Goal: Information Seeking & Learning: Learn about a topic

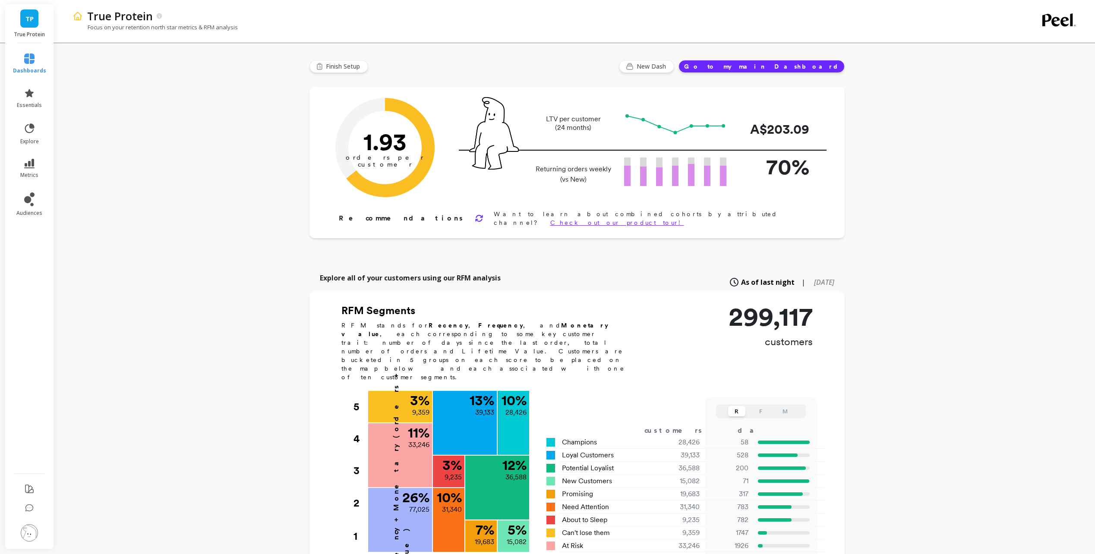
click at [149, 215] on div "True Protein Focus on your retention north star metrics & RFM analysis Finish S…" at bounding box center [577, 465] width 1036 height 931
click at [36, 129] on link "explore" at bounding box center [29, 134] width 33 height 22
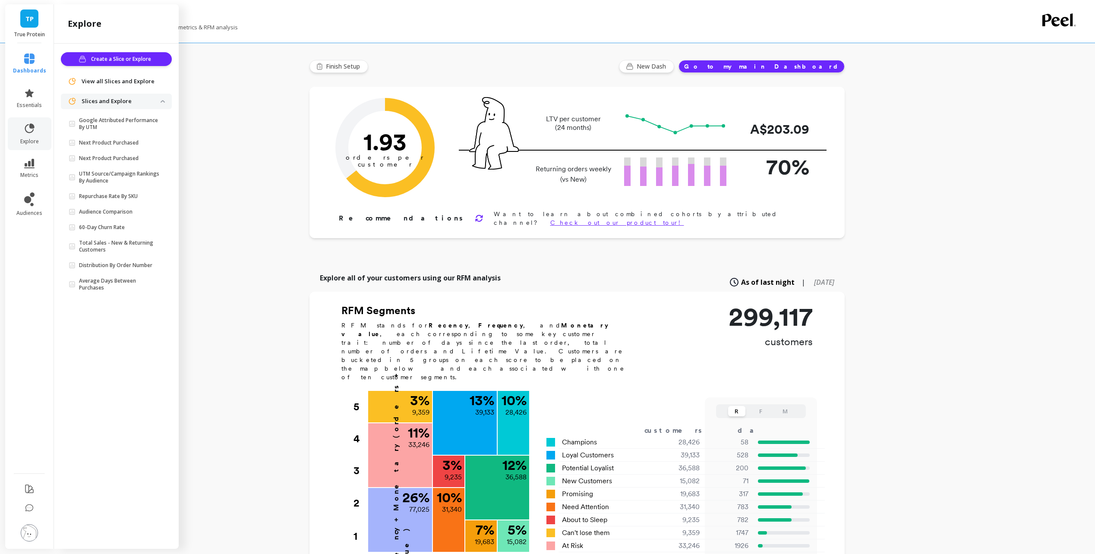
click at [116, 120] on p "Google Attributed Performance By UTM" at bounding box center [120, 124] width 82 height 14
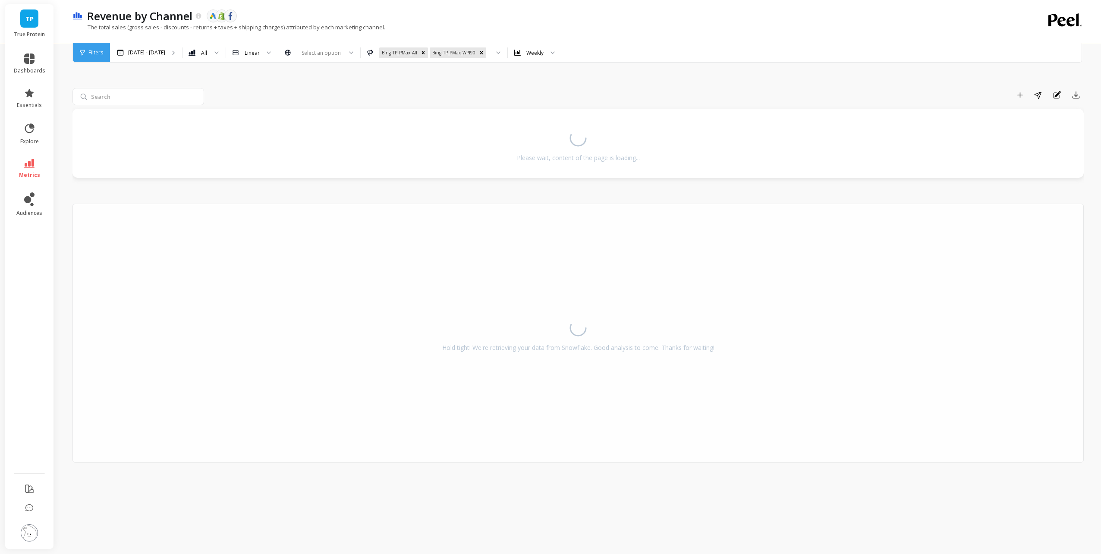
click at [406, 91] on div "Add to Dashboard Share Annotations Export" at bounding box center [646, 95] width 876 height 14
click at [477, 54] on div "Remove Bing_TP_PMax_WPI90" at bounding box center [481, 52] width 9 height 11
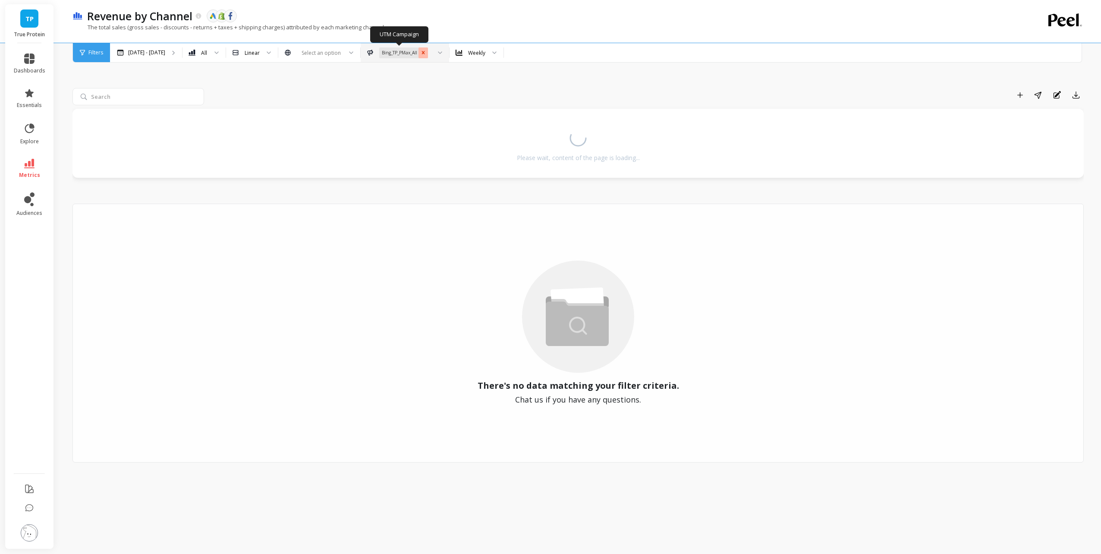
click at [420, 52] on icon "Remove Bing_TP_PMax_All" at bounding box center [423, 53] width 6 height 6
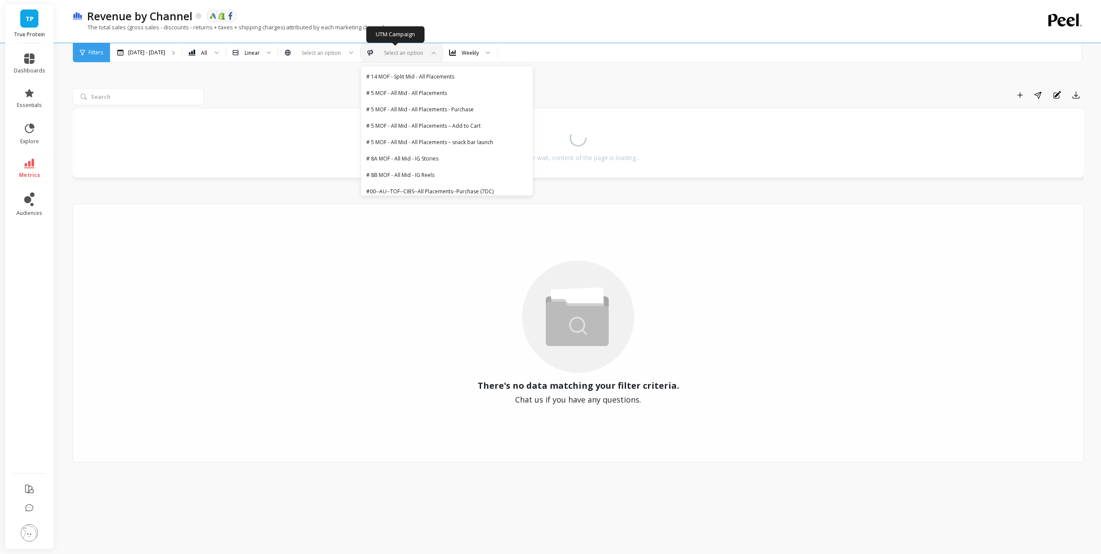
click at [405, 51] on div at bounding box center [401, 53] width 45 height 8
click at [411, 51] on div at bounding box center [401, 53] width 45 height 8
type input "b"
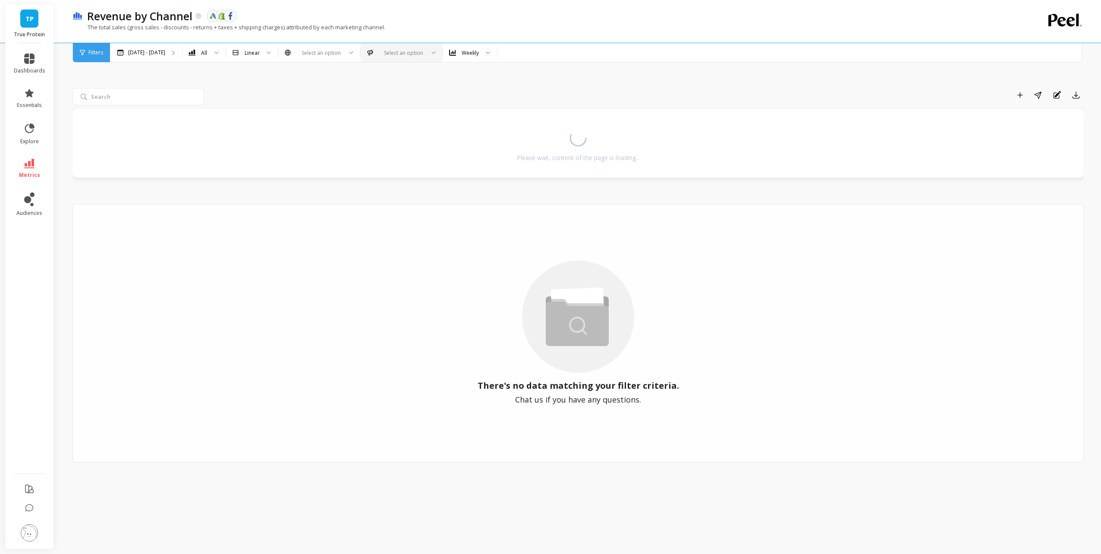
click at [81, 53] on icon at bounding box center [82, 53] width 5 height 6
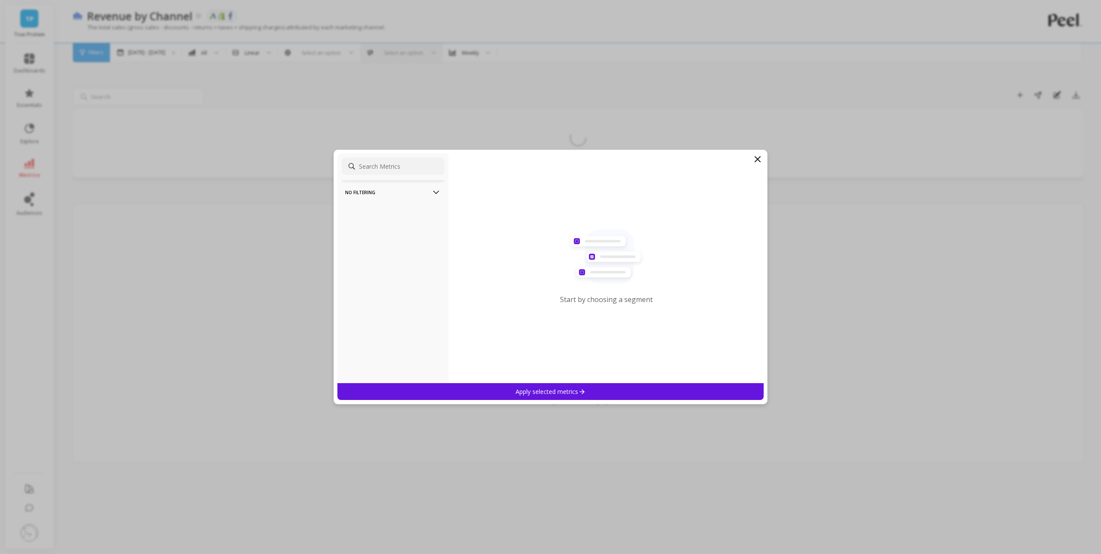
click at [758, 163] on icon at bounding box center [757, 159] width 10 height 10
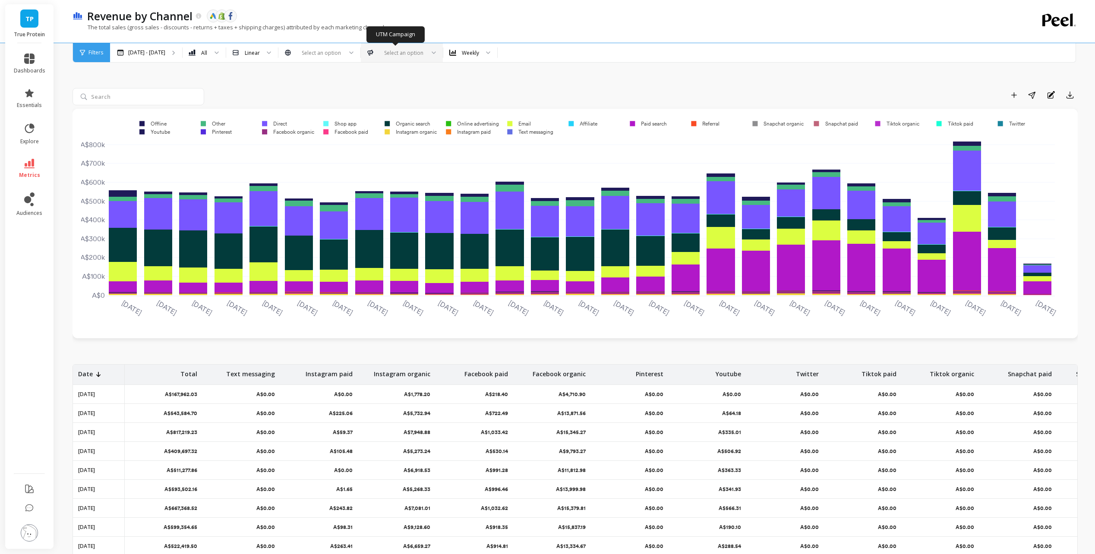
click at [379, 56] on div at bounding box center [401, 53] width 45 height 8
type input "bing"
click at [409, 80] on div "Bing_TP_PMax_All" at bounding box center [401, 76] width 71 height 8
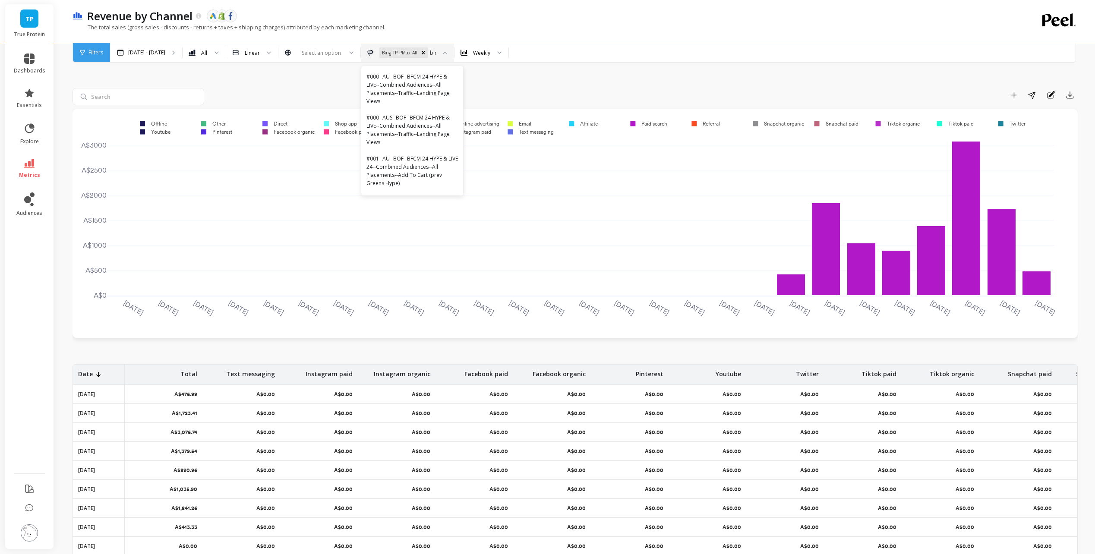
type input "bing"
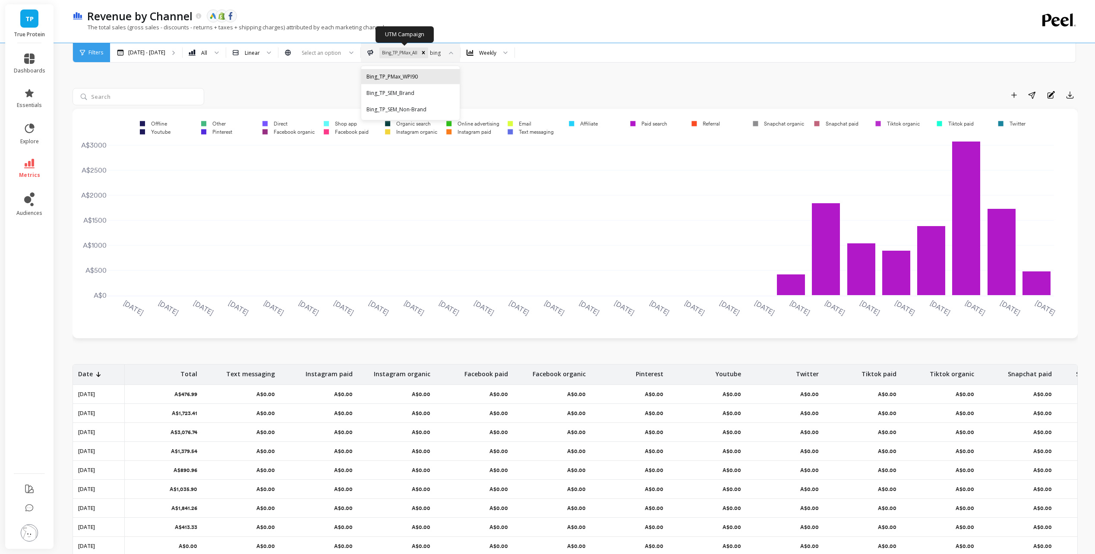
click at [430, 76] on div "Bing_TP_PMax_WPI90" at bounding box center [410, 76] width 88 height 8
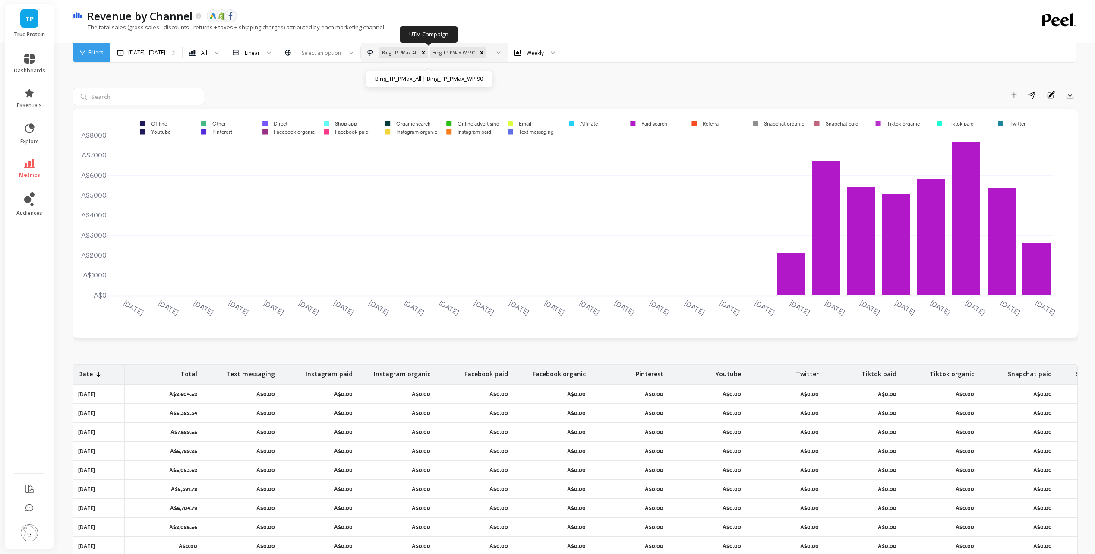
click at [497, 52] on icon at bounding box center [499, 52] width 4 height 2
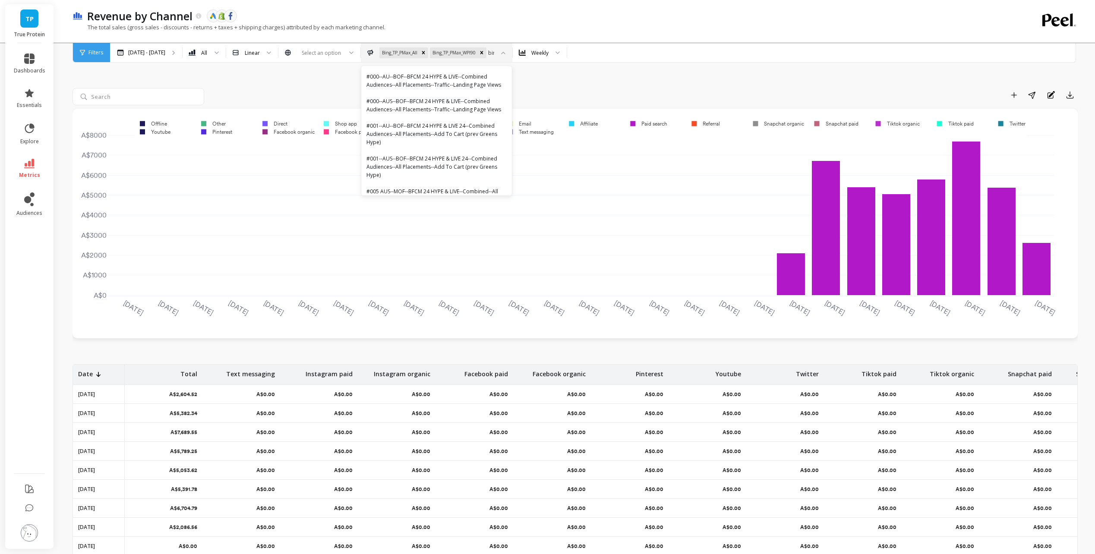
type input "bing"
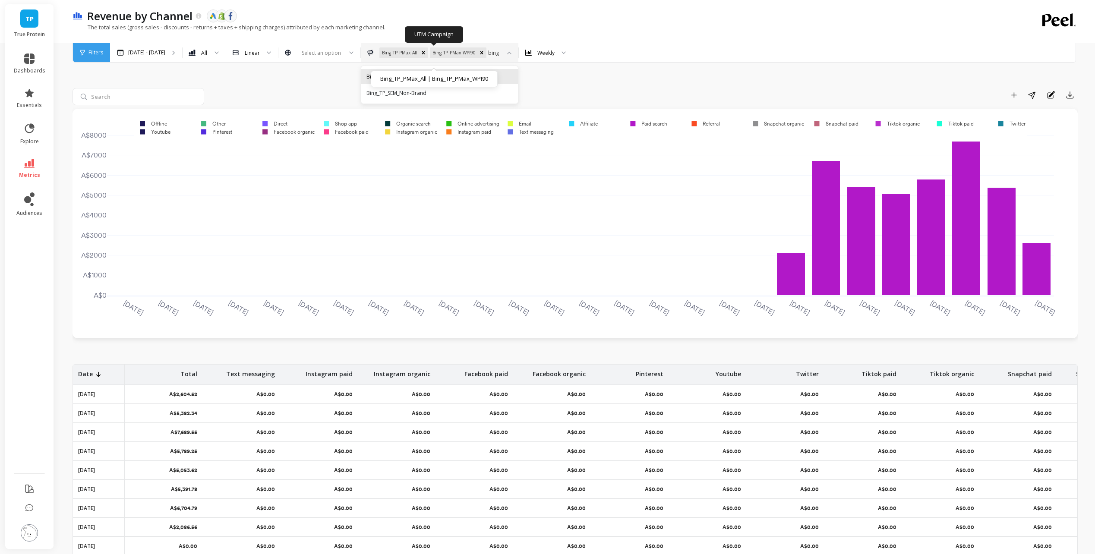
click at [469, 78] on div "Bing_TP_SEM_Brand" at bounding box center [439, 76] width 146 height 8
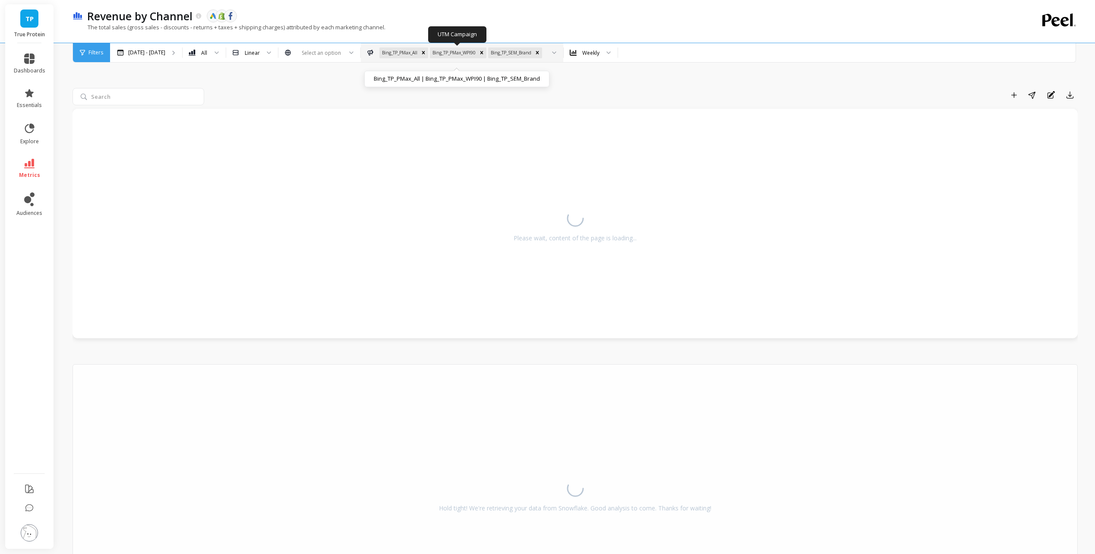
click at [551, 54] on div at bounding box center [551, 52] width 10 height 19
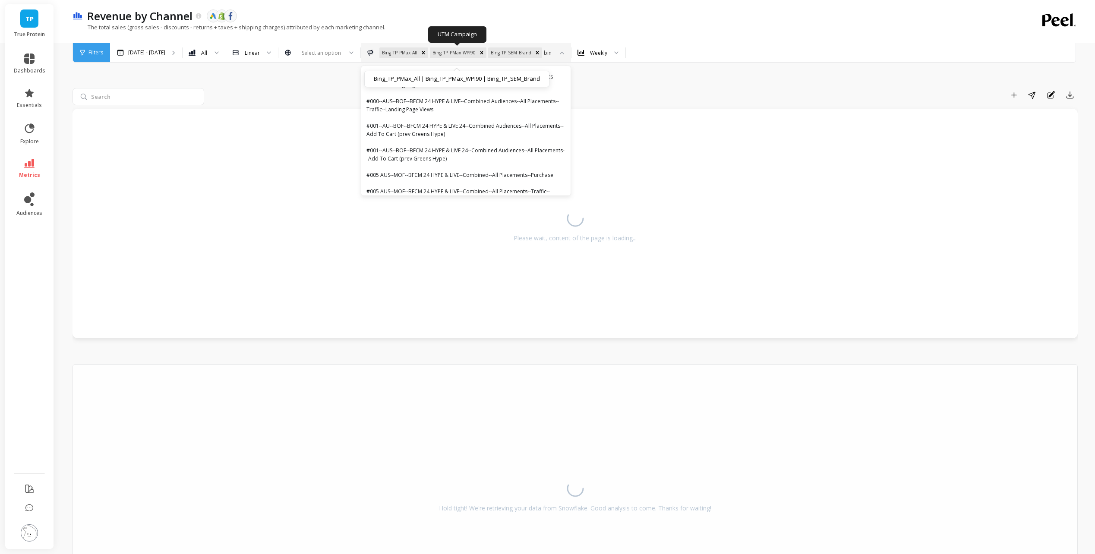
type input "bing"
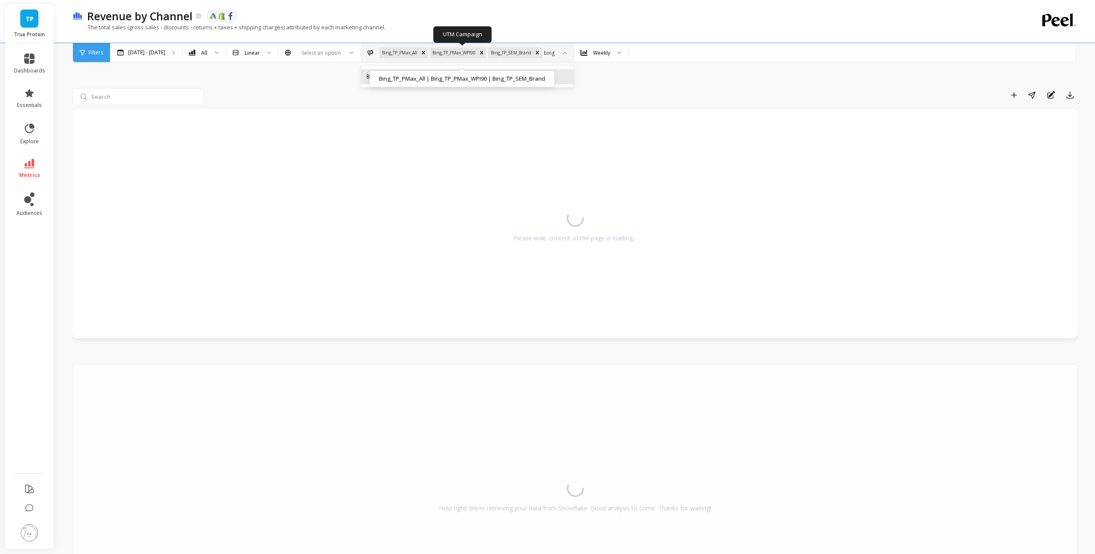
click at [447, 74] on div "Bing_TP_SEM_Non-Brand" at bounding box center [467, 76] width 202 height 8
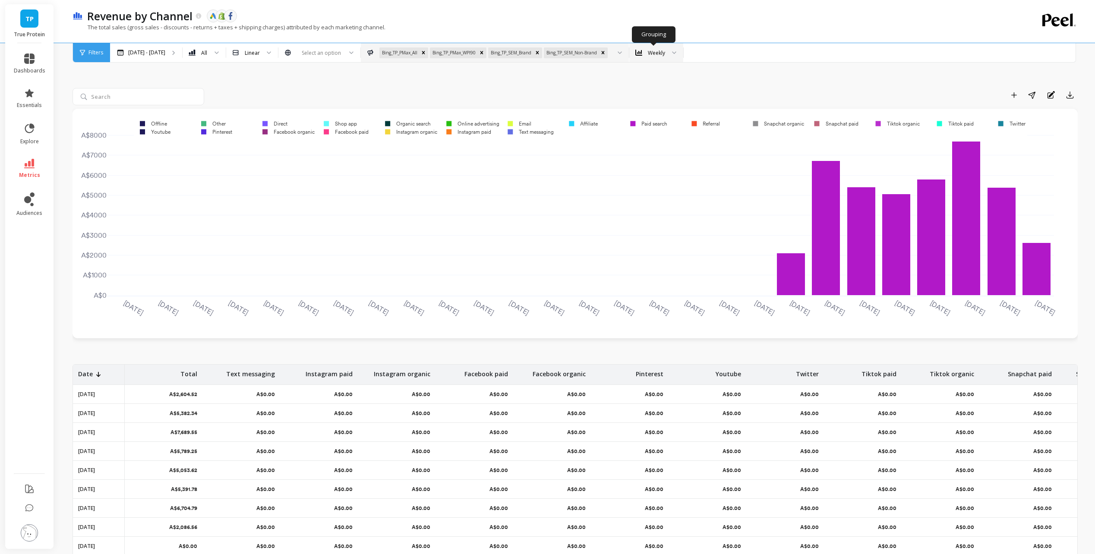
click at [659, 50] on div "Weekly" at bounding box center [656, 53] width 17 height 8
drag, startPoint x: 660, startPoint y: 115, endPoint x: 761, endPoint y: 25, distance: 135.1
click at [660, 115] on div "Monthly" at bounding box center [655, 109] width 53 height 15
click at [141, 50] on p "[DATE] - [DATE]" at bounding box center [146, 52] width 37 height 7
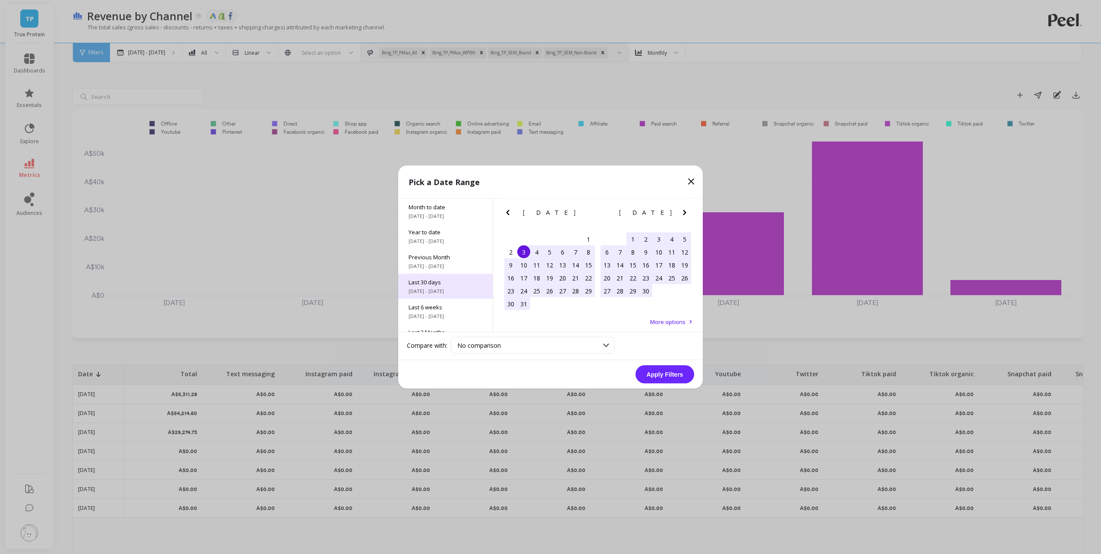
click at [446, 296] on div "Last 30 days 8/4/2025 - 9/3/2025" at bounding box center [445, 286] width 94 height 25
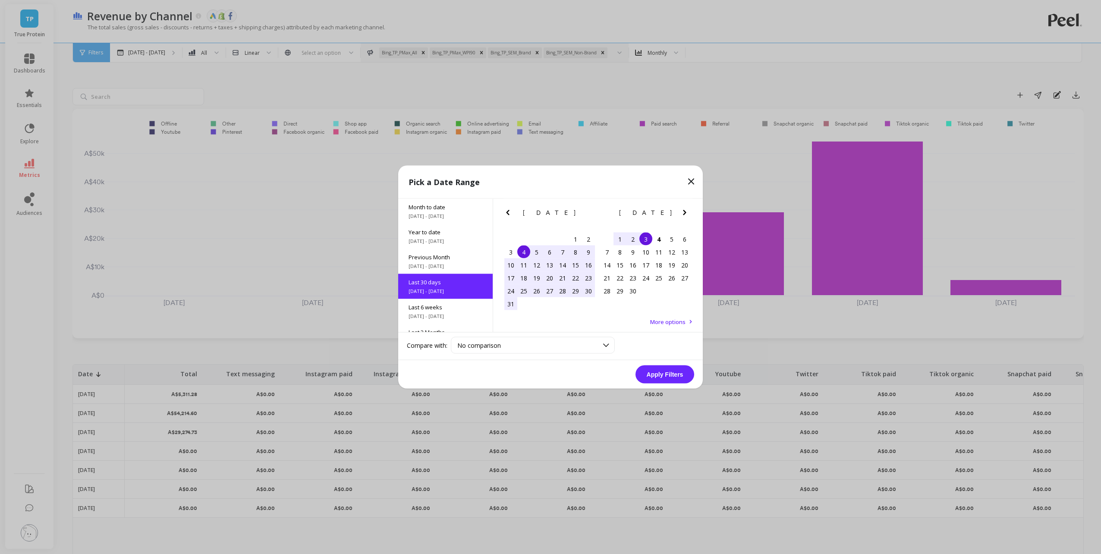
scroll to position [21, 0]
click at [668, 369] on button "Apply Filters" at bounding box center [664, 374] width 59 height 18
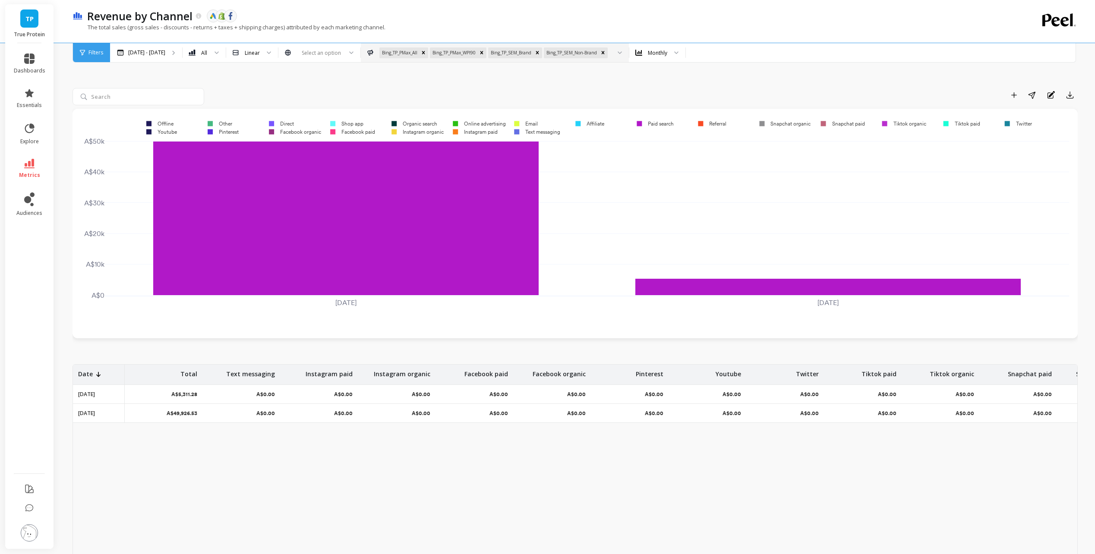
click at [169, 445] on div "Date Total Text messaging Instagram paid Instagram organic Facebook paid Facebo…" at bounding box center [574, 493] width 1005 height 259
drag, startPoint x: 182, startPoint y: 396, endPoint x: 198, endPoint y: 399, distance: 16.2
click at [198, 399] on div "A$5,311.28" at bounding box center [164, 394] width 78 height 19
drag, startPoint x: 198, startPoint y: 399, endPoint x: 248, endPoint y: 472, distance: 88.2
click at [248, 472] on div "Date Total Text messaging Instagram paid Instagram organic Facebook paid Facebo…" at bounding box center [574, 493] width 1005 height 259
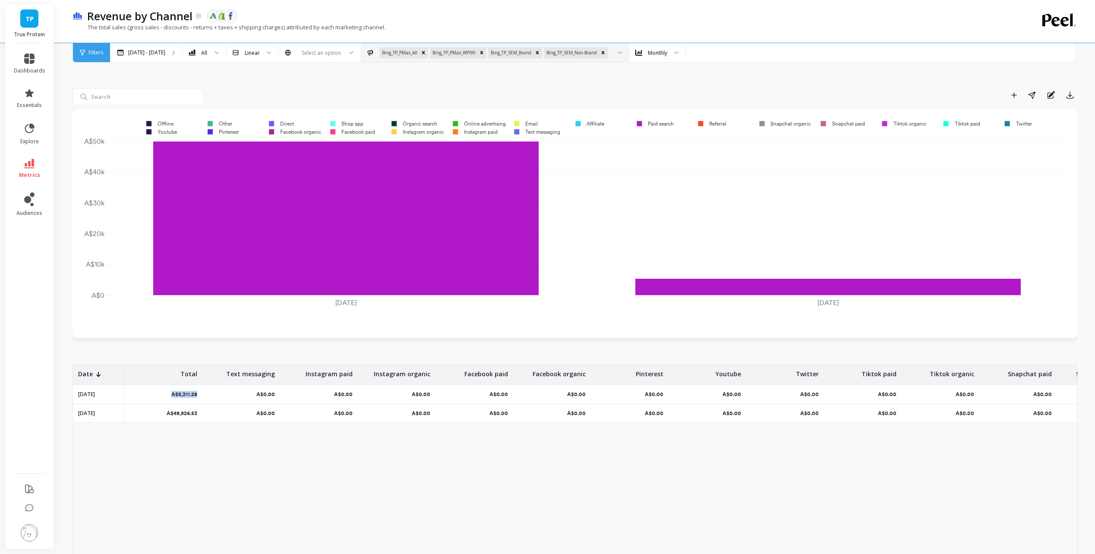
drag, startPoint x: 173, startPoint y: 395, endPoint x: 201, endPoint y: 394, distance: 28.5
click at [201, 394] on div "A$5,311.28" at bounding box center [164, 394] width 78 height 19
drag, startPoint x: 201, startPoint y: 394, endPoint x: 230, endPoint y: 483, distance: 93.7
click at [230, 483] on div "Date Total Text messaging Instagram paid Instagram organic Facebook paid Facebo…" at bounding box center [574, 493] width 1005 height 259
drag, startPoint x: 171, startPoint y: 413, endPoint x: 201, endPoint y: 415, distance: 30.2
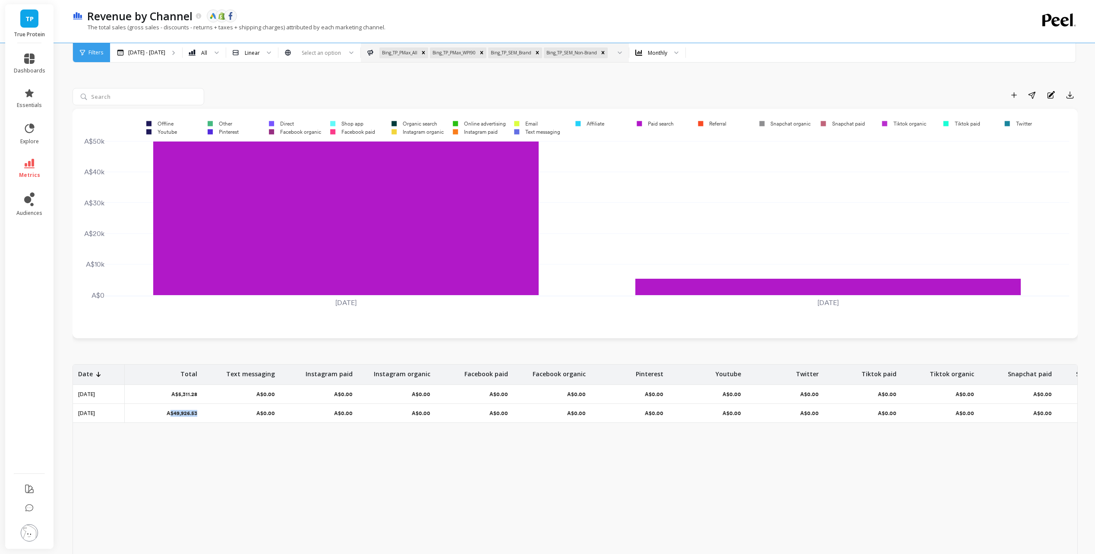
click at [201, 415] on div "A$49,926.53" at bounding box center [164, 413] width 78 height 19
drag, startPoint x: 201, startPoint y: 415, endPoint x: 214, endPoint y: 447, distance: 33.9
click at [214, 447] on div "Date Total Text messaging Instagram paid Instagram organic Facebook paid Facebo…" at bounding box center [574, 493] width 1005 height 259
drag, startPoint x: 171, startPoint y: 413, endPoint x: 218, endPoint y: 415, distance: 47.0
click at [218, 415] on tr "Aug 01, 2025 A$49,926.53 A$0.00 A$0.00 A$0.00 A$0.00 A$0.00 A$0.00 A$0.00 A$0.0…" at bounding box center [992, 413] width 1838 height 19
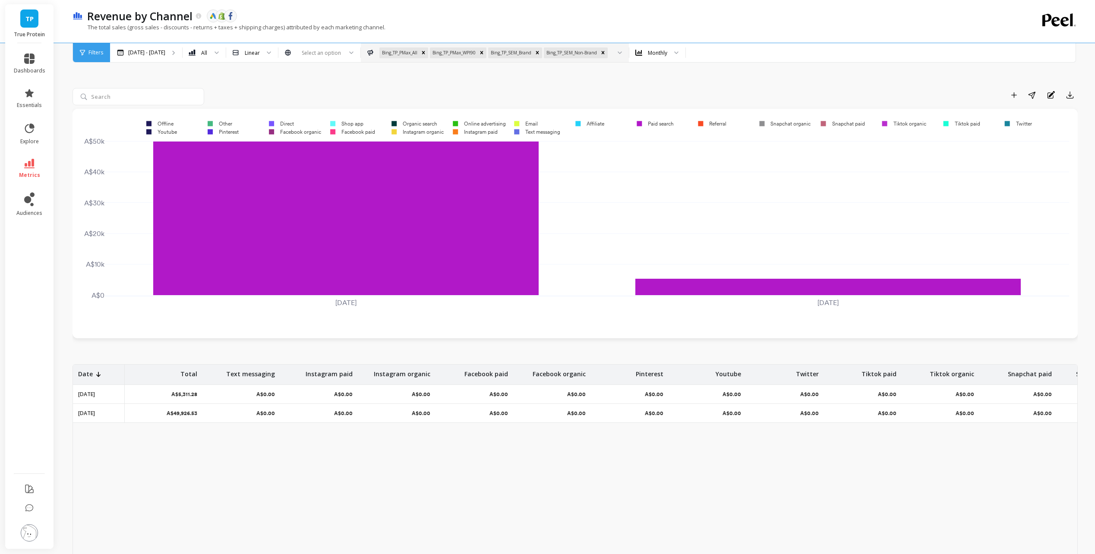
drag, startPoint x: 218, startPoint y: 415, endPoint x: 191, endPoint y: 436, distance: 34.4
click at [201, 445] on div "Date Total Text messaging Instagram paid Instagram organic Facebook paid Facebo…" at bounding box center [574, 493] width 1005 height 259
drag, startPoint x: 166, startPoint y: 414, endPoint x: 201, endPoint y: 416, distance: 35.4
click at [201, 416] on div "A$49,926.53" at bounding box center [164, 413] width 78 height 19
click at [183, 429] on div "Date Total Text messaging Instagram paid Instagram organic Facebook paid Facebo…" at bounding box center [574, 493] width 1005 height 259
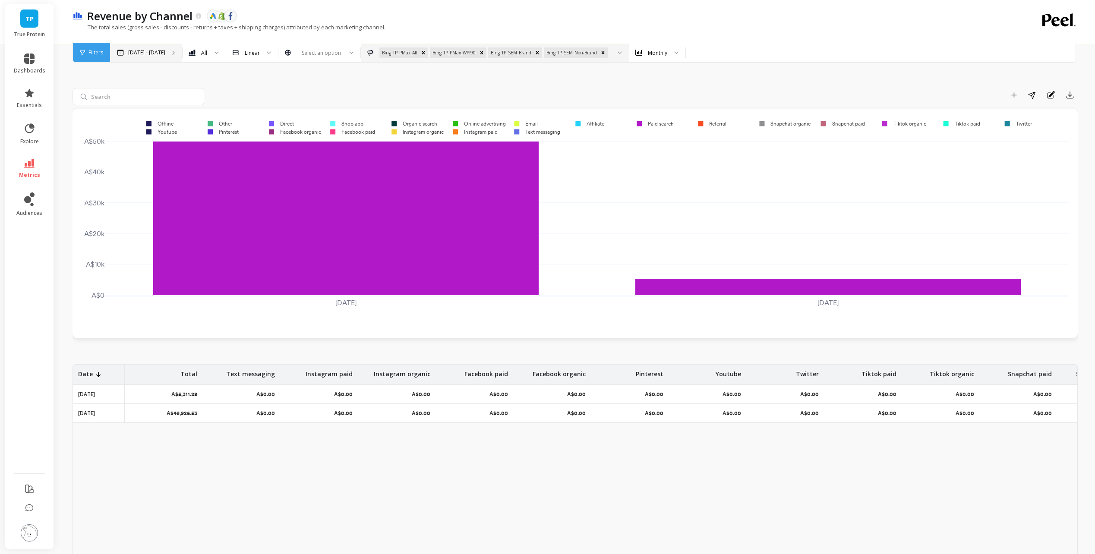
click at [155, 57] on div "Aug 4 - Sep 3" at bounding box center [146, 52] width 72 height 19
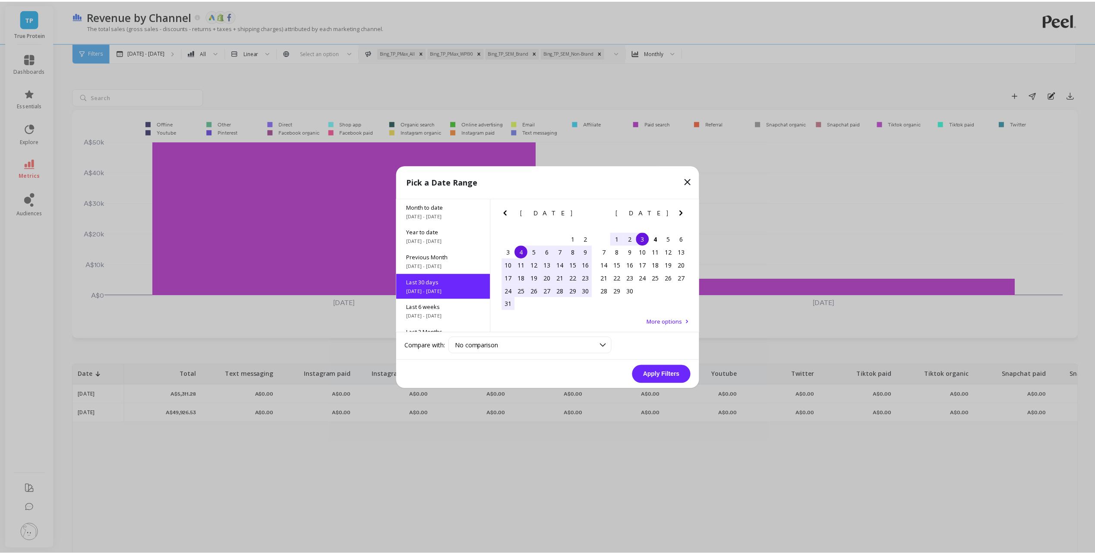
scroll to position [21, 0]
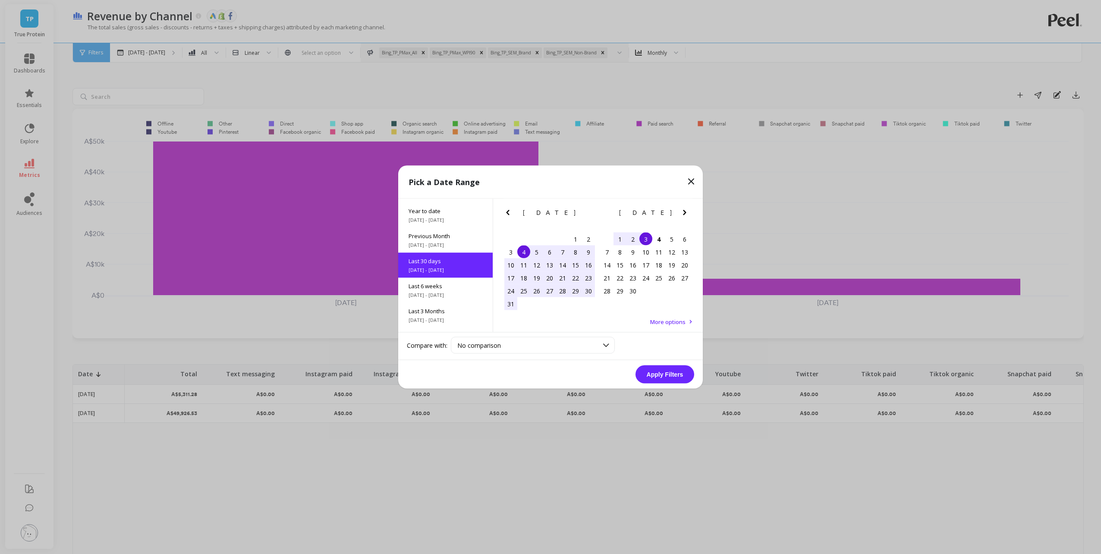
click at [510, 209] on icon "Previous Month" at bounding box center [508, 213] width 10 height 10
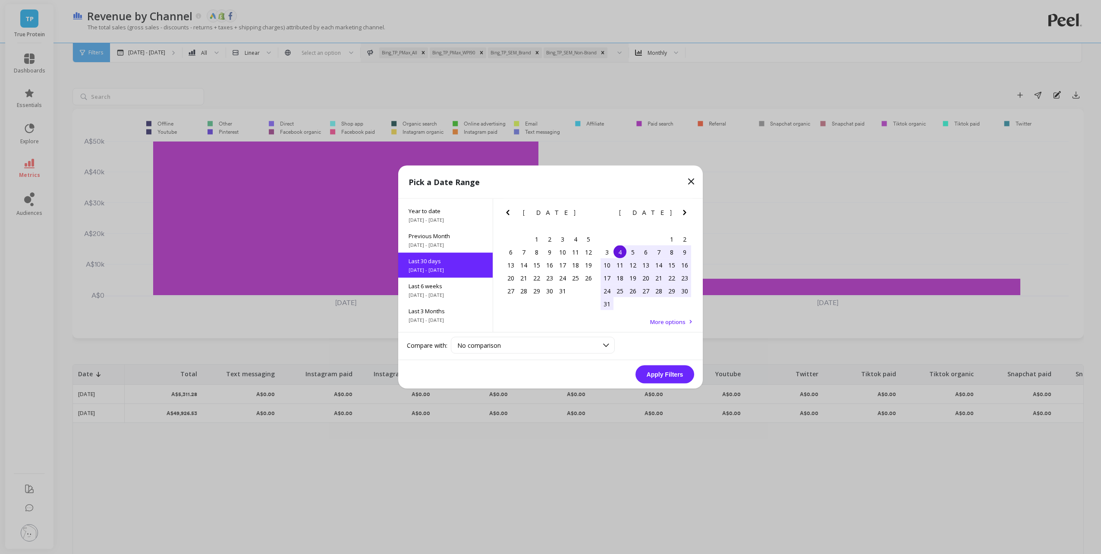
drag, startPoint x: 533, startPoint y: 234, endPoint x: 557, endPoint y: 227, distance: 24.8
click at [533, 234] on div "1" at bounding box center [536, 239] width 13 height 13
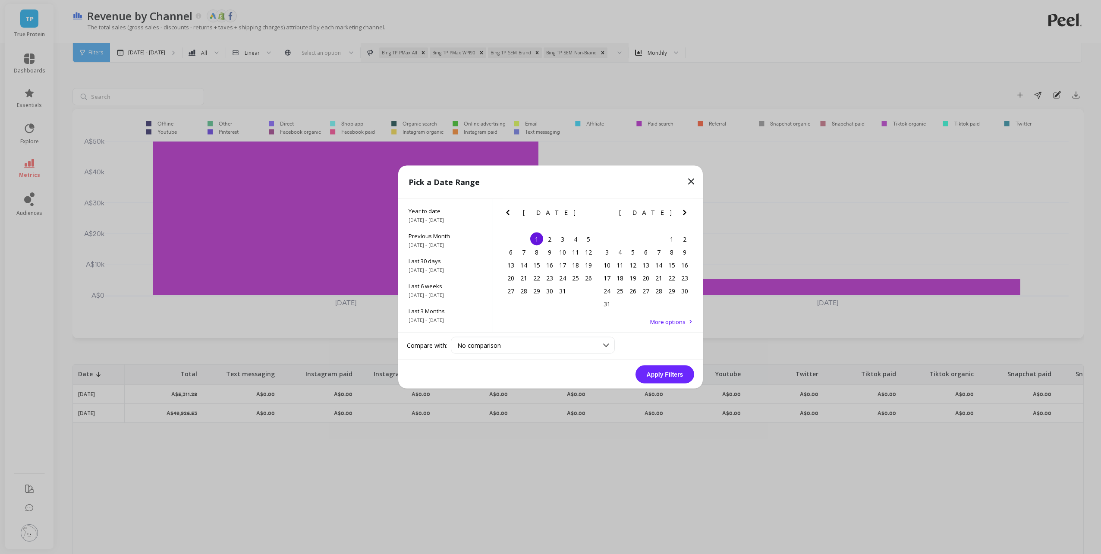
click at [684, 208] on icon "Next Month" at bounding box center [684, 213] width 10 height 10
click at [658, 240] on div "4" at bounding box center [658, 239] width 13 height 13
click at [673, 370] on button "Apply Filters" at bounding box center [664, 374] width 59 height 18
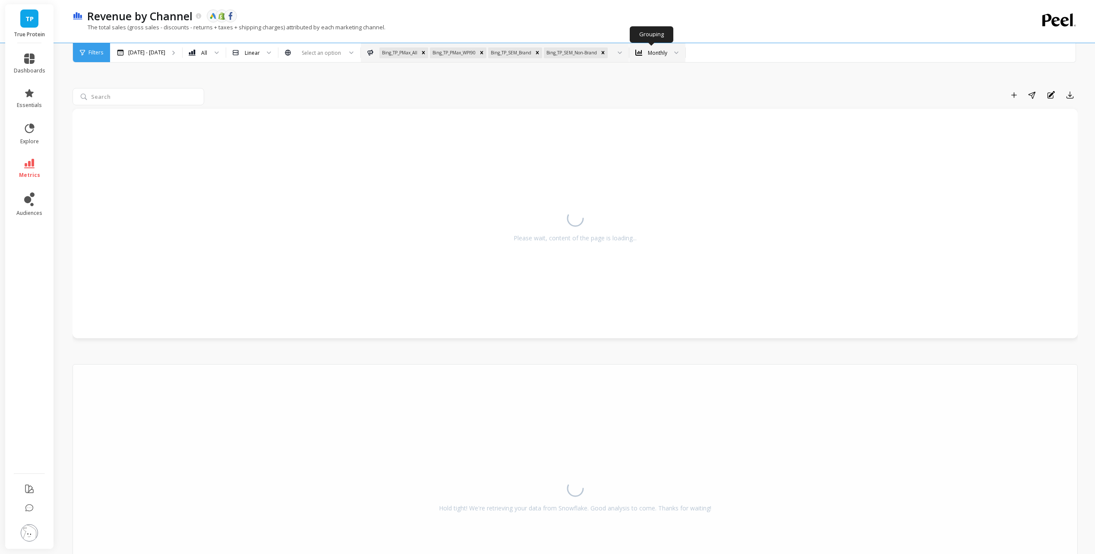
click at [674, 52] on icon at bounding box center [676, 52] width 4 height 3
click at [654, 90] on div "Weekly" at bounding box center [657, 93] width 45 height 8
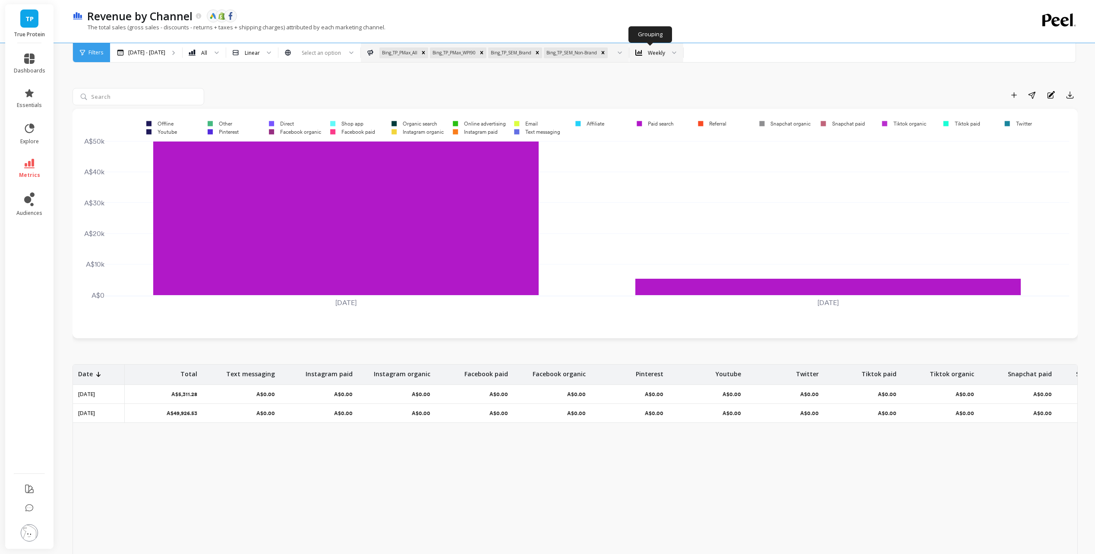
click at [648, 49] on div "Weekly" at bounding box center [656, 53] width 17 height 8
click at [649, 73] on div "Daily" at bounding box center [656, 76] width 43 height 8
click at [634, 75] on div "Add to Dashboard Share Annotations Export 2025-08-01 2025-09-01 A$0 A$10k A$20k…" at bounding box center [574, 345] width 1005 height 601
click at [231, 502] on div "Date Total Text messaging Instagram paid Instagram organic Facebook paid Facebo…" at bounding box center [574, 493] width 1005 height 259
click at [648, 51] on div "Daily" at bounding box center [654, 53] width 12 height 8
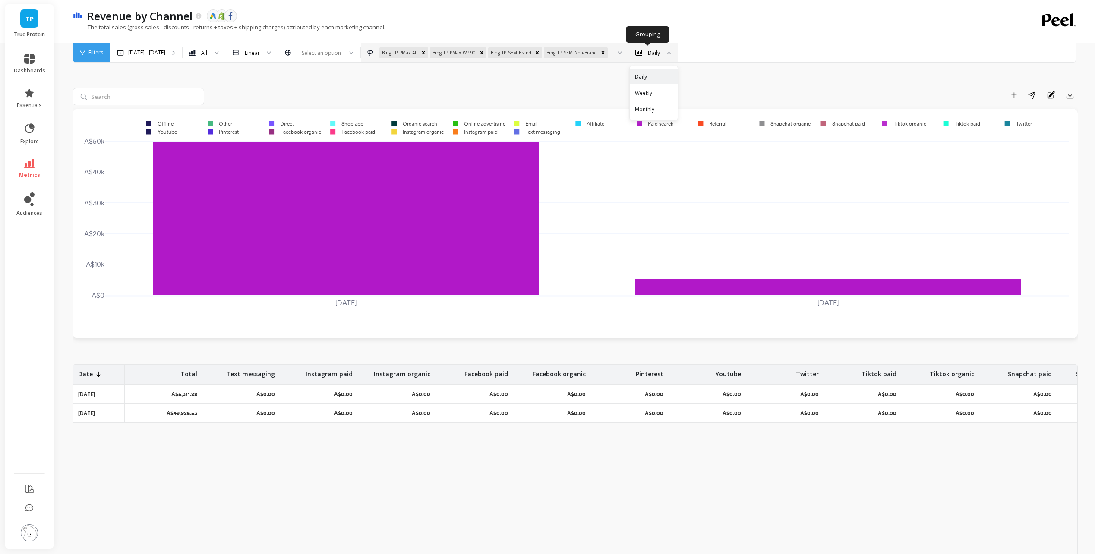
click at [653, 85] on div "Daily Weekly Monthly" at bounding box center [653, 93] width 48 height 54
click at [653, 79] on div "Daily" at bounding box center [654, 76] width 38 height 8
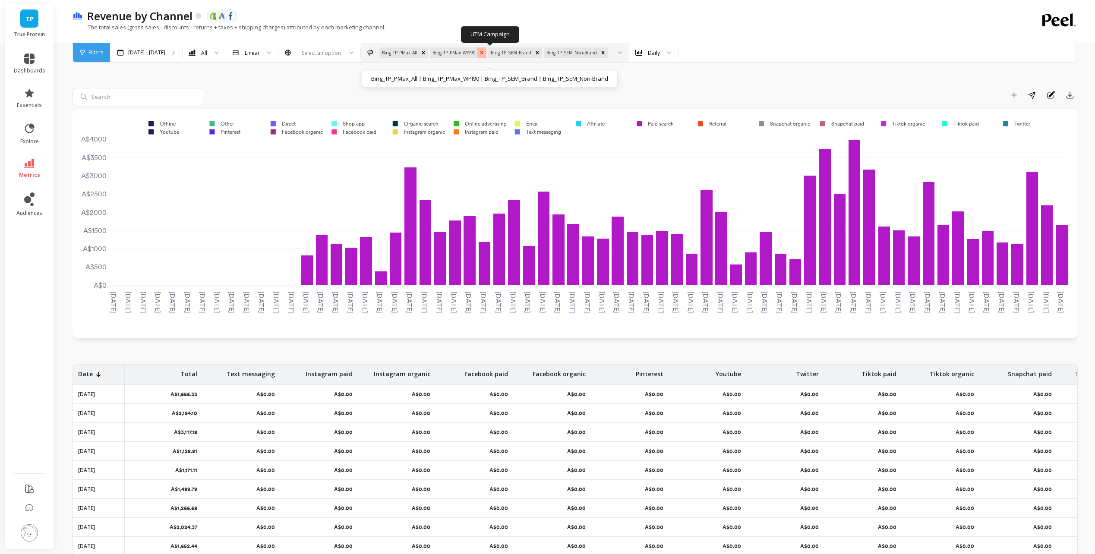
click at [478, 50] on icon "Remove Bing_TP_PMax_WPI90" at bounding box center [481, 53] width 6 height 6
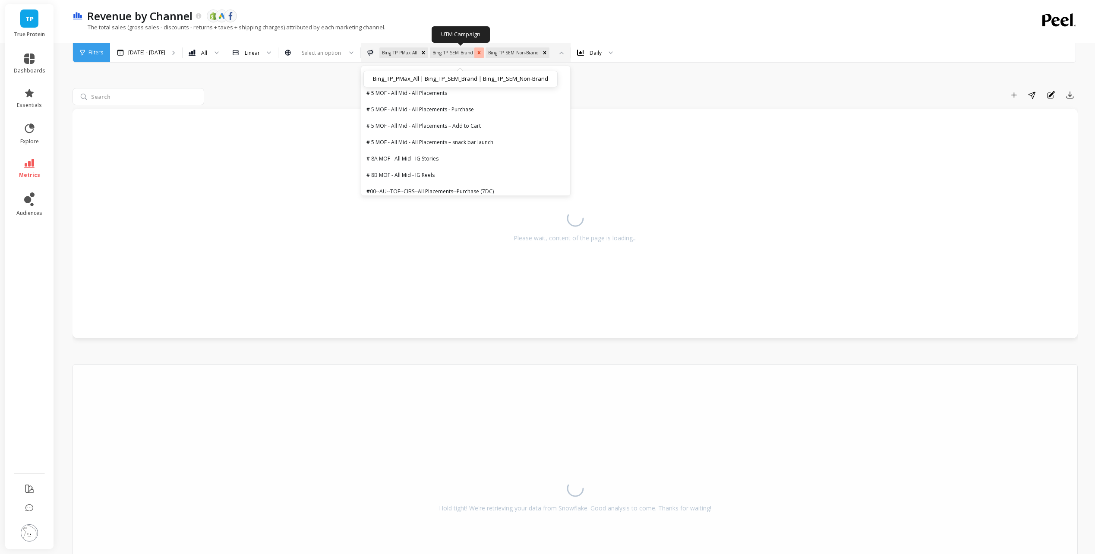
click at [478, 53] on icon "Remove Bing_TP_SEM_Brand" at bounding box center [479, 52] width 3 height 3
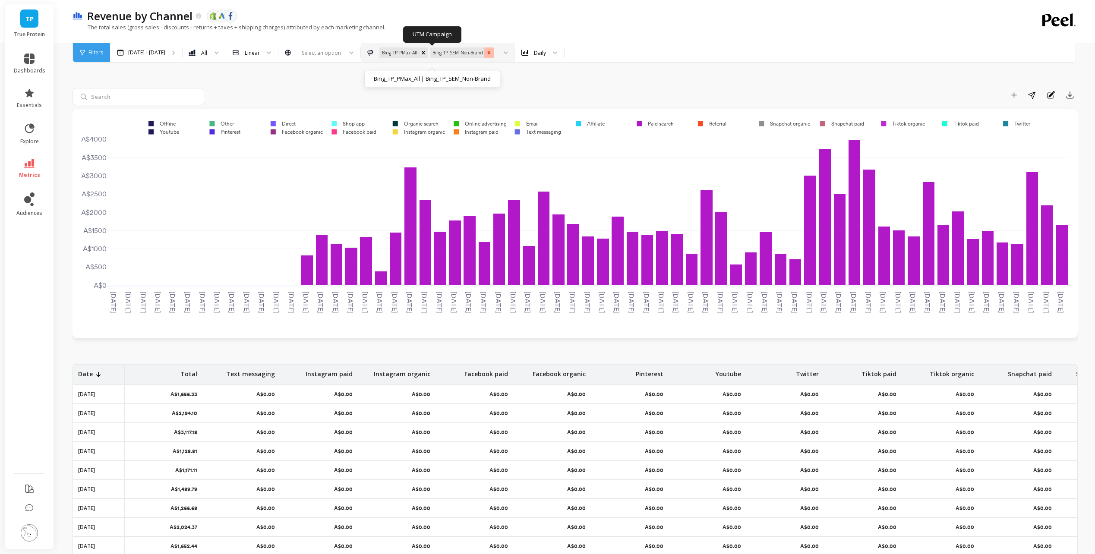
click at [486, 51] on icon "Remove Bing_TP_SEM_Non-Brand" at bounding box center [489, 53] width 6 height 6
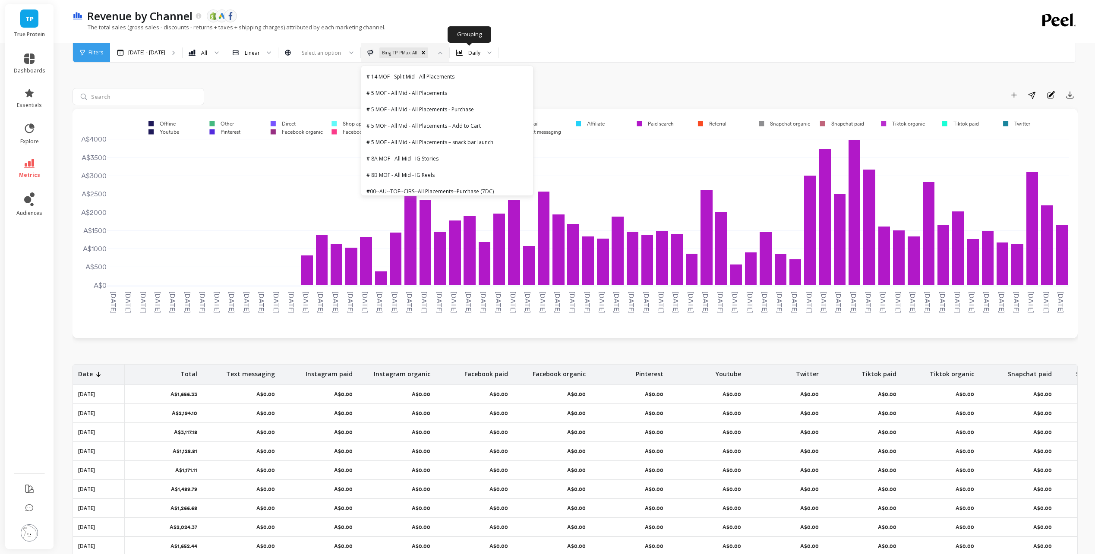
click at [638, 86] on div "Add to Dashboard Share Annotations Export 2025-07-01 2025-07-02 2025-07-03 2025…" at bounding box center [574, 345] width 1005 height 601
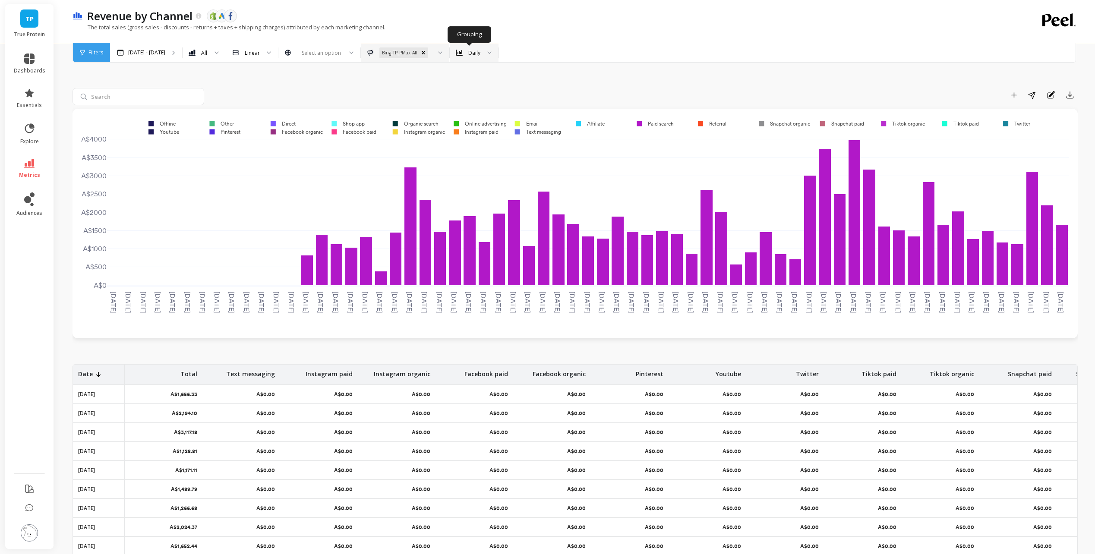
click at [468, 49] on div "Daily" at bounding box center [474, 53] width 12 height 8
click at [459, 109] on div "Monthly" at bounding box center [474, 109] width 38 height 8
click at [148, 52] on p "Mar 3 - Sep 3" at bounding box center [146, 52] width 37 height 7
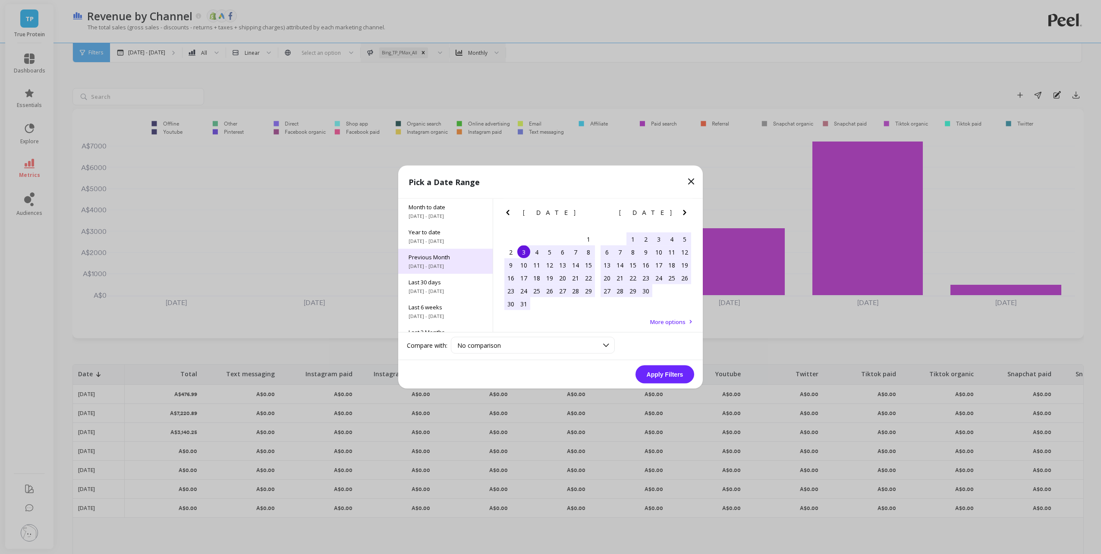
click at [453, 257] on span "Previous Month" at bounding box center [446, 257] width 74 height 8
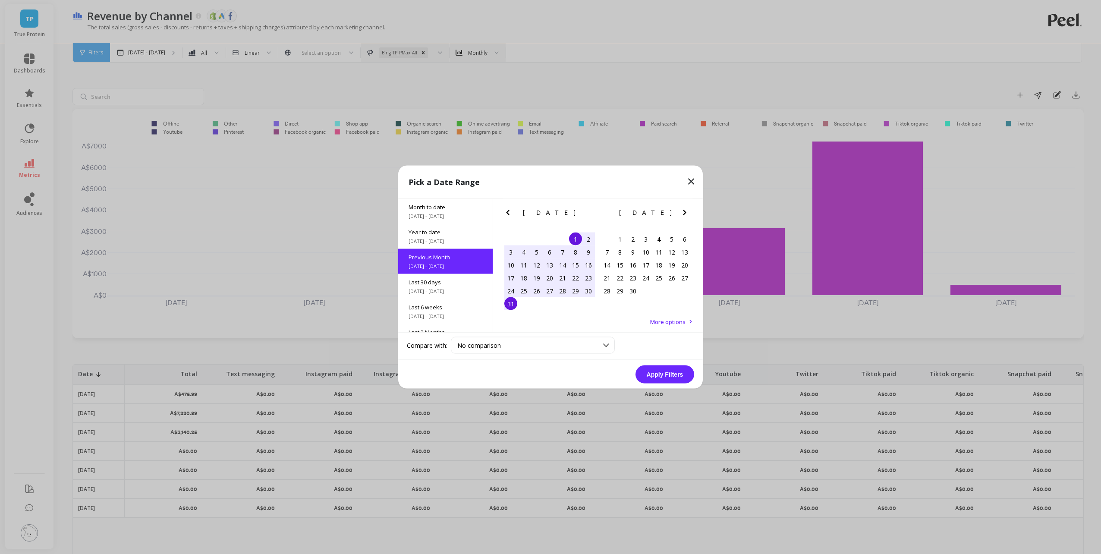
click at [677, 374] on button "Apply Filters" at bounding box center [664, 374] width 59 height 18
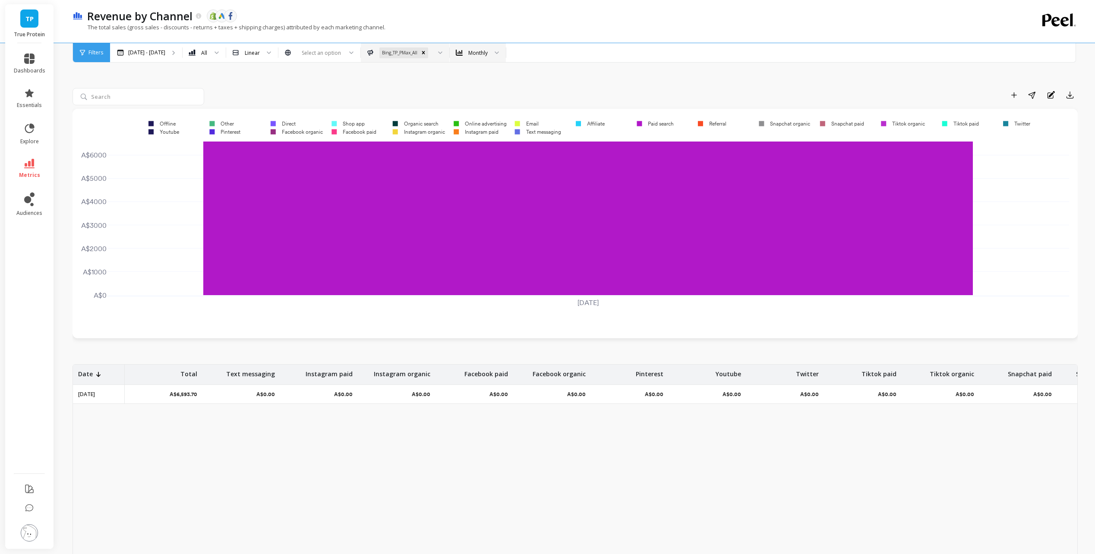
click at [479, 88] on div "Add to Dashboard Share Annotations Export" at bounding box center [643, 95] width 870 height 14
click at [33, 166] on icon at bounding box center [29, 163] width 10 height 9
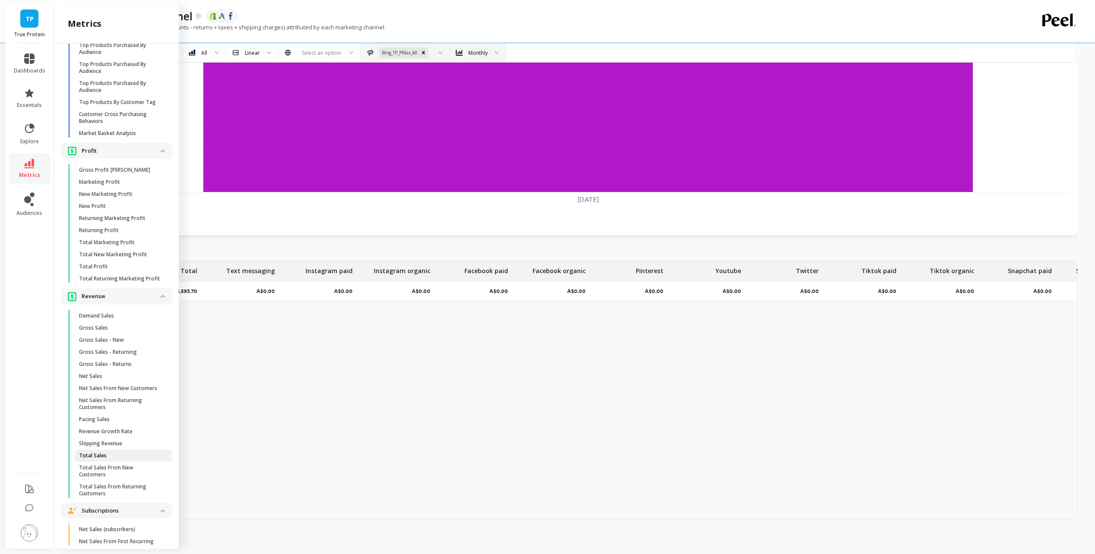
scroll to position [1265, 0]
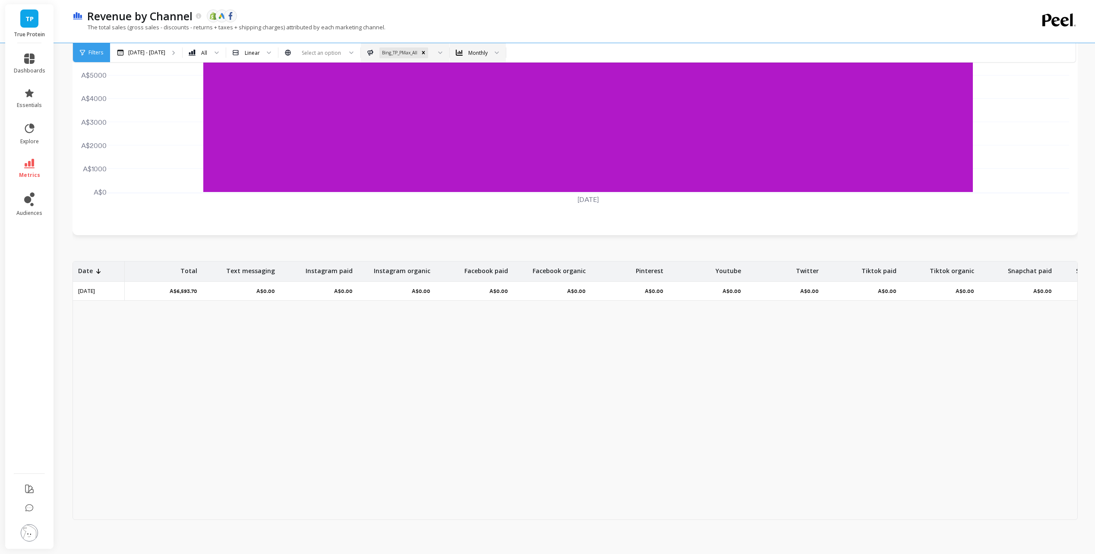
drag, startPoint x: 413, startPoint y: 385, endPoint x: 350, endPoint y: 405, distance: 66.2
click at [406, 396] on div "Date Total Text messaging Instagram paid Instagram organic Facebook paid Facebo…" at bounding box center [574, 390] width 1005 height 259
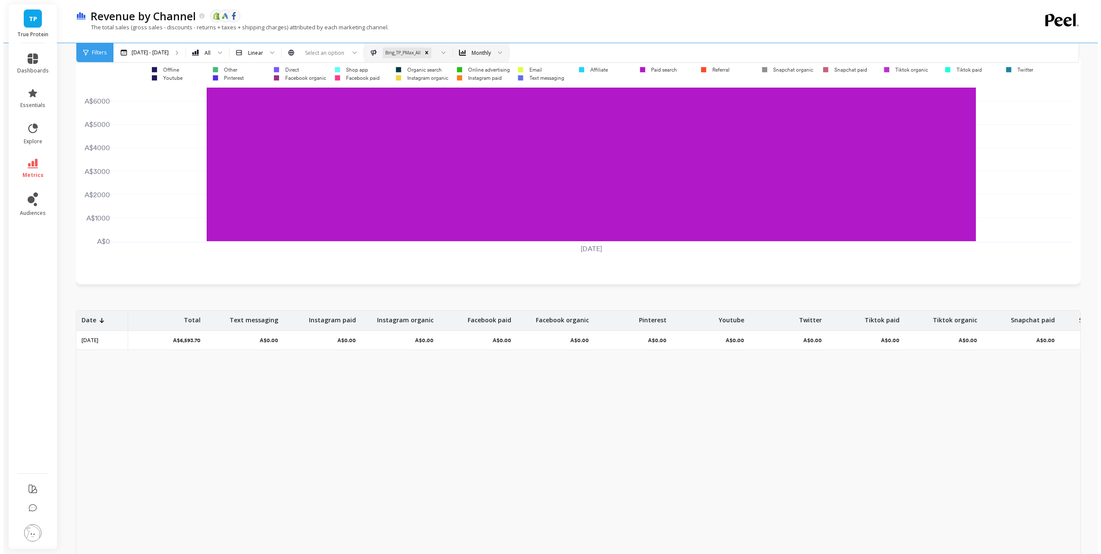
scroll to position [0, 0]
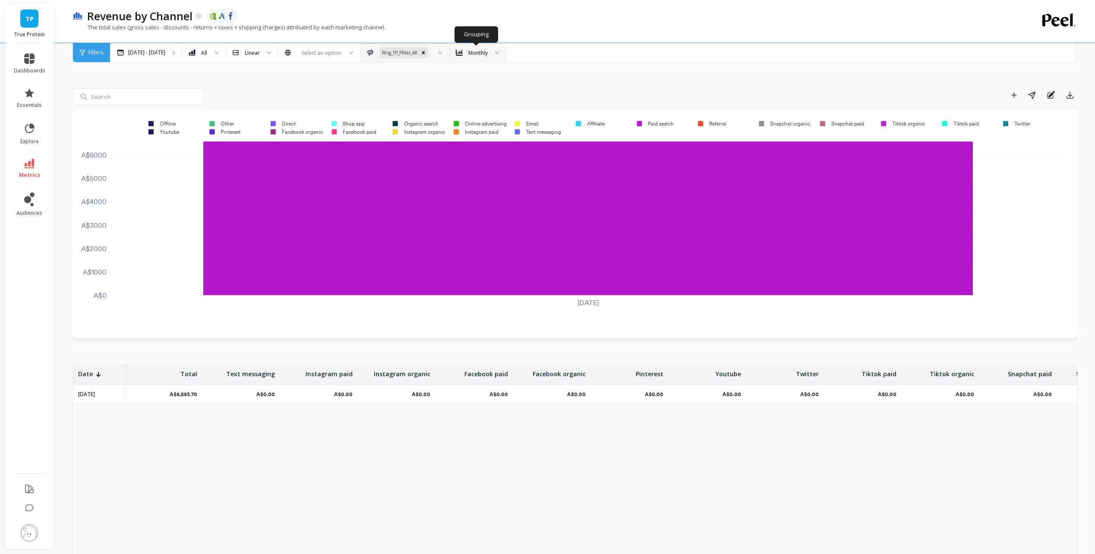
click at [486, 53] on div "Monthly" at bounding box center [472, 53] width 32 height 10
click at [482, 92] on div "Weekly" at bounding box center [477, 93] width 45 height 8
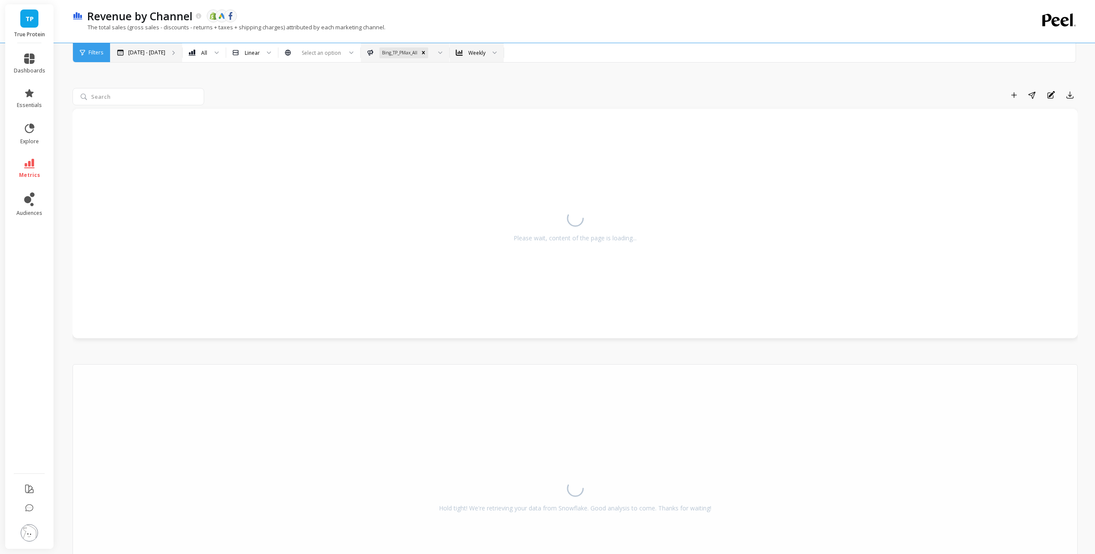
click at [146, 51] on p "Aug 1 - Aug 31" at bounding box center [146, 52] width 37 height 7
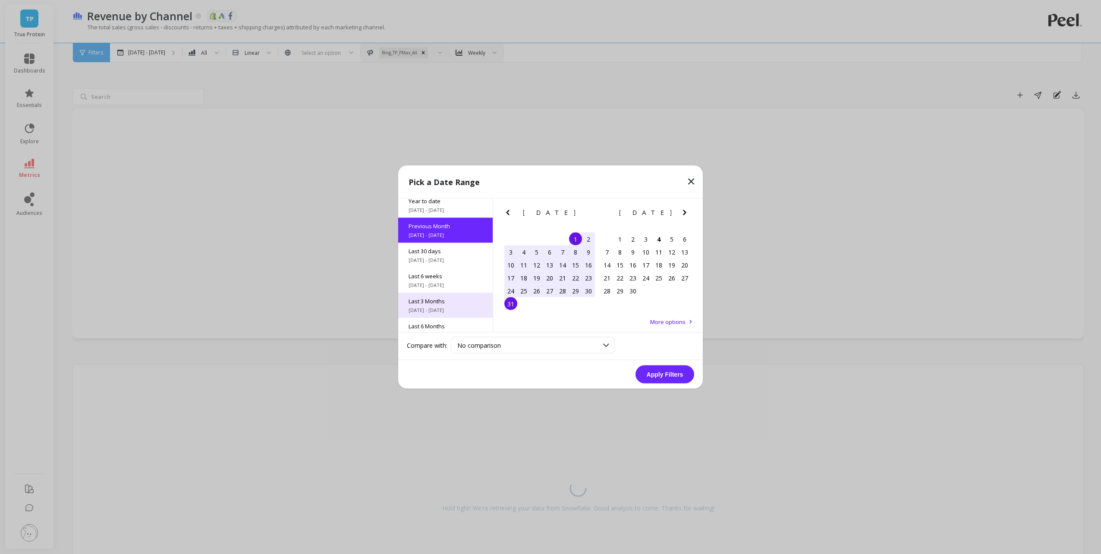
scroll to position [31, 0]
click at [451, 299] on span "Last 3 Months" at bounding box center [446, 302] width 74 height 8
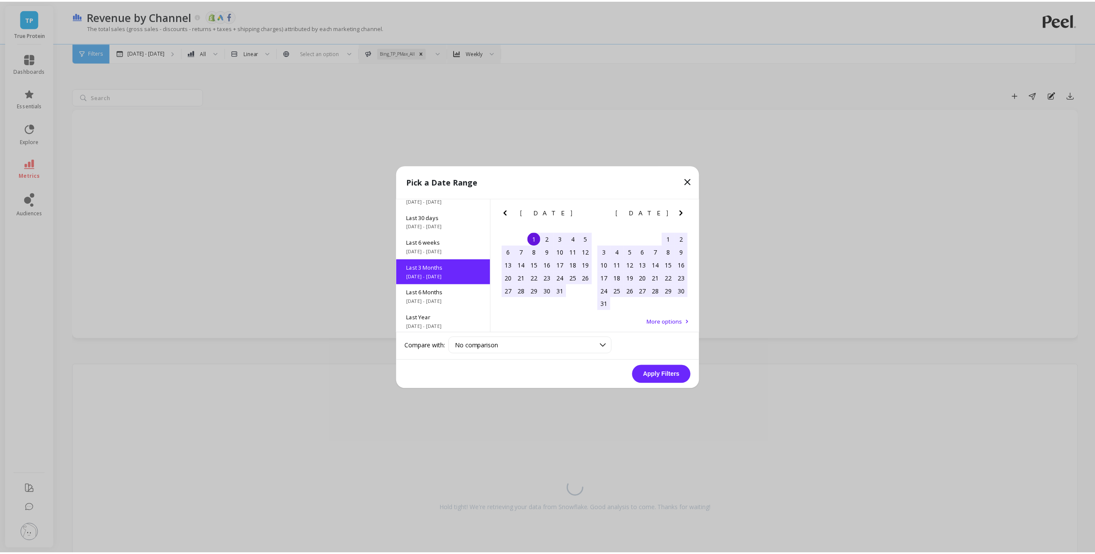
scroll to position [71, 0]
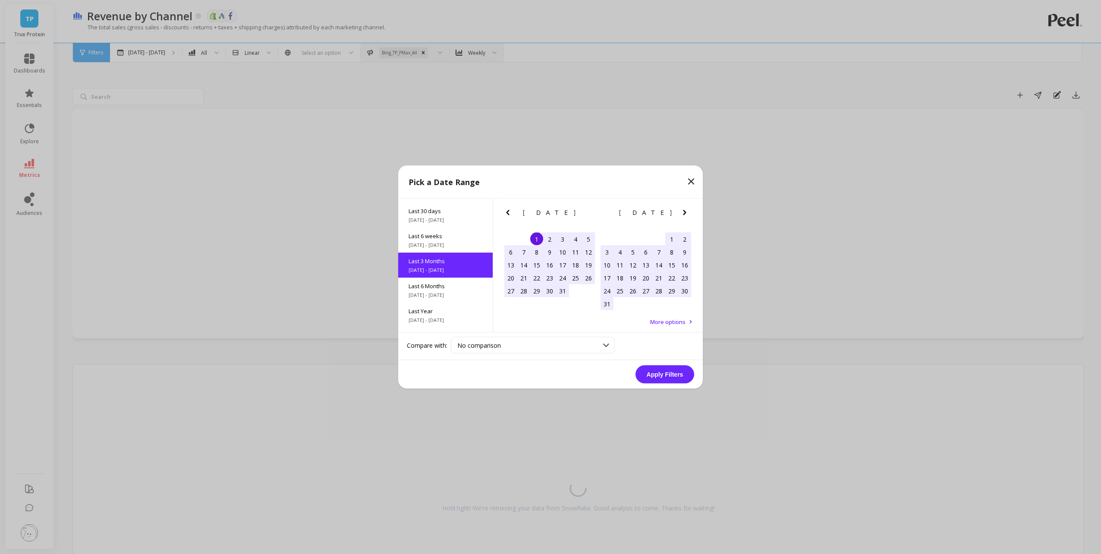
click at [671, 379] on button "Apply Filters" at bounding box center [664, 374] width 59 height 18
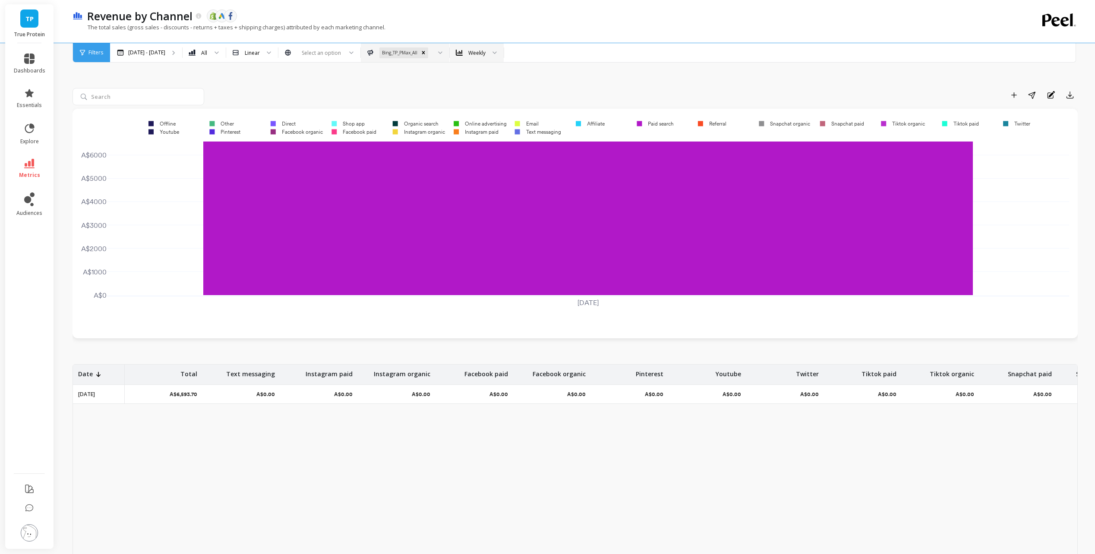
click at [418, 97] on div "Add to Dashboard Share Annotations Export" at bounding box center [643, 95] width 870 height 14
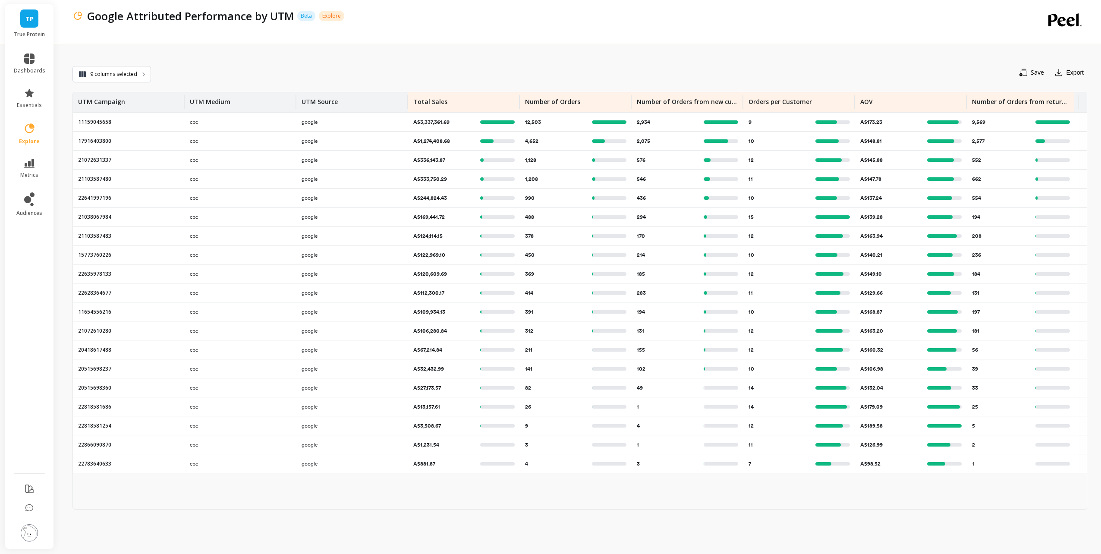
click at [615, 61] on div "9 columns selected Save Export UTM Campaign UTM Medium UTM Source Total Sales N…" at bounding box center [579, 280] width 1015 height 547
click at [25, 130] on icon at bounding box center [29, 129] width 12 height 12
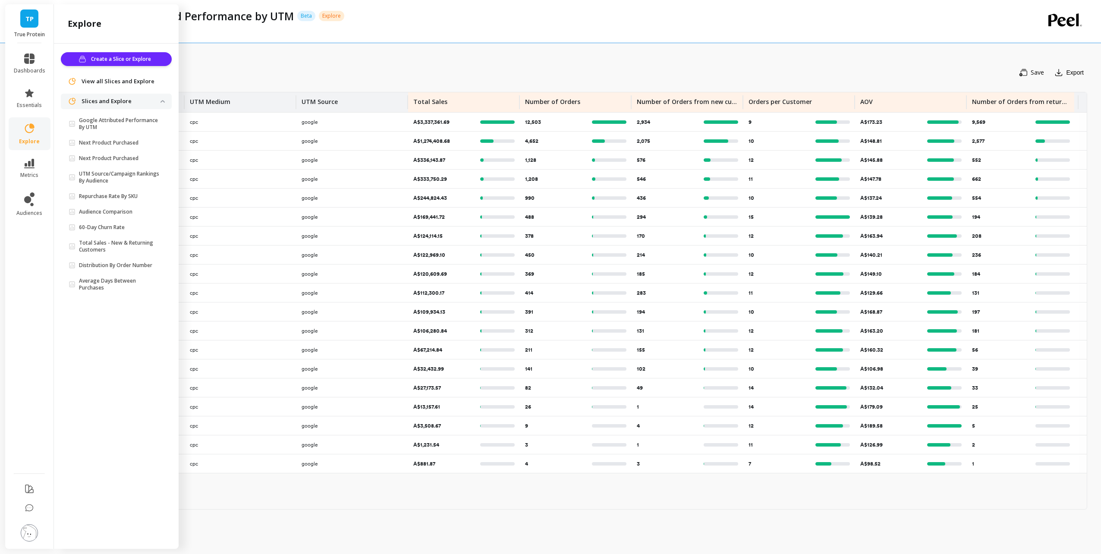
click at [138, 81] on span "View all Slices and Explore" at bounding box center [118, 81] width 73 height 9
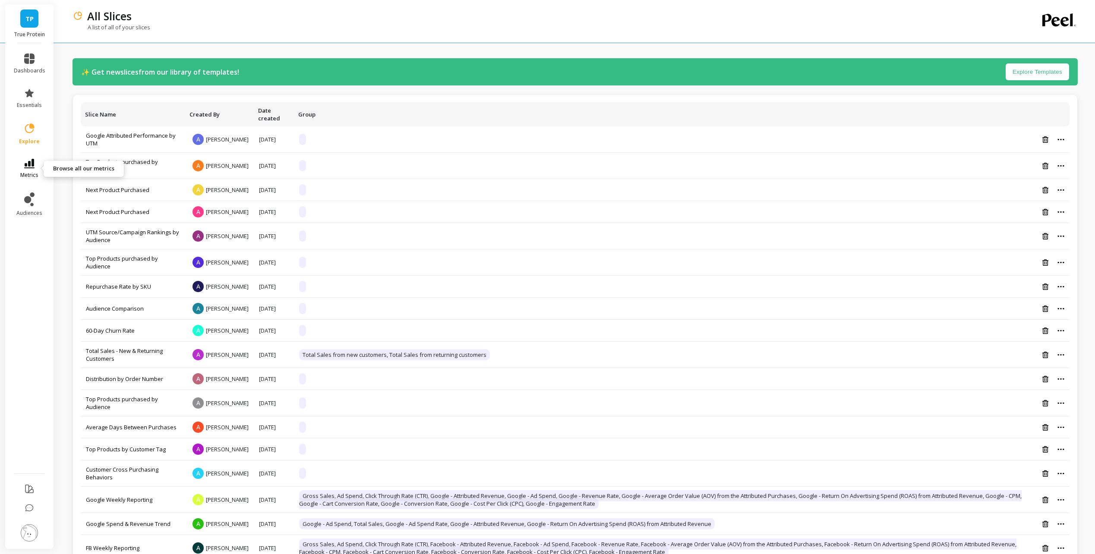
click at [35, 167] on link "metrics" at bounding box center [29, 169] width 31 height 20
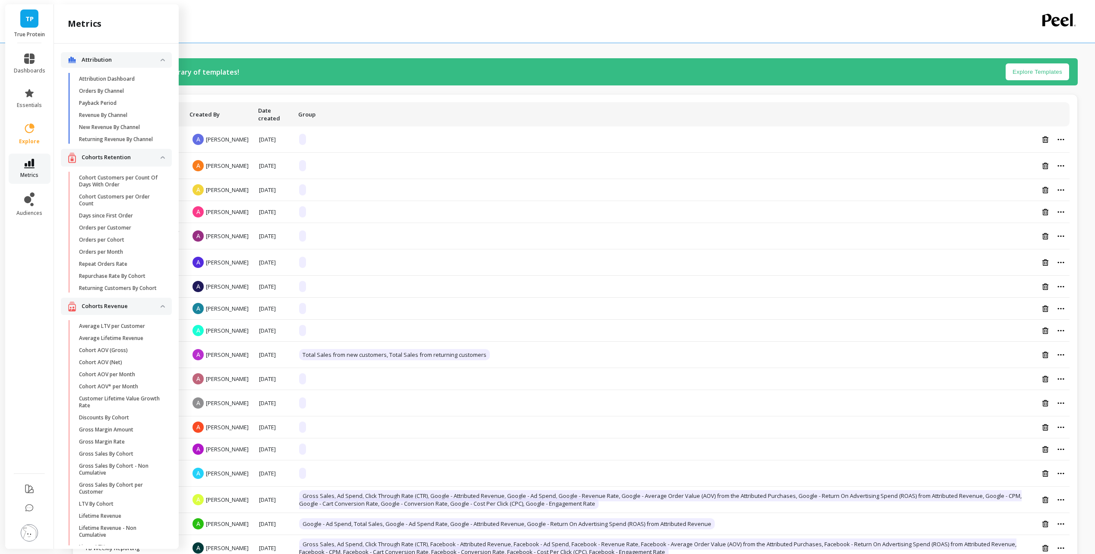
click at [32, 165] on icon at bounding box center [29, 163] width 10 height 9
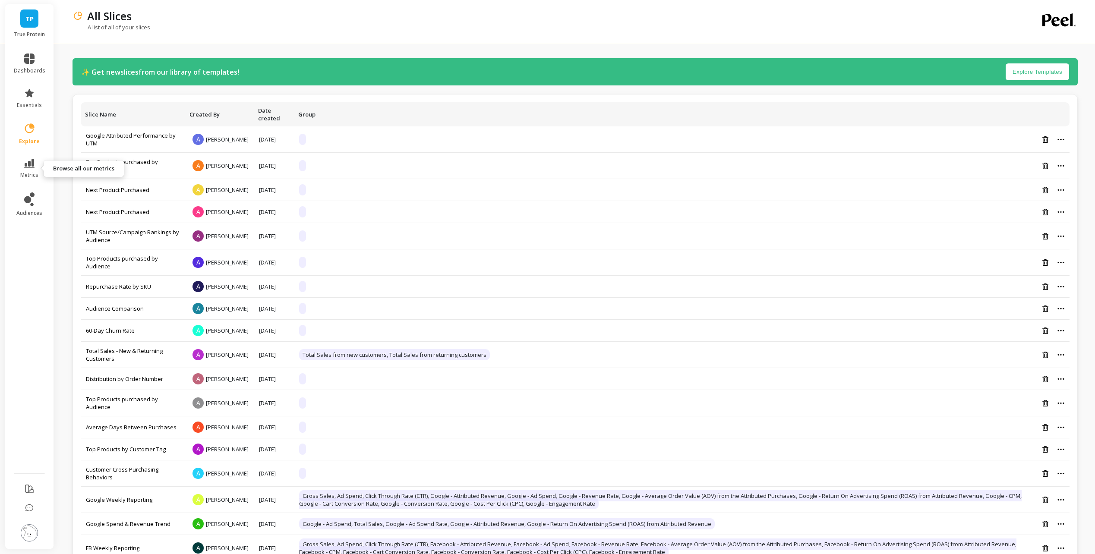
drag, startPoint x: 28, startPoint y: 164, endPoint x: 31, endPoint y: 140, distance: 24.8
click at [28, 164] on icon at bounding box center [29, 163] width 10 height 9
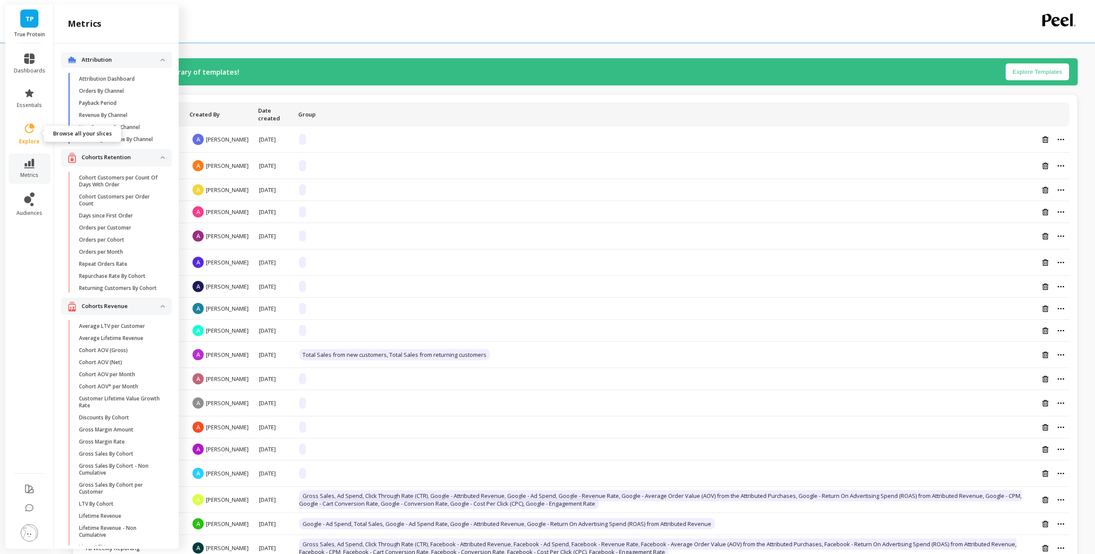
click at [33, 132] on icon at bounding box center [29, 129] width 12 height 12
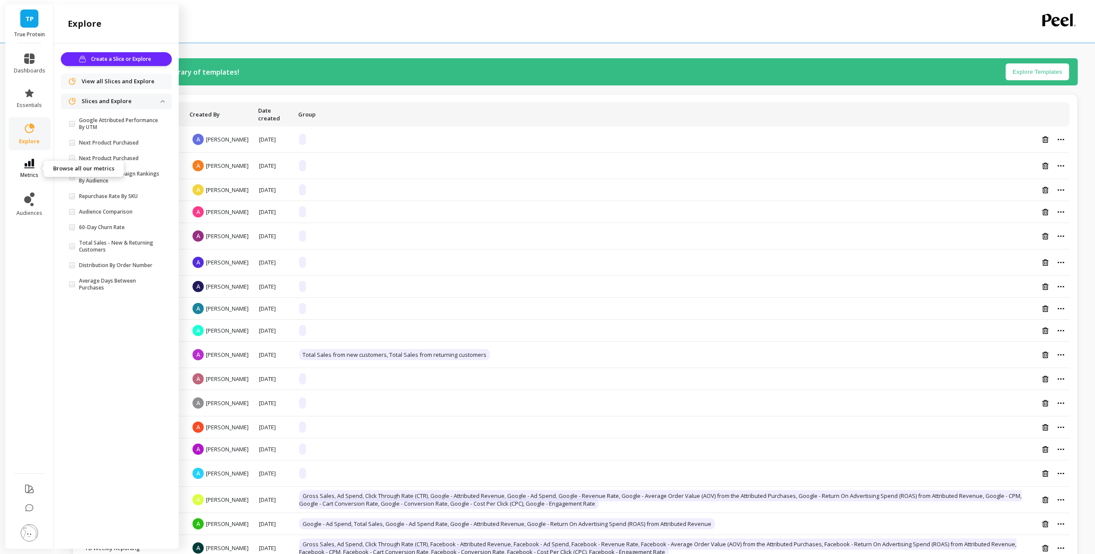
click at [41, 174] on link "metrics" at bounding box center [29, 169] width 31 height 20
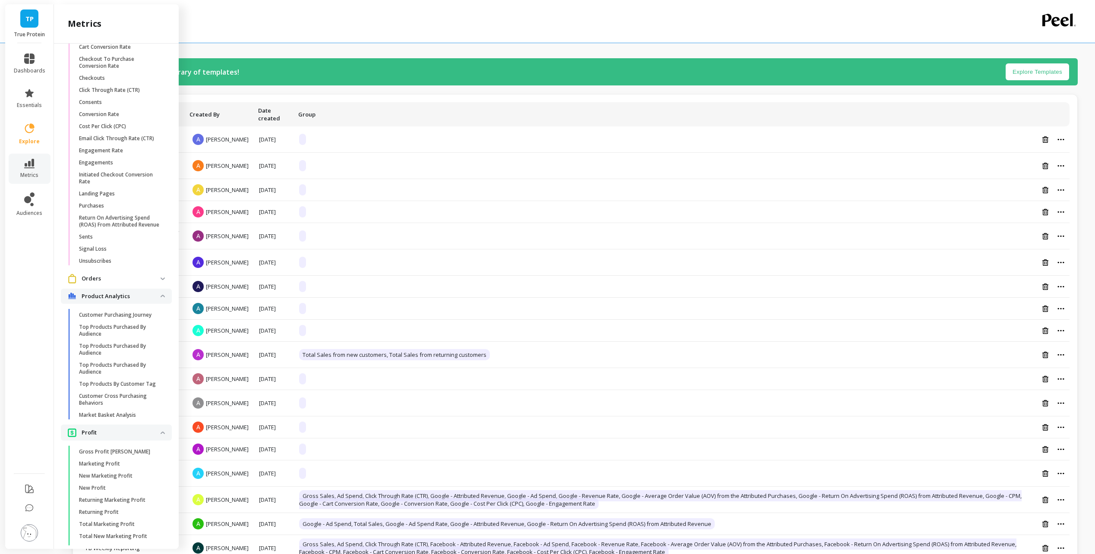
scroll to position [920, 0]
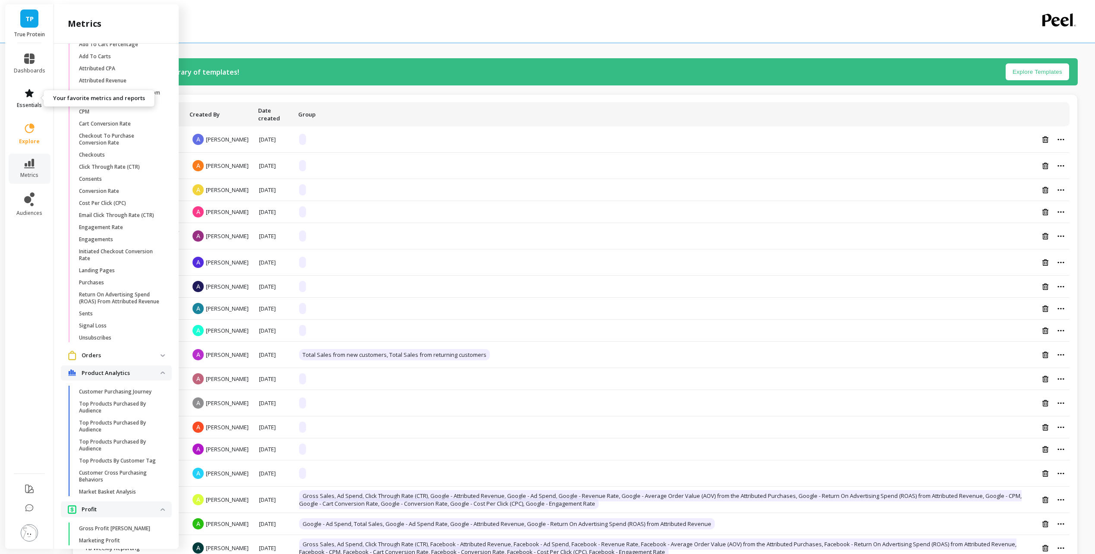
click at [30, 98] on link "essentials" at bounding box center [29, 98] width 31 height 21
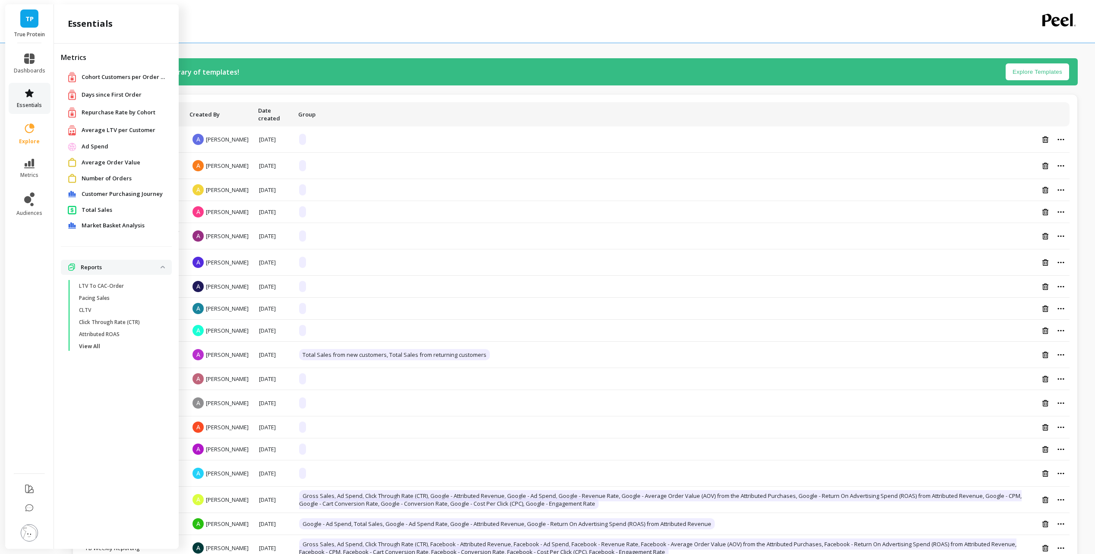
scroll to position [0, 0]
click at [123, 271] on p "Reports" at bounding box center [121, 267] width 80 height 9
click at [102, 349] on span "View All" at bounding box center [120, 346] width 82 height 7
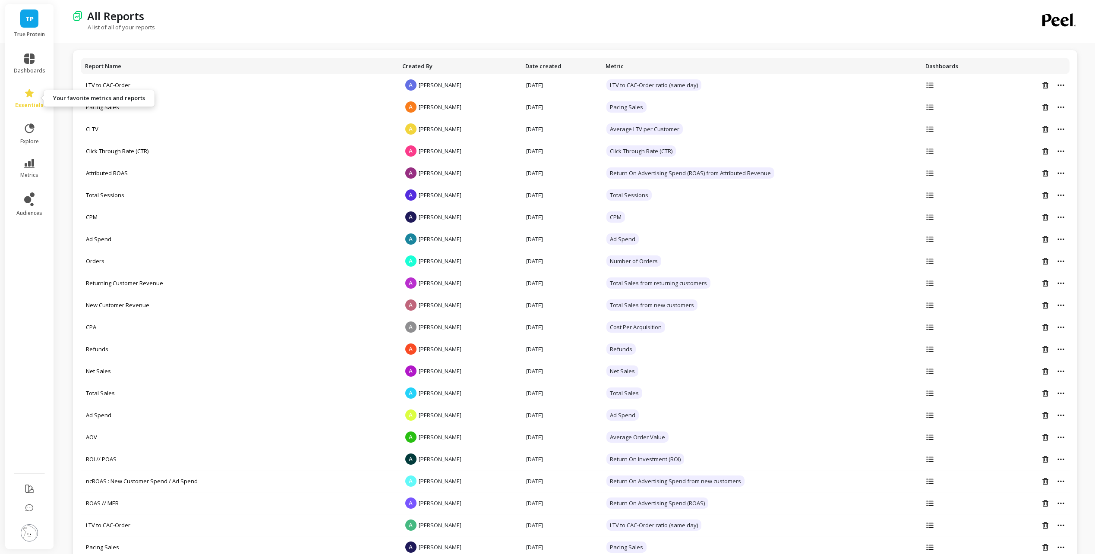
click at [27, 97] on icon at bounding box center [29, 93] width 9 height 8
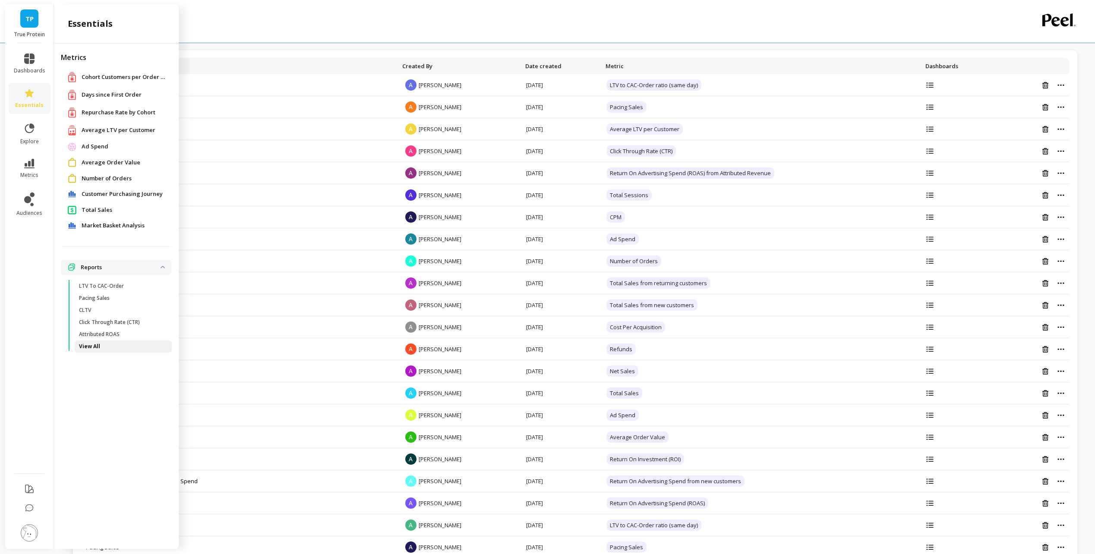
click at [108, 344] on span "View All" at bounding box center [120, 346] width 82 height 7
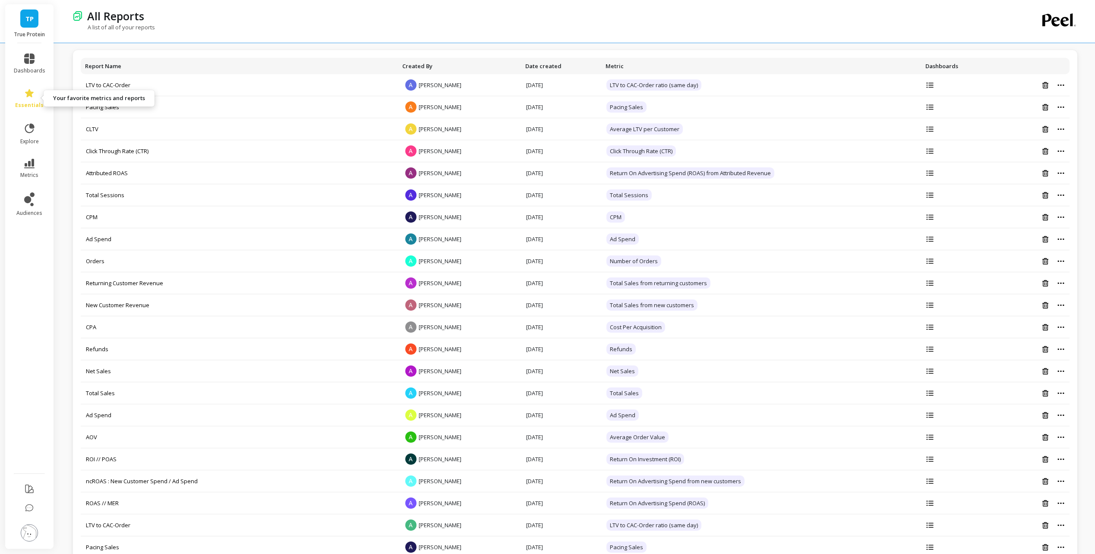
click at [26, 92] on icon at bounding box center [29, 93] width 9 height 8
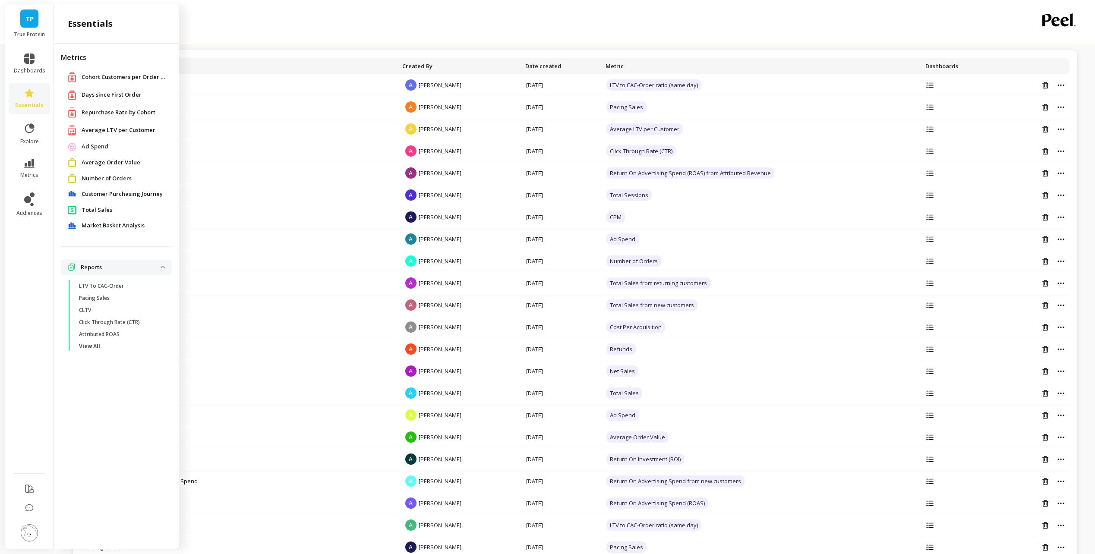
click at [96, 161] on span "Average Order Value" at bounding box center [111, 162] width 59 height 9
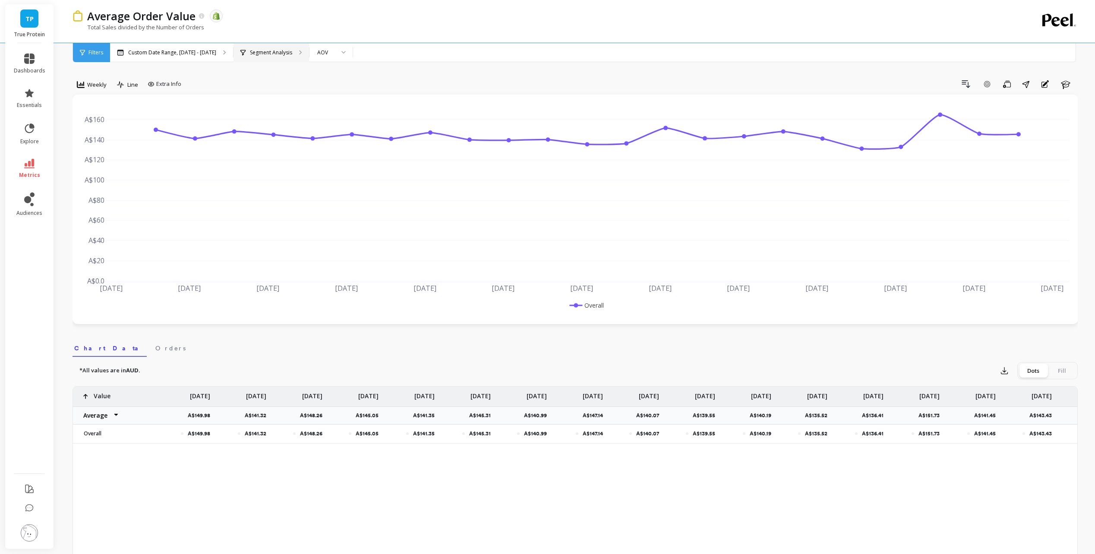
click at [278, 57] on div "Segment Analysis" at bounding box center [270, 52] width 75 height 19
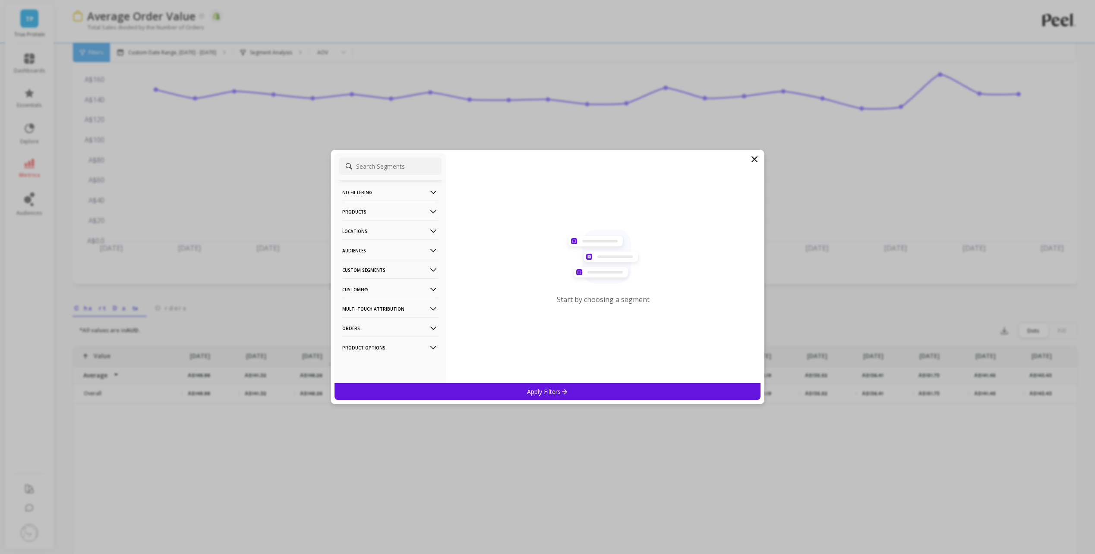
scroll to position [86, 0]
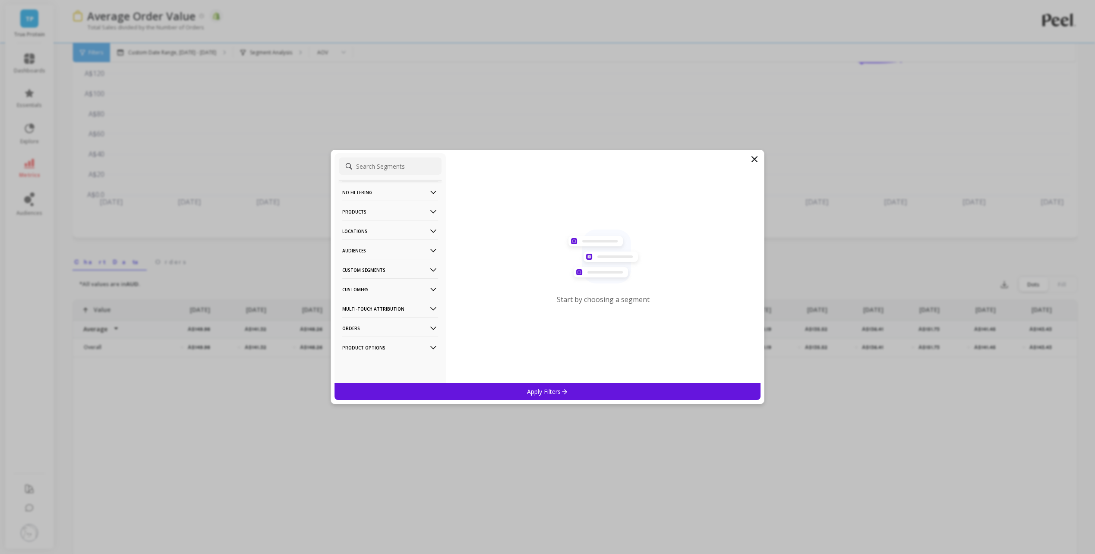
click at [377, 167] on input at bounding box center [390, 165] width 103 height 17
type input "utm"
click at [395, 238] on p "UTM Source/Campaign" at bounding box center [373, 239] width 60 height 8
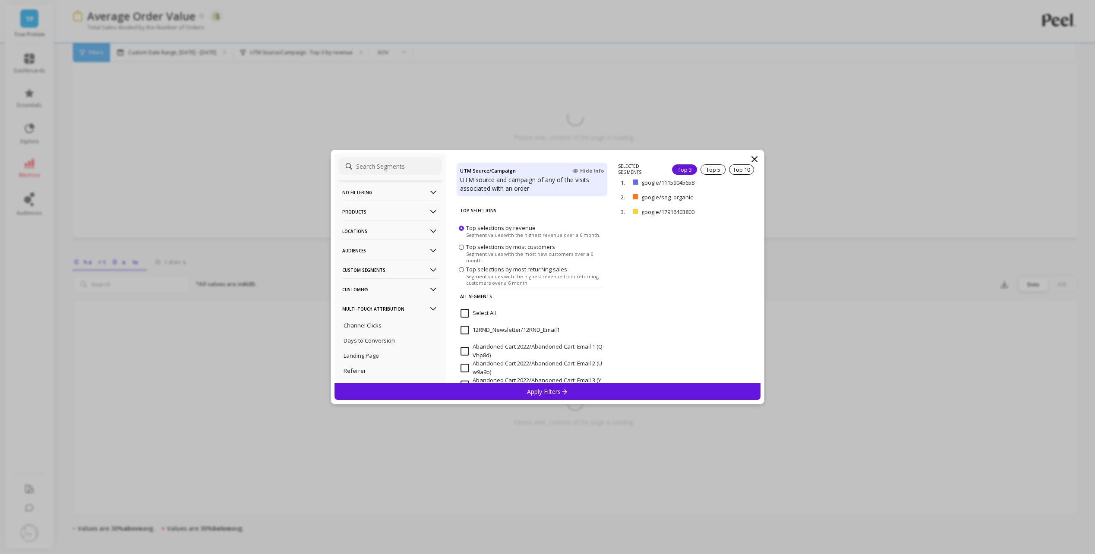
click at [487, 312] on input "Select All" at bounding box center [477, 313] width 35 height 9
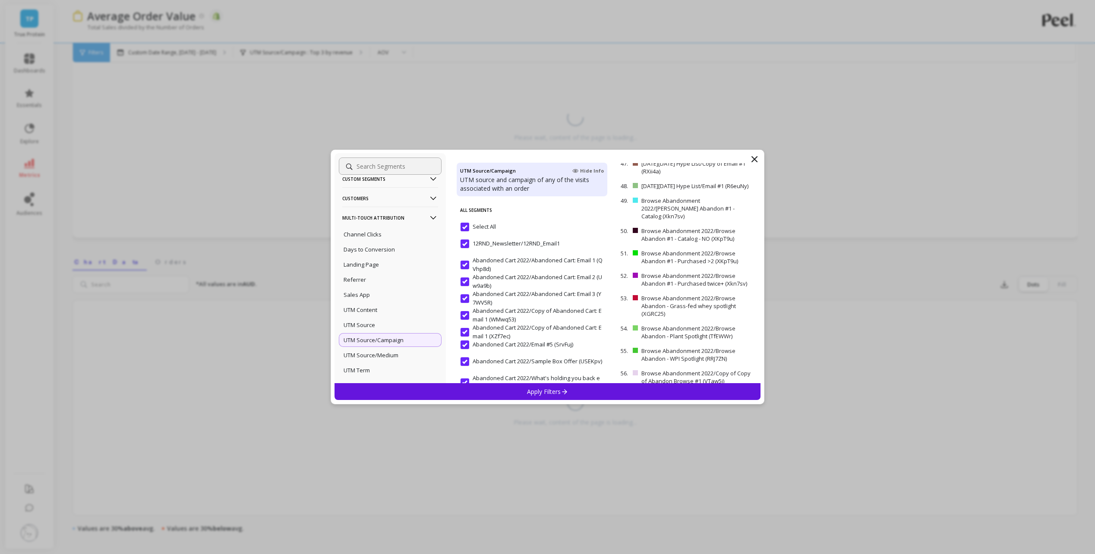
scroll to position [154, 0]
click at [495, 393] on div "Apply Filters" at bounding box center [547, 391] width 426 height 17
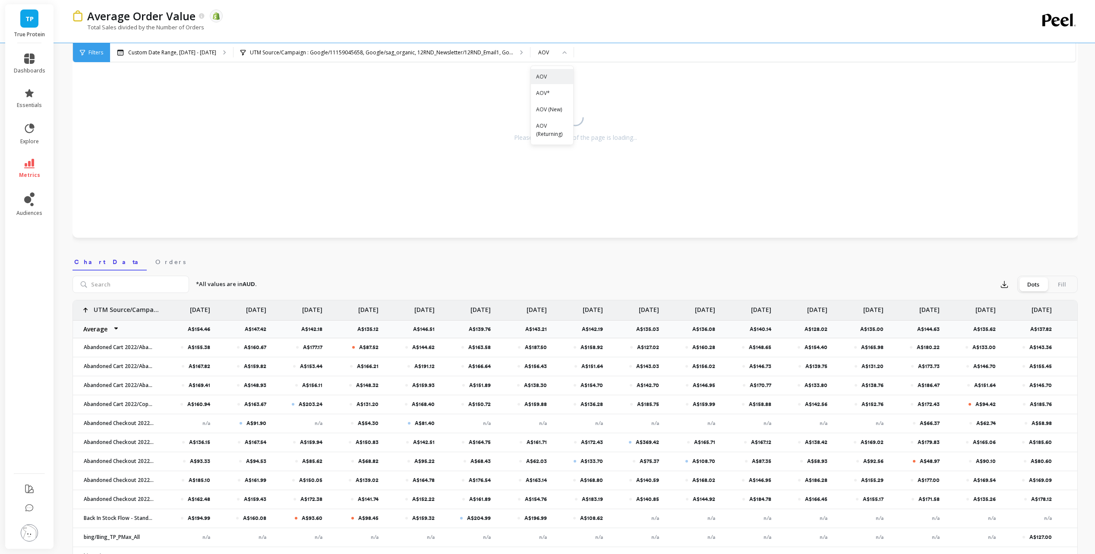
click at [623, 47] on div "Custom Date Range, Apr 1 - Sep 3 UTM Source/Campaign : Google/11159045658, Goog…" at bounding box center [611, 52] width 1002 height 19
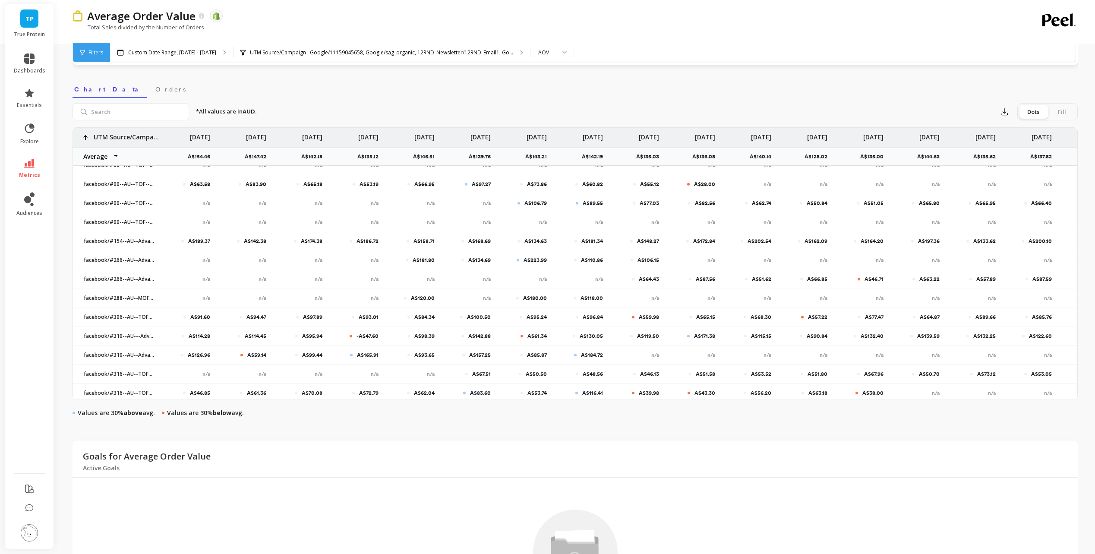
scroll to position [388, 0]
click at [33, 164] on icon at bounding box center [29, 163] width 10 height 9
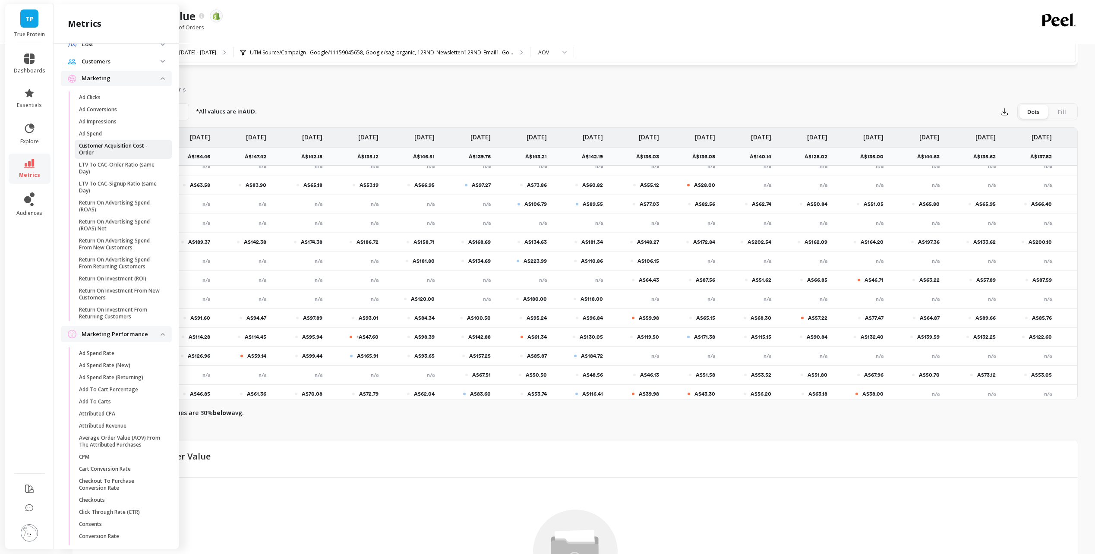
scroll to position [532, 0]
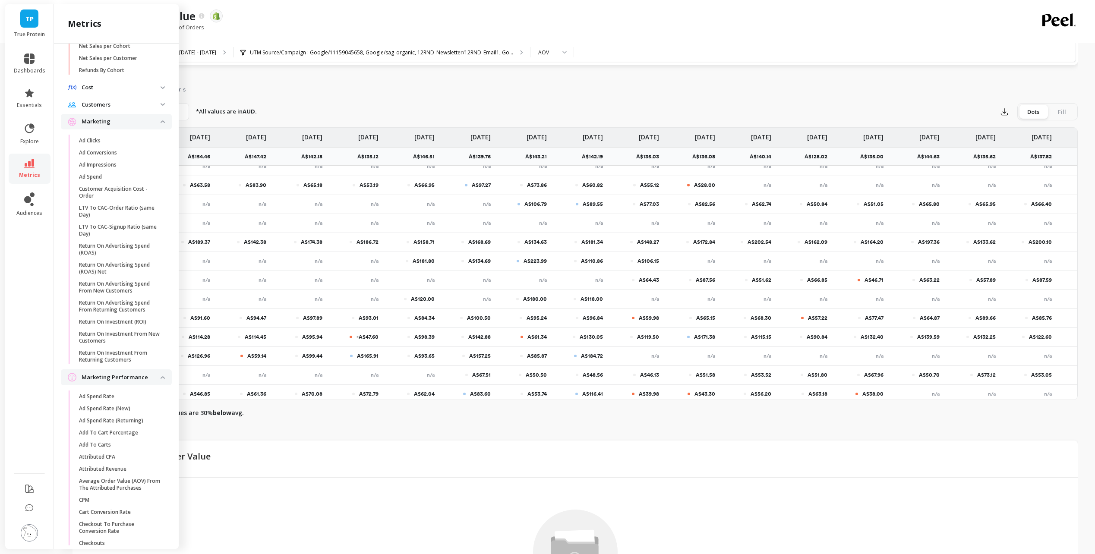
click at [117, 109] on p "Customers" at bounding box center [121, 105] width 79 height 9
click at [156, 113] on span "Customers" at bounding box center [116, 105] width 111 height 16
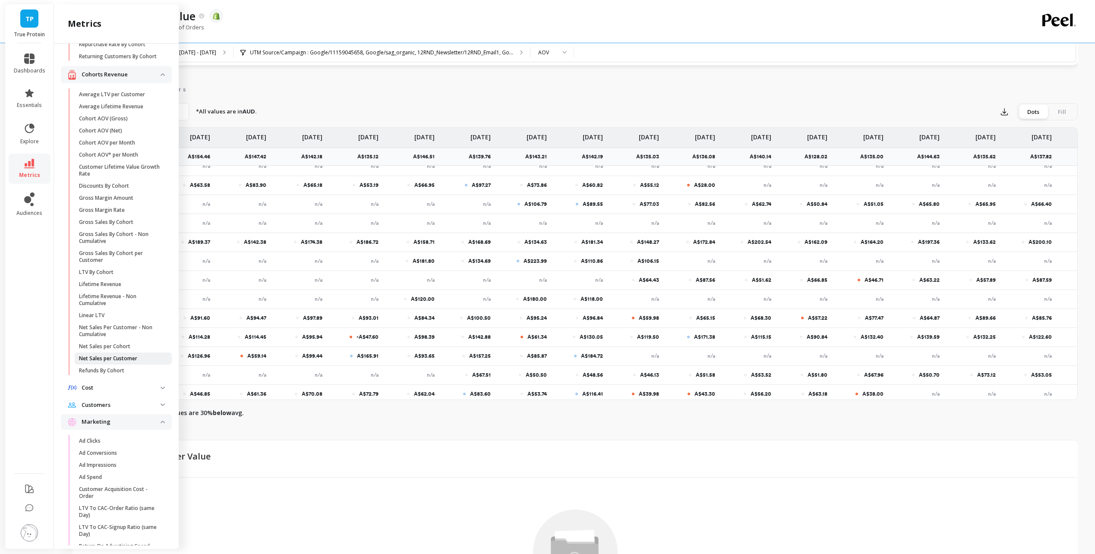
scroll to position [230, 0]
click at [103, 292] on link "Lifetime Revenue" at bounding box center [123, 286] width 97 height 12
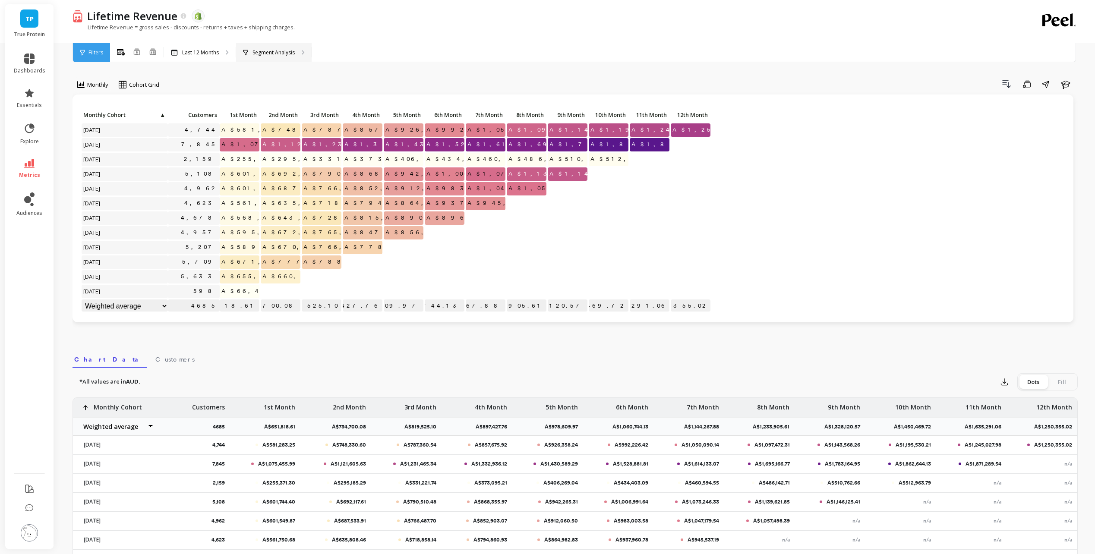
click at [258, 50] on p "Segment Analysis" at bounding box center [273, 52] width 42 height 7
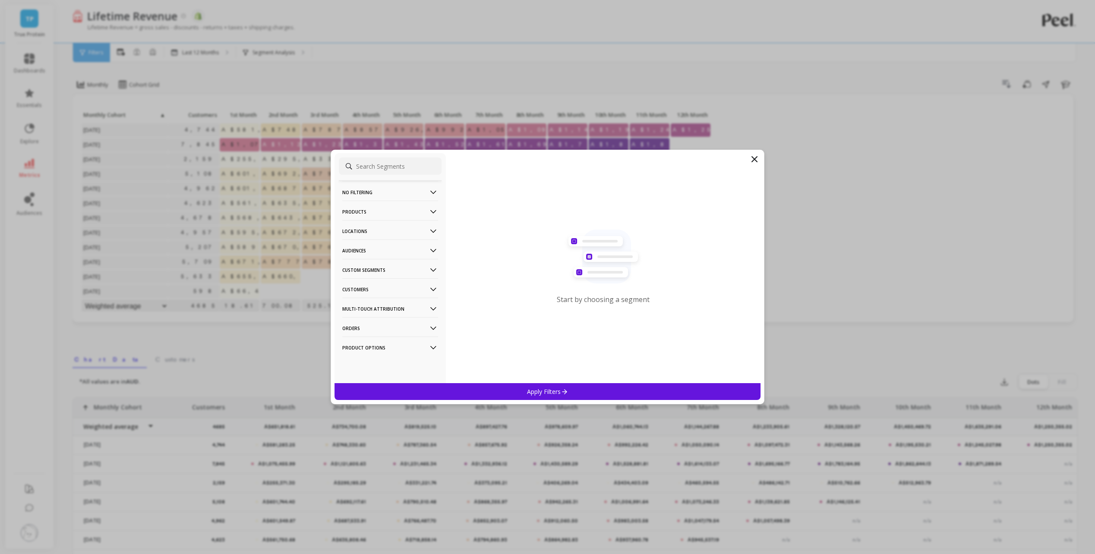
click at [382, 167] on input at bounding box center [390, 165] width 103 height 17
type input "t"
type input "utm"
click at [414, 255] on div "UTM Source/Medium" at bounding box center [390, 254] width 103 height 14
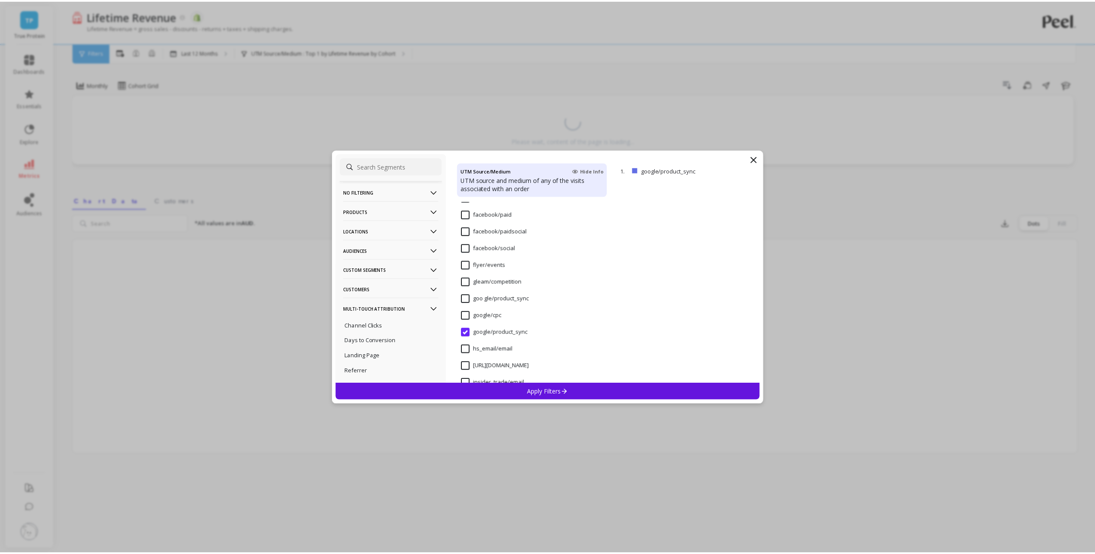
scroll to position [1963, 0]
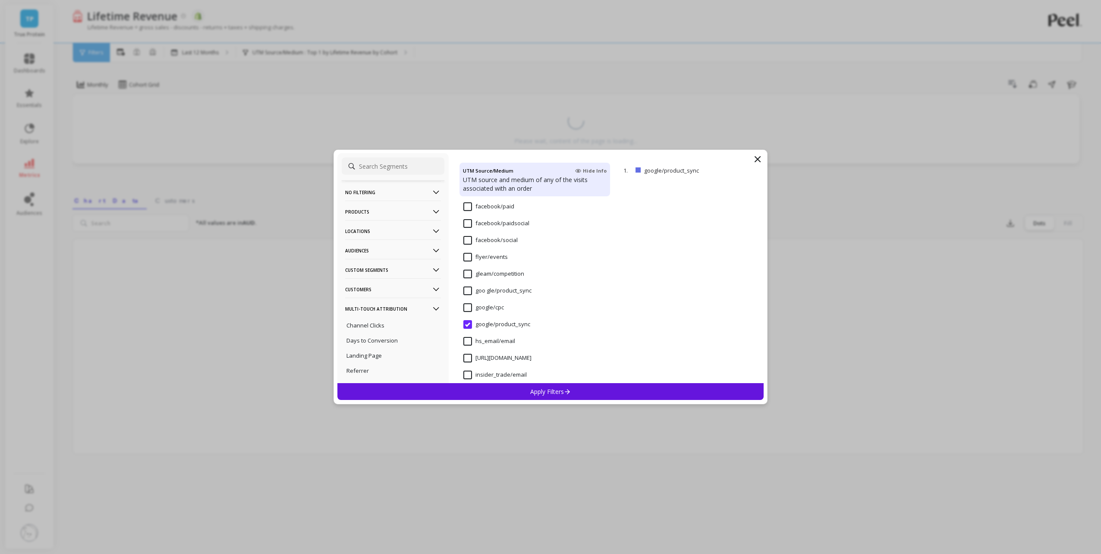
click at [470, 326] on input "google/product_sync" at bounding box center [496, 324] width 67 height 9
click at [465, 305] on input "google/cpc" at bounding box center [483, 307] width 41 height 9
click at [537, 389] on p "Apply Filters" at bounding box center [550, 391] width 41 height 8
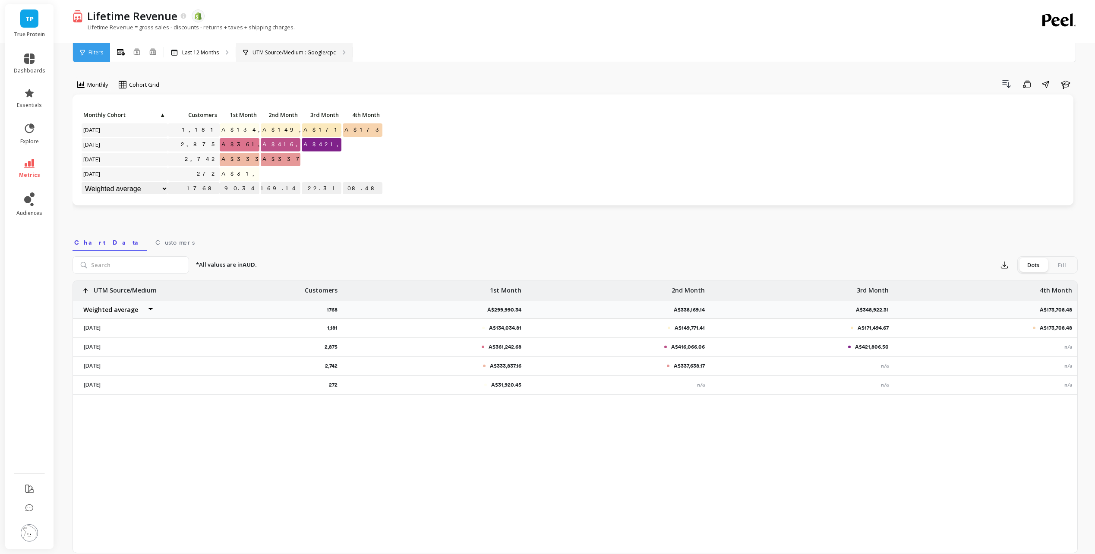
click at [318, 49] on p "UTM Source/Medium : Google/cpc" at bounding box center [293, 52] width 83 height 7
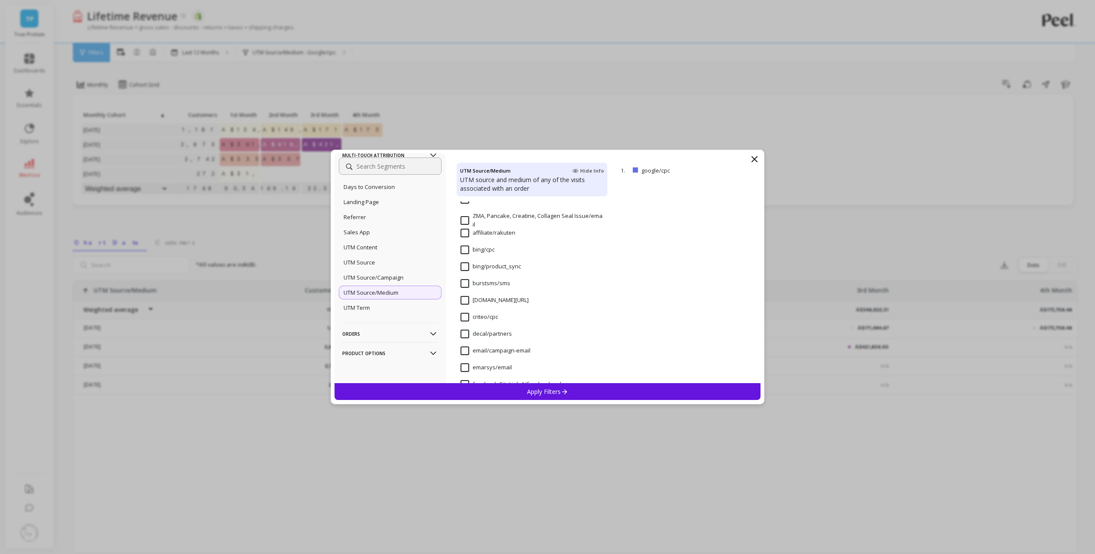
scroll to position [1953, 0]
click at [462, 315] on input "google/cpc" at bounding box center [480, 317] width 41 height 9
click at [465, 273] on input "bing/cpc" at bounding box center [477, 273] width 34 height 9
click at [536, 385] on div "Apply Filters" at bounding box center [547, 391] width 426 height 17
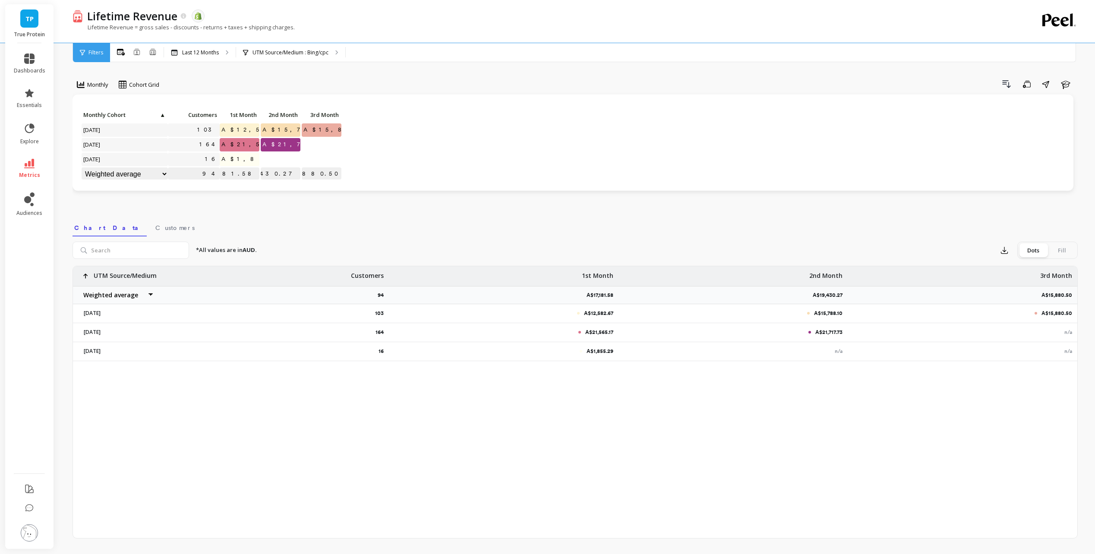
click at [328, 496] on div "103 A$12,582.67 A$15,788.10 A$15,880.50 164 A$21,565.17 A$21,717.73 n/a 16 A$1,…" at bounding box center [575, 402] width 1004 height 272
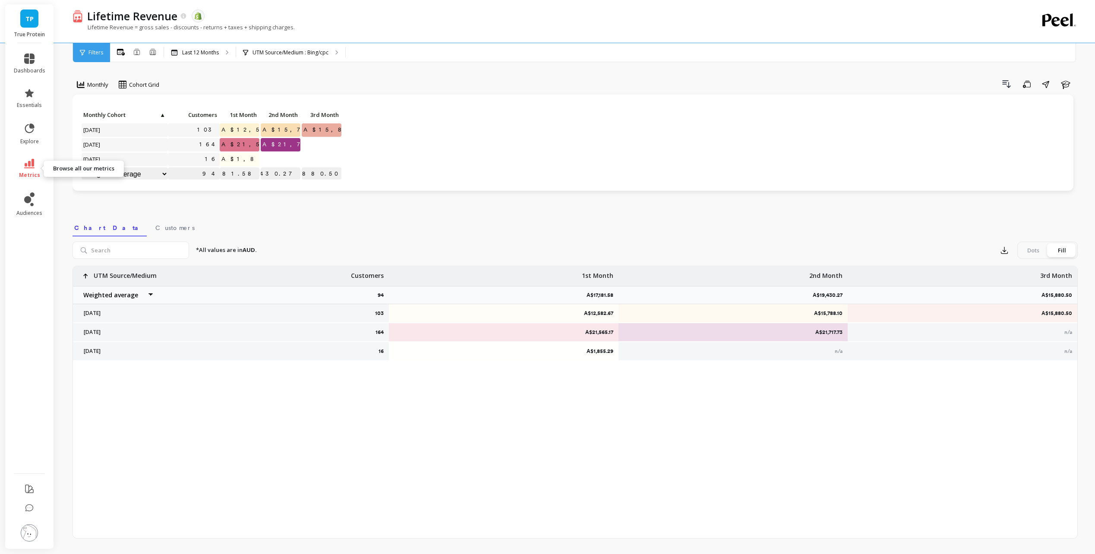
click at [34, 166] on icon at bounding box center [29, 163] width 10 height 9
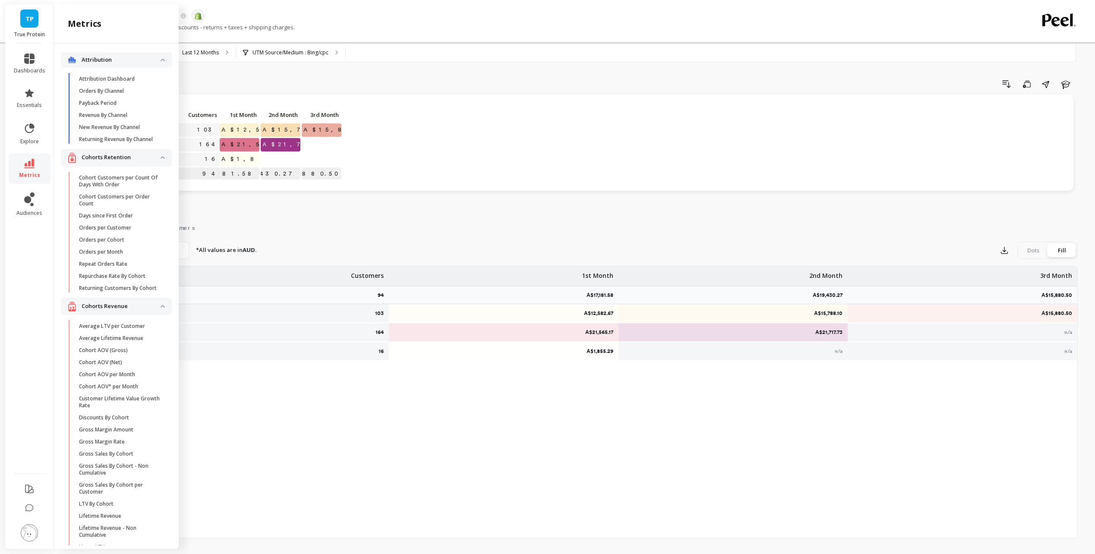
scroll to position [230, 0]
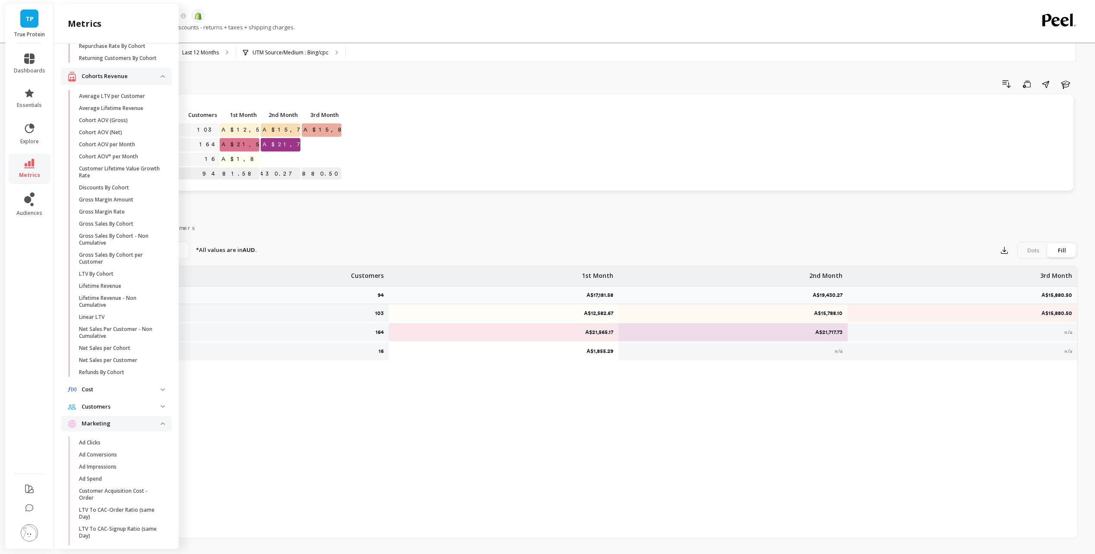
click at [34, 164] on icon at bounding box center [29, 163] width 10 height 9
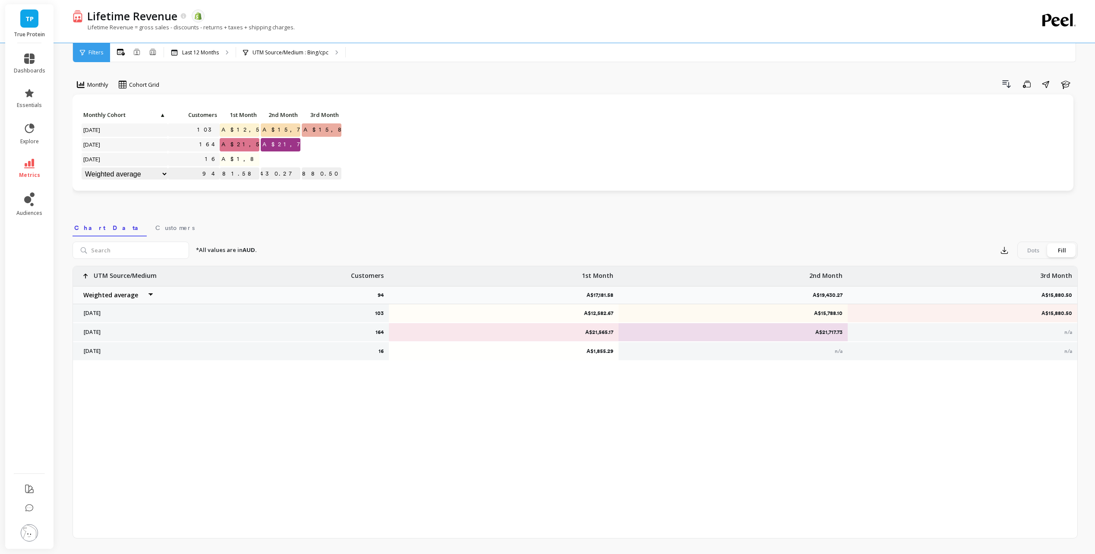
scroll to position [0, 0]
click at [24, 63] on icon at bounding box center [29, 58] width 10 height 10
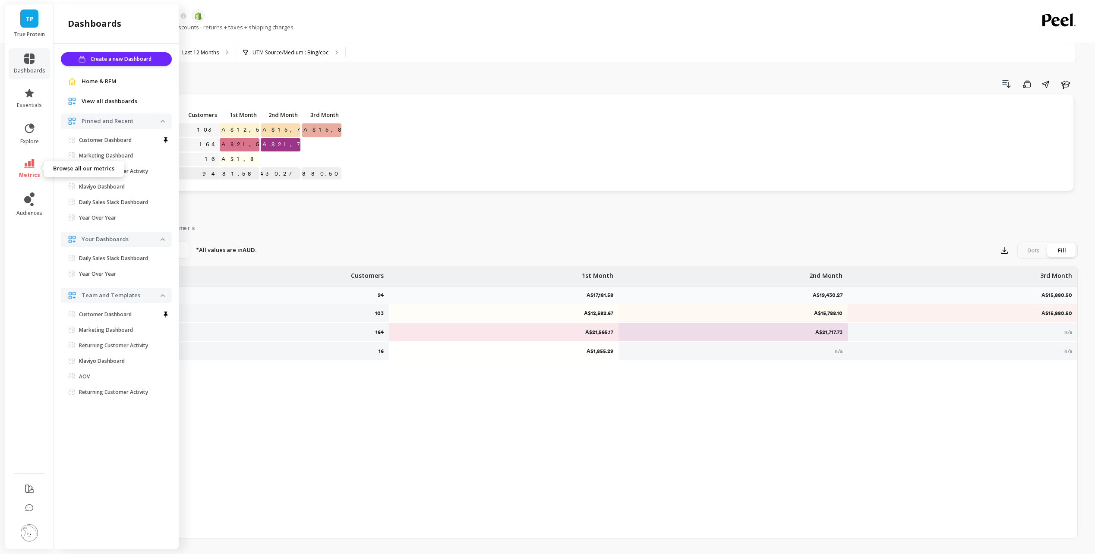
click at [29, 172] on span "metrics" at bounding box center [29, 175] width 21 height 7
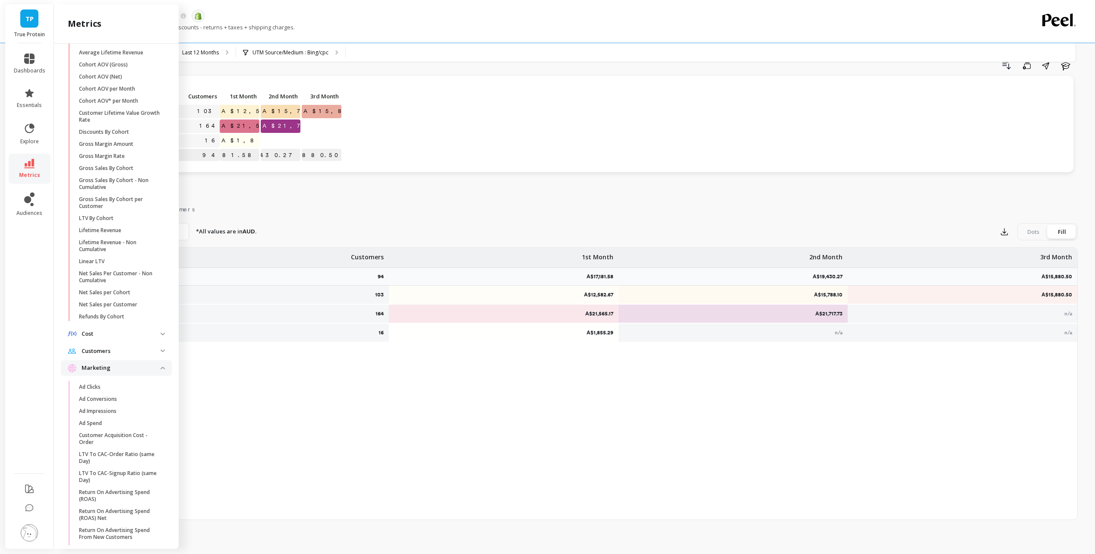
scroll to position [230, 0]
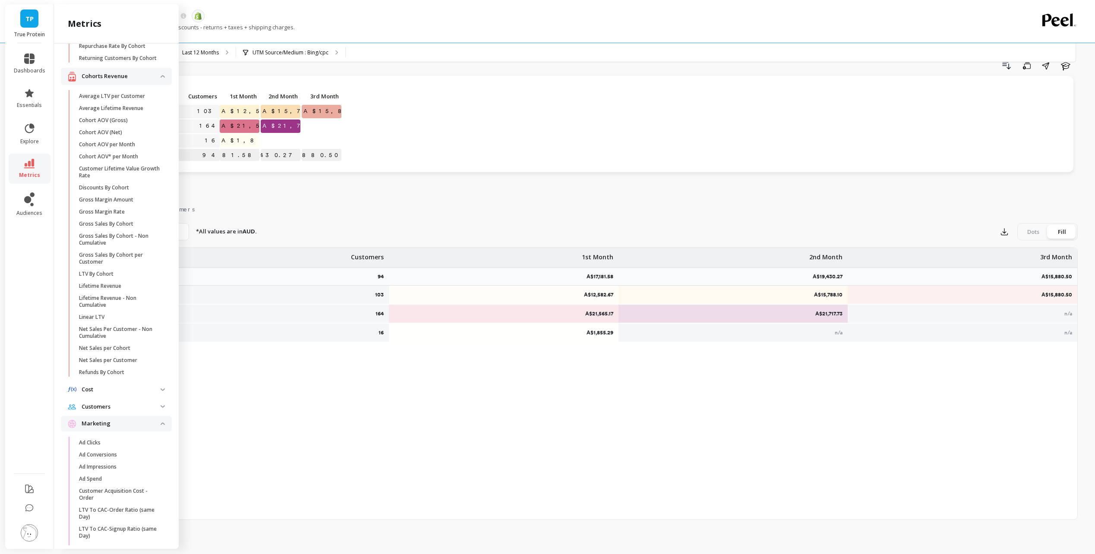
click at [148, 411] on p "Customers" at bounding box center [121, 407] width 79 height 9
click at [151, 394] on p "Cost" at bounding box center [121, 389] width 79 height 9
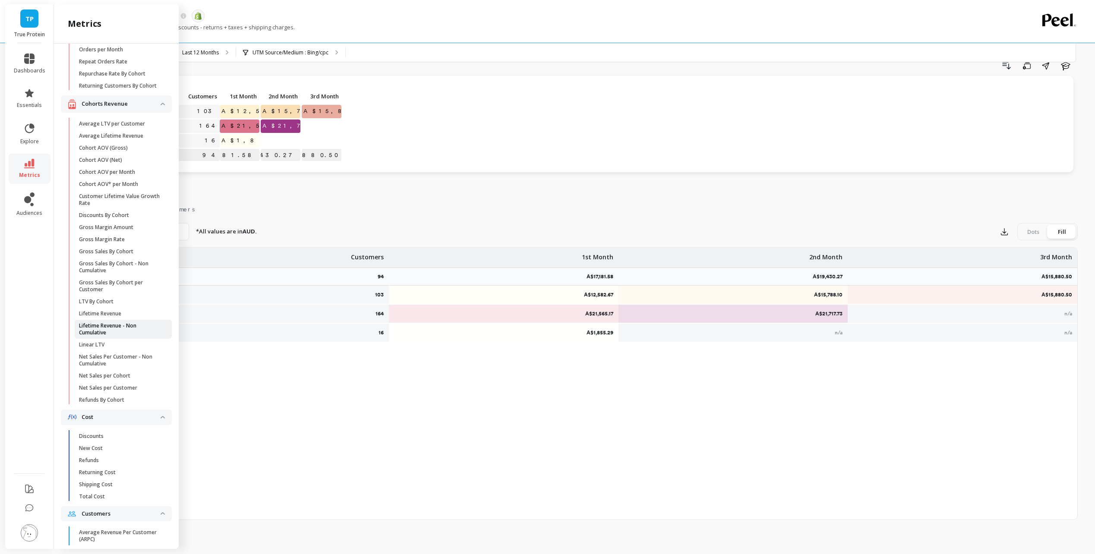
scroll to position [216, 0]
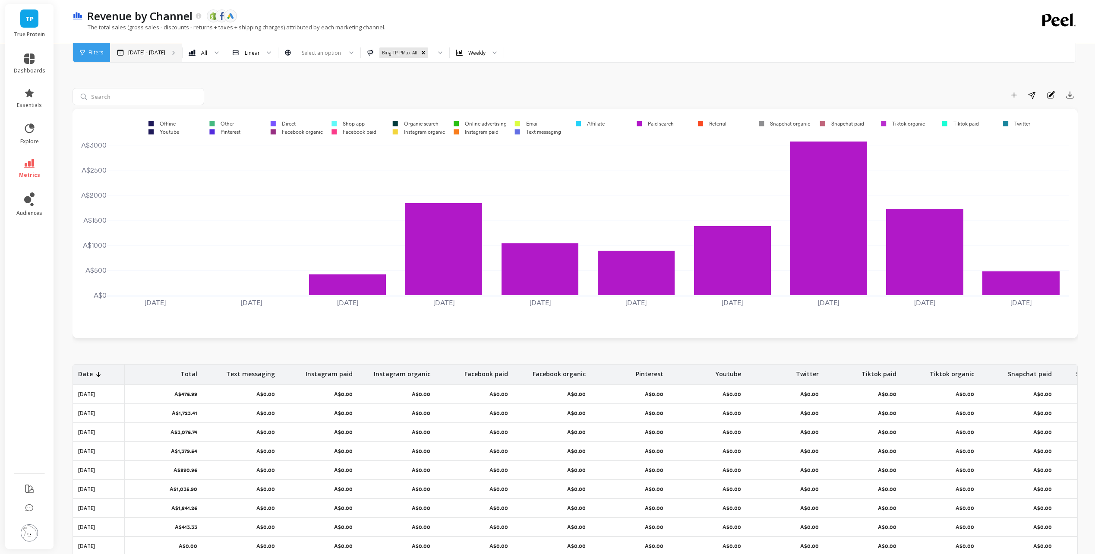
click at [139, 46] on div "[DATE] - [DATE]" at bounding box center [146, 52] width 72 height 19
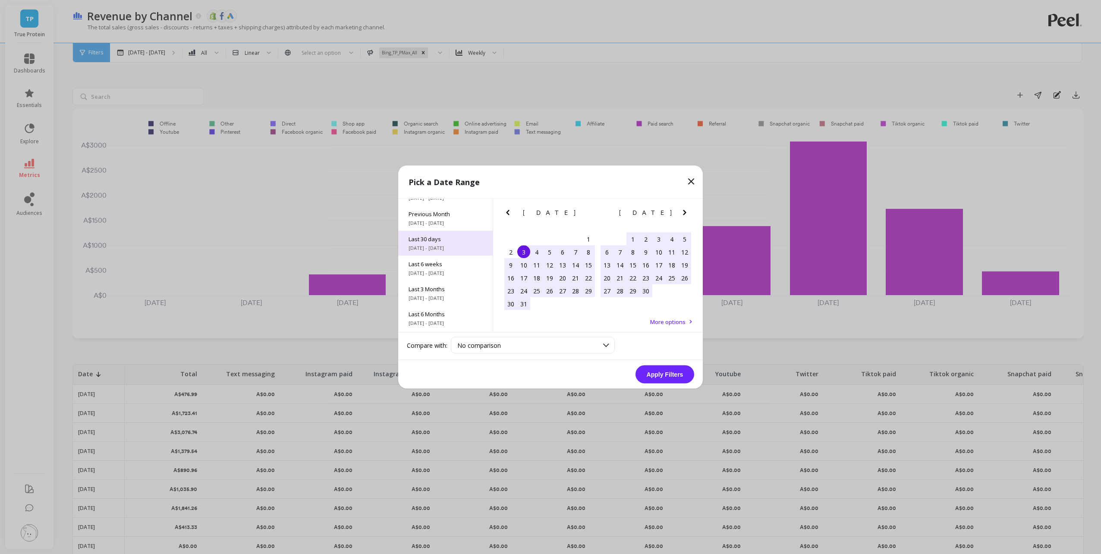
click at [451, 242] on span "Last 30 days" at bounding box center [446, 239] width 74 height 8
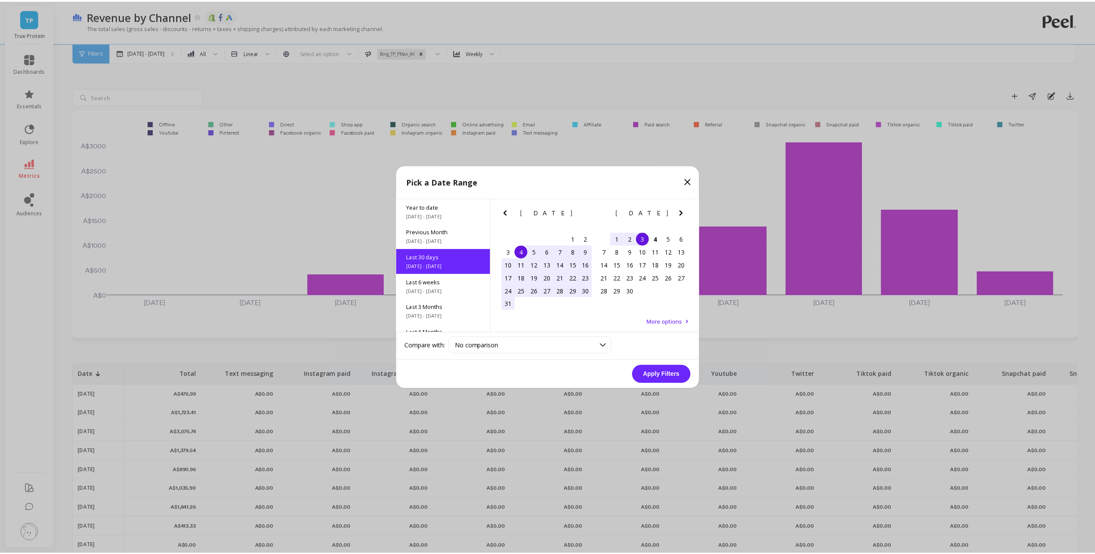
scroll to position [21, 0]
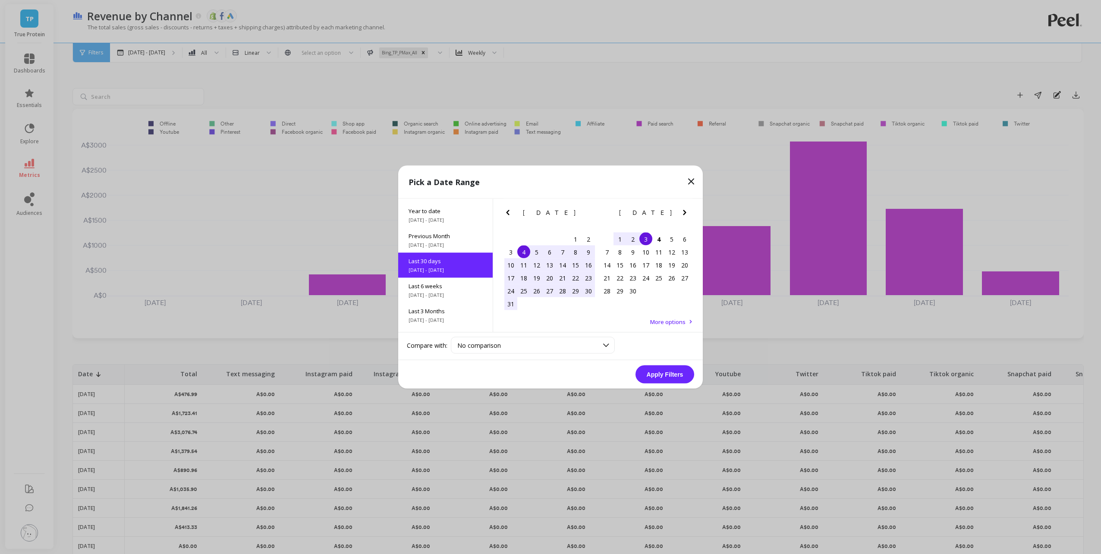
click at [667, 379] on button "Apply Filters" at bounding box center [664, 374] width 59 height 18
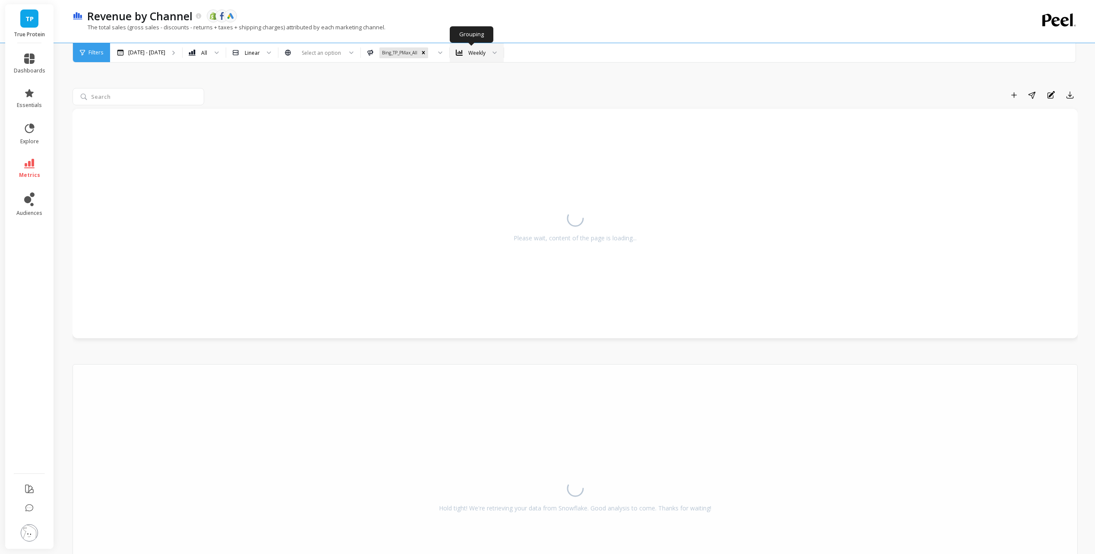
click at [472, 54] on div "Weekly" at bounding box center [476, 53] width 17 height 8
click at [642, 94] on div "Add to Dashboard Share Annotations Export" at bounding box center [643, 95] width 870 height 14
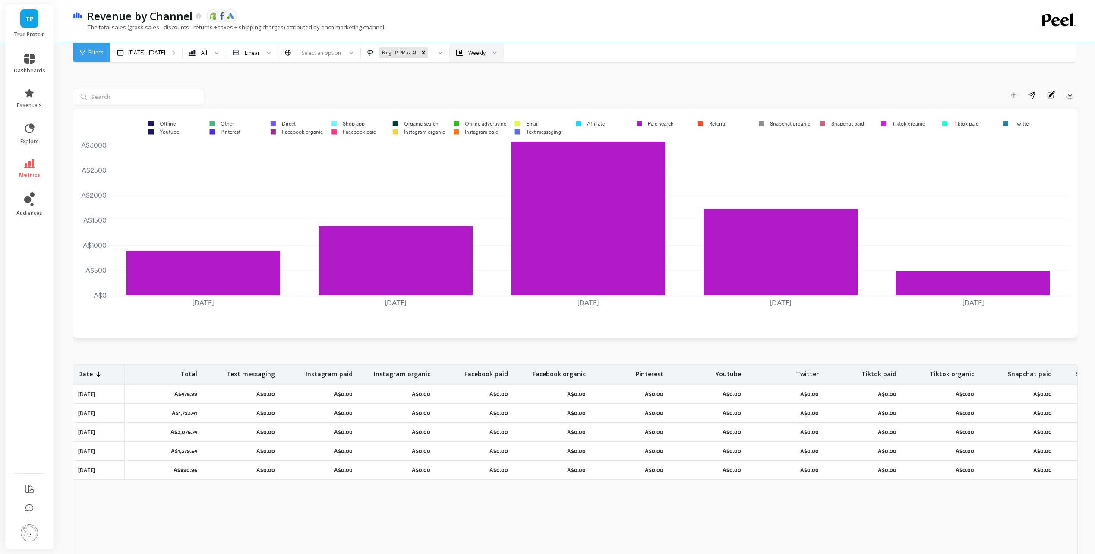
click at [176, 529] on div "Date Total Text messaging Instagram paid Instagram organic Facebook paid Facebo…" at bounding box center [574, 493] width 1005 height 259
click at [153, 50] on p "Aug 4 - Sep 3" at bounding box center [146, 52] width 37 height 7
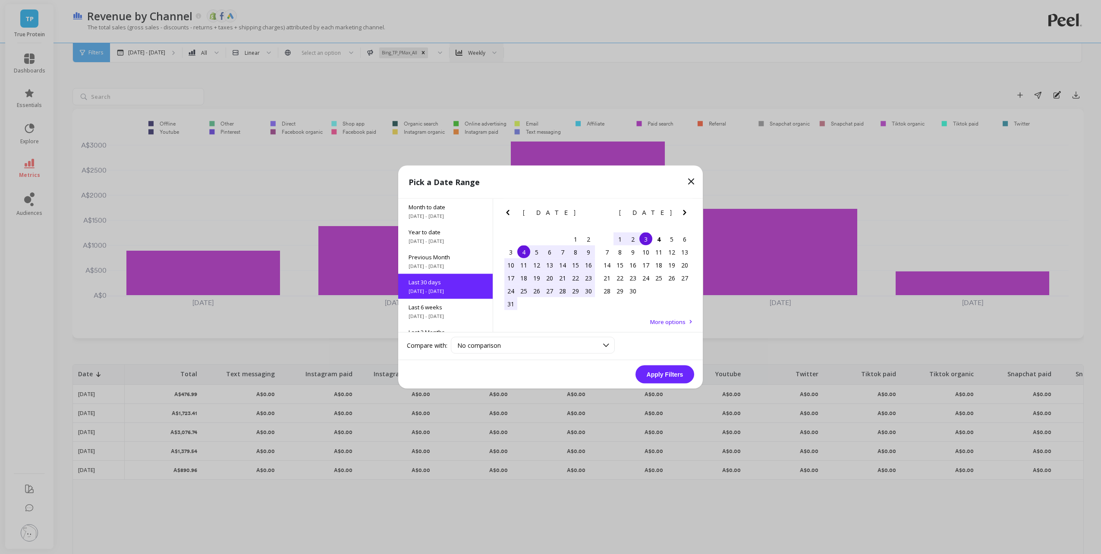
scroll to position [21, 0]
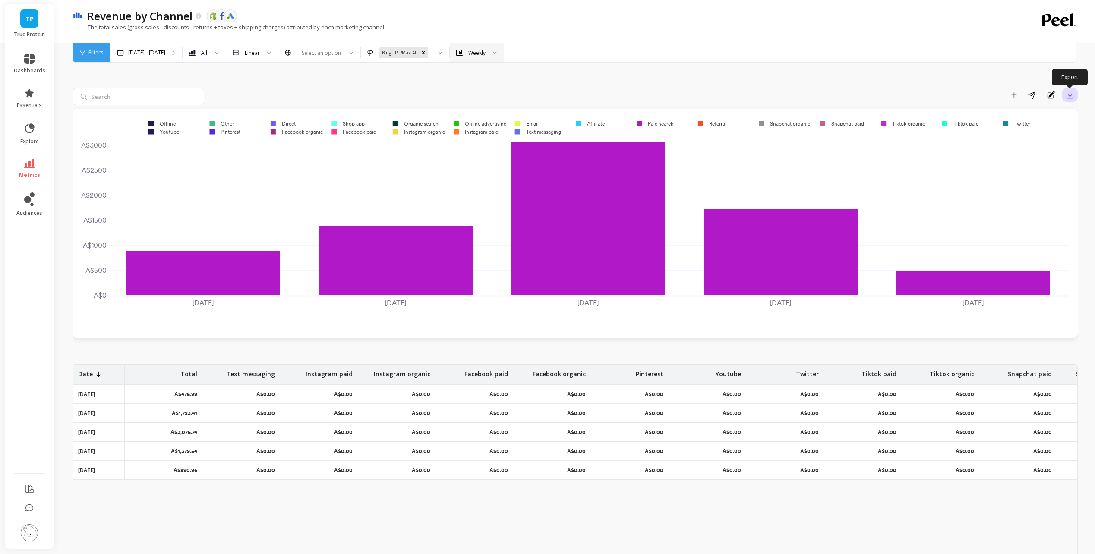
click at [1065, 90] on button "button" at bounding box center [1070, 95] width 16 height 14
click at [1043, 120] on button "CSV" at bounding box center [1038, 119] width 77 height 16
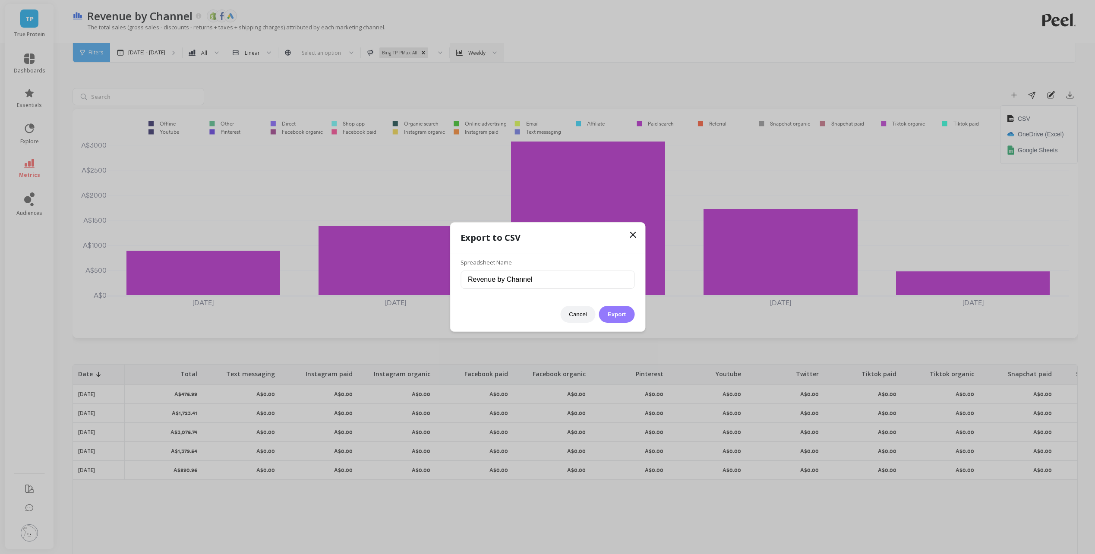
click at [614, 313] on button "Export" at bounding box center [616, 314] width 35 height 17
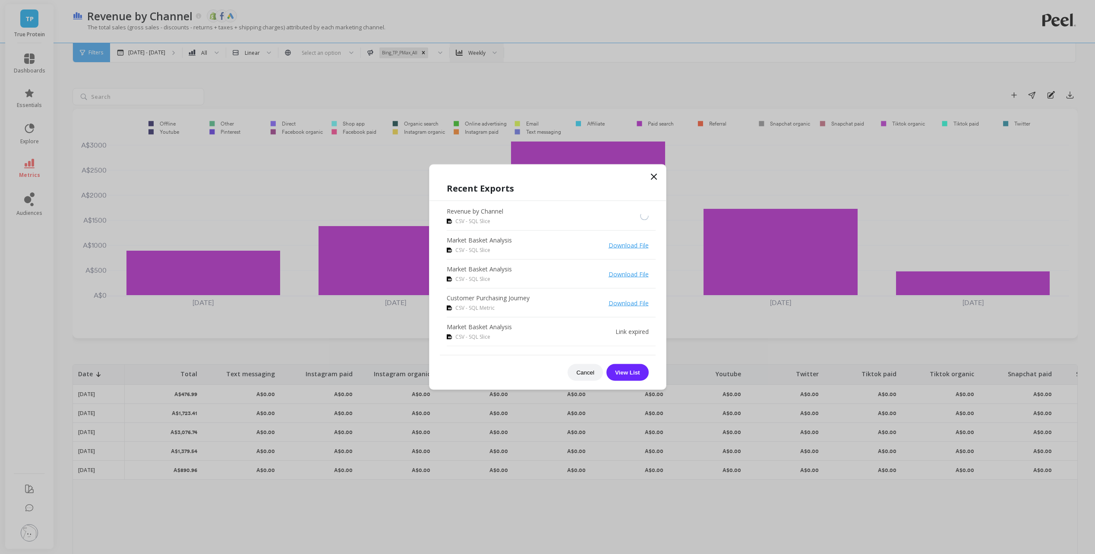
click at [657, 176] on icon at bounding box center [653, 177] width 10 height 10
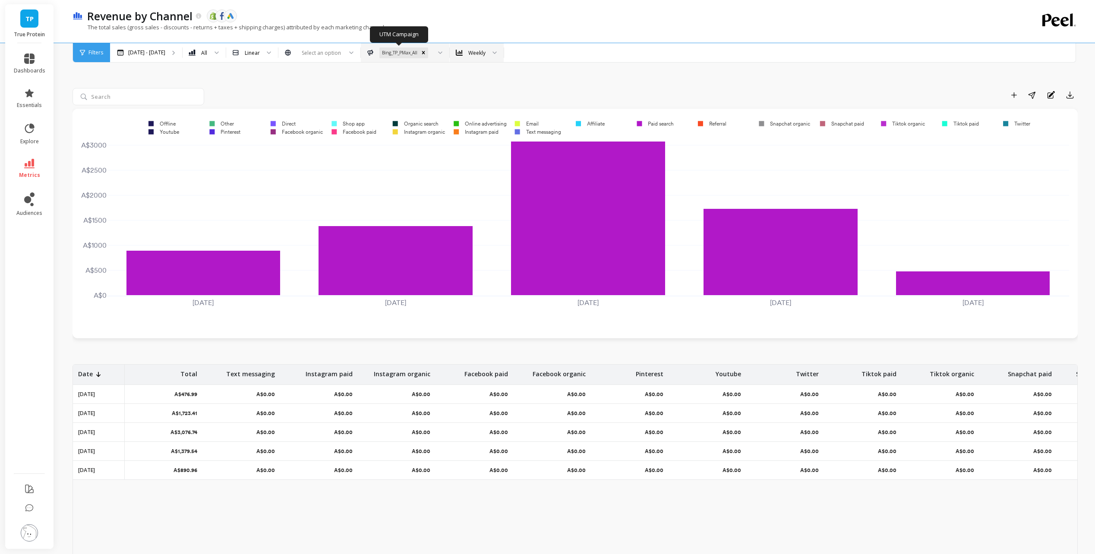
click at [432, 51] on div at bounding box center [437, 52] width 10 height 19
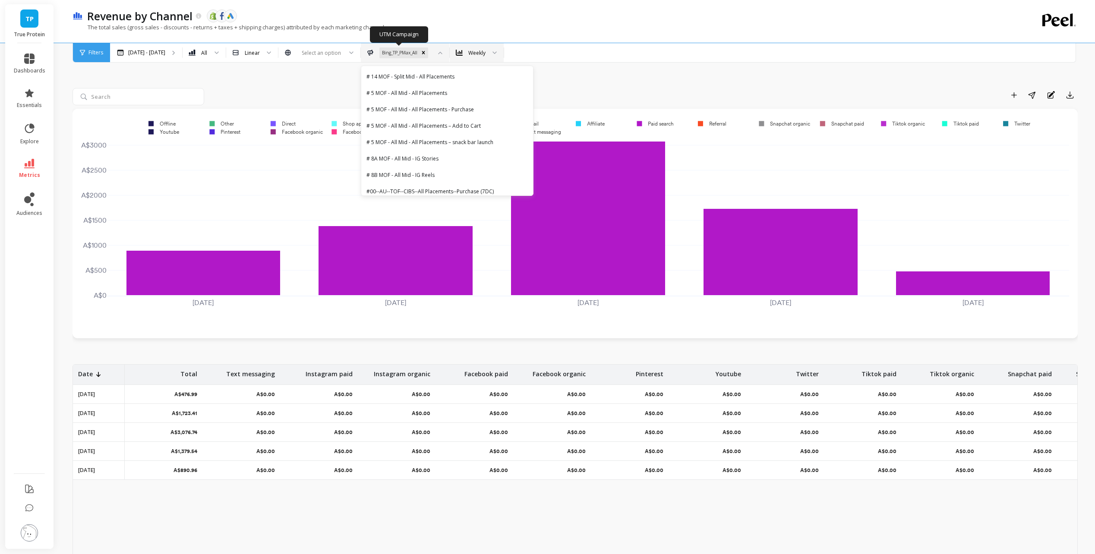
click at [432, 54] on div at bounding box center [437, 52] width 10 height 19
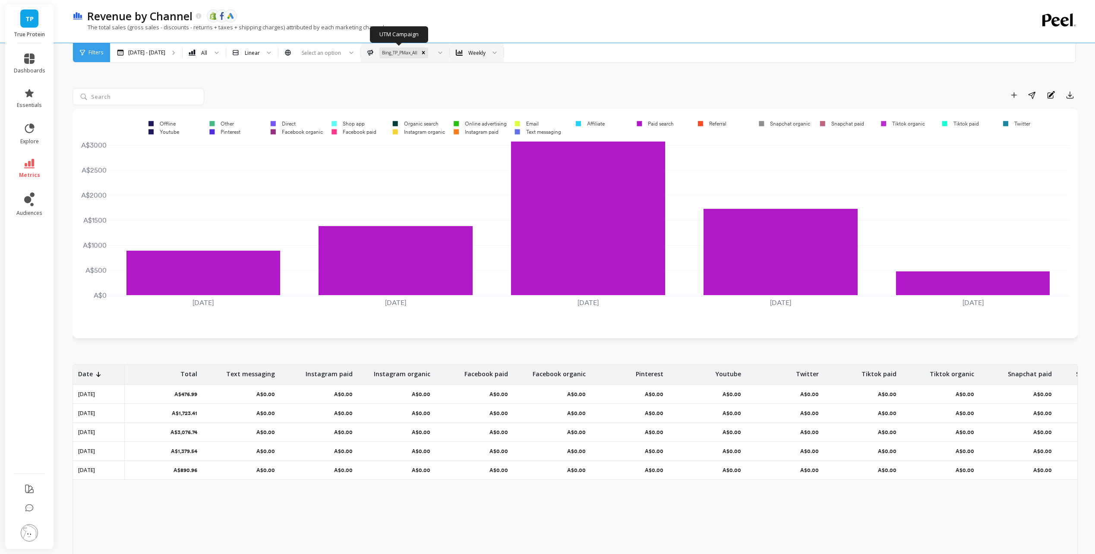
click at [432, 53] on div at bounding box center [437, 52] width 10 height 19
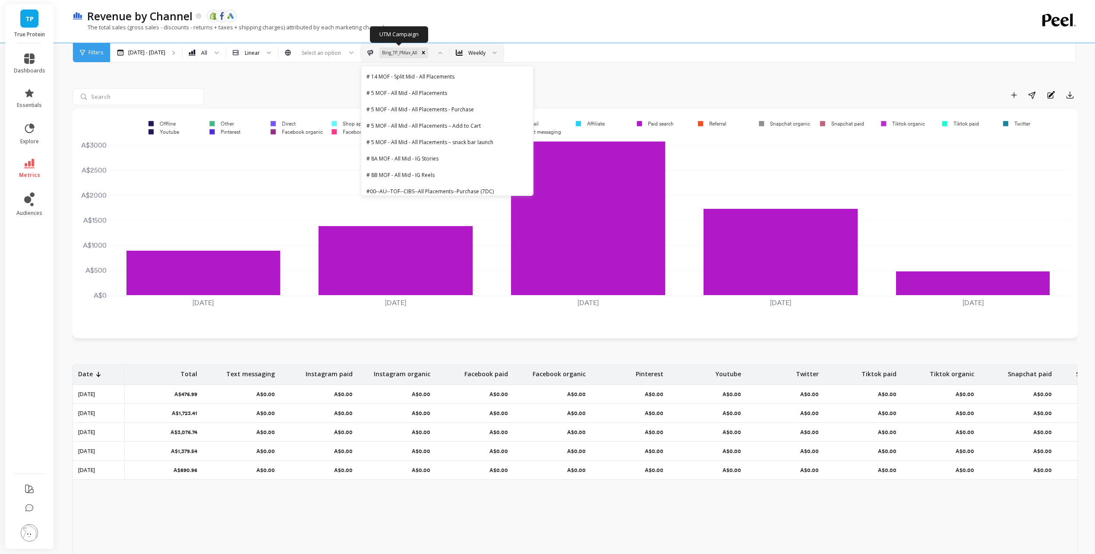
click at [379, 49] on div "Bing_TP_PMax_All" at bounding box center [398, 52] width 39 height 11
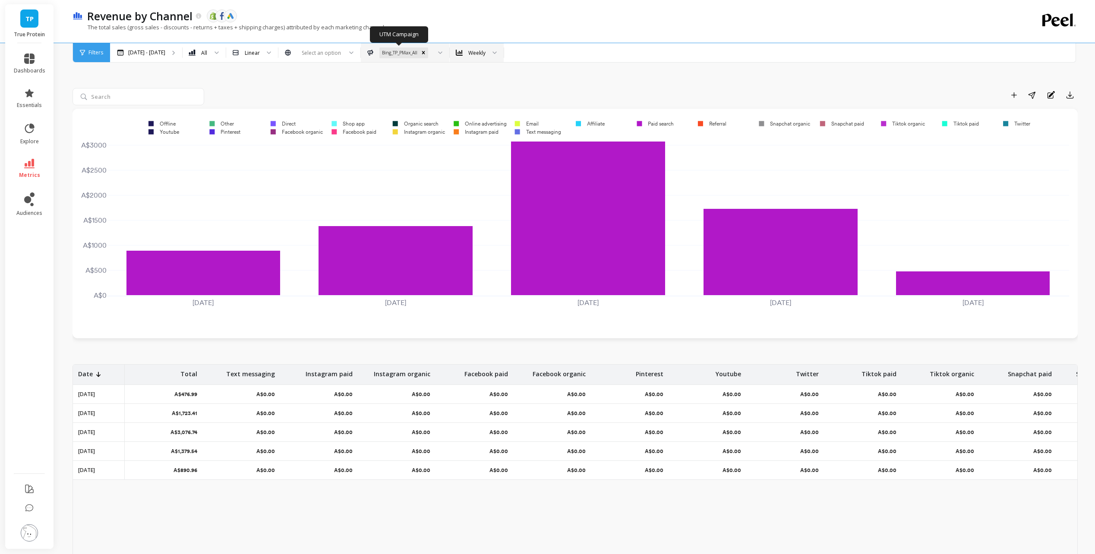
click at [379, 51] on div "Bing_TP_PMax_All" at bounding box center [398, 52] width 39 height 11
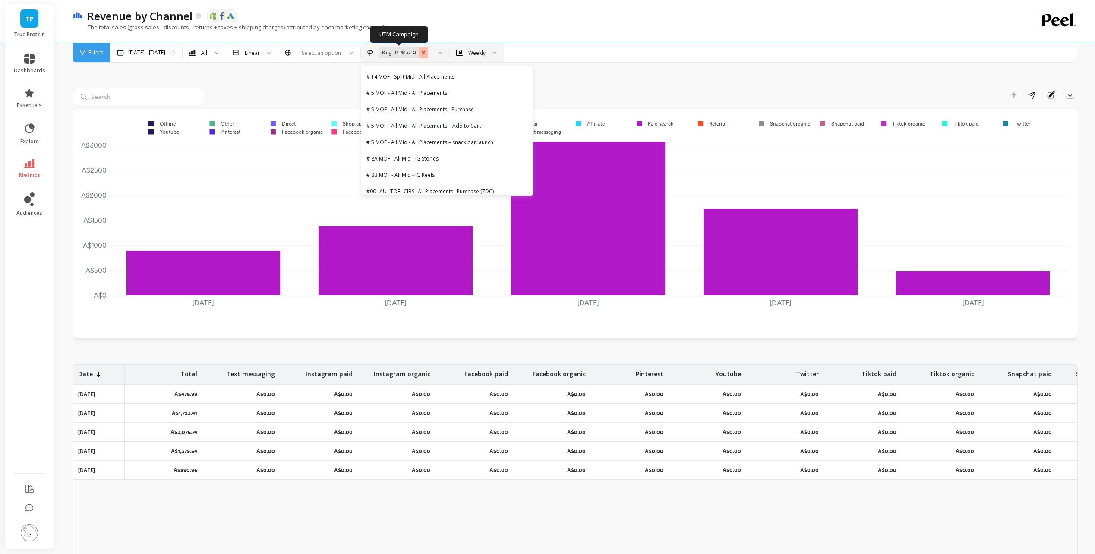
click at [420, 51] on icon "Remove Bing_TP_PMax_All" at bounding box center [423, 53] width 6 height 6
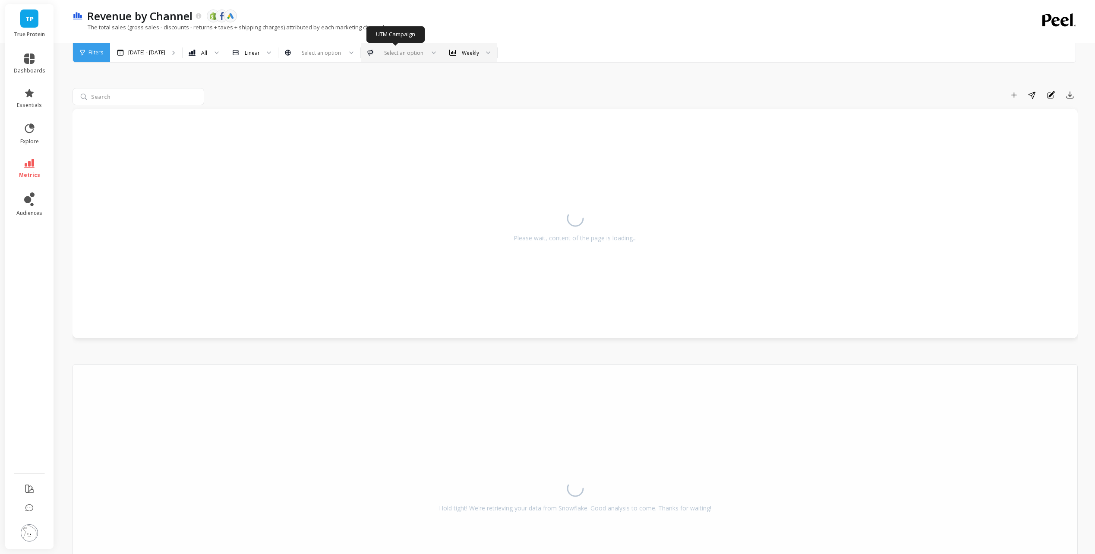
click at [390, 51] on div at bounding box center [401, 53] width 45 height 8
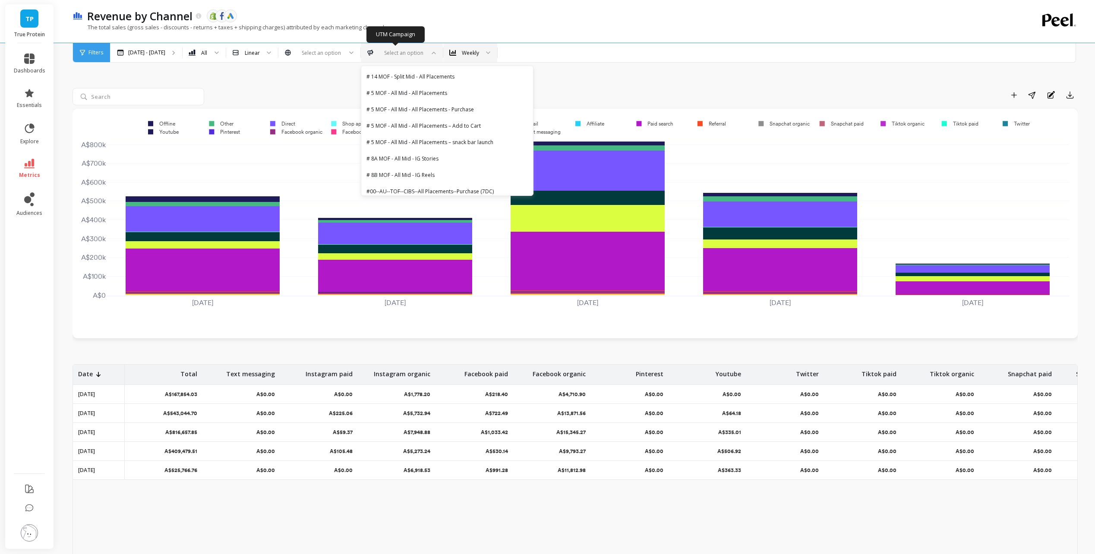
click at [403, 57] on div "Select an option" at bounding box center [397, 53] width 58 height 10
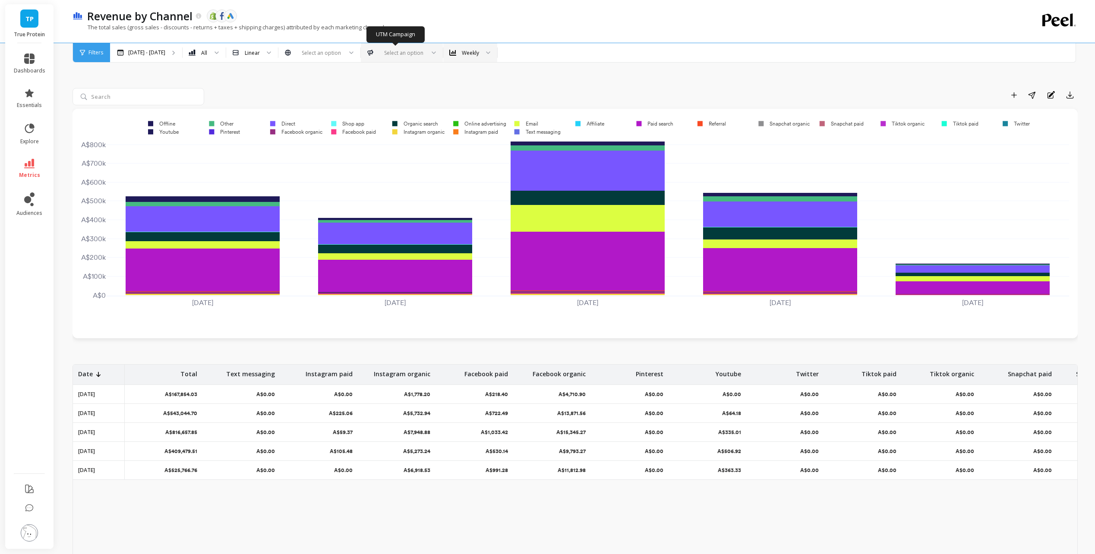
click at [404, 56] on div at bounding box center [401, 53] width 45 height 8
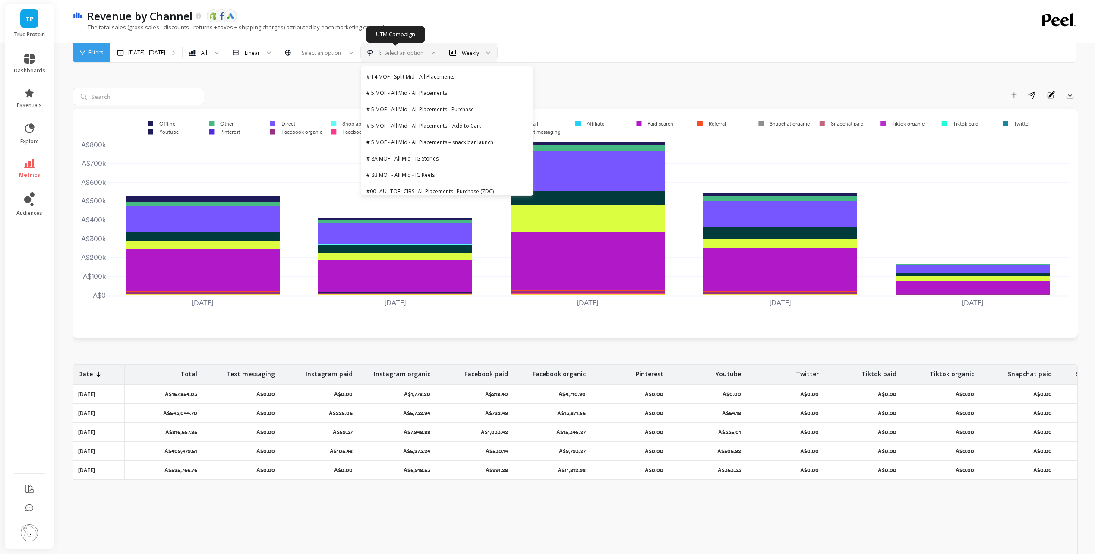
type input "bing"
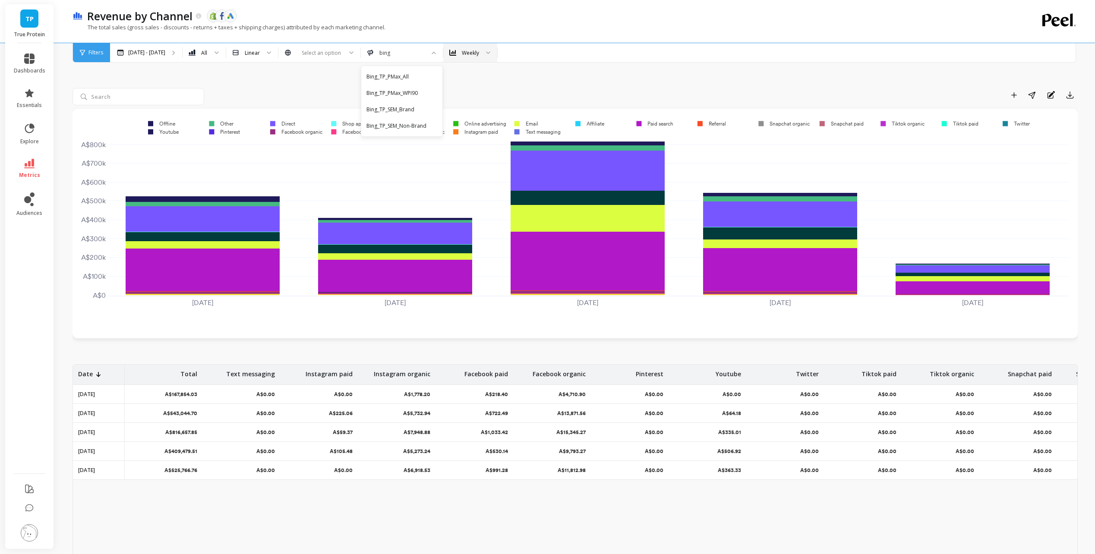
click at [85, 53] on div "Filters" at bounding box center [91, 52] width 37 height 19
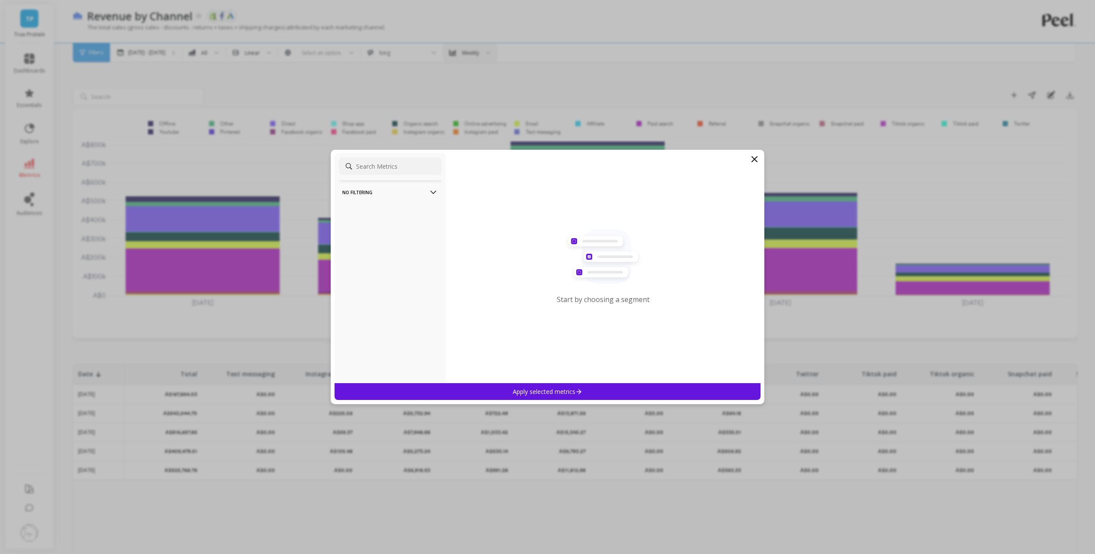
click at [412, 189] on p "No filtering" at bounding box center [390, 192] width 96 height 22
click at [758, 158] on icon at bounding box center [754, 159] width 10 height 10
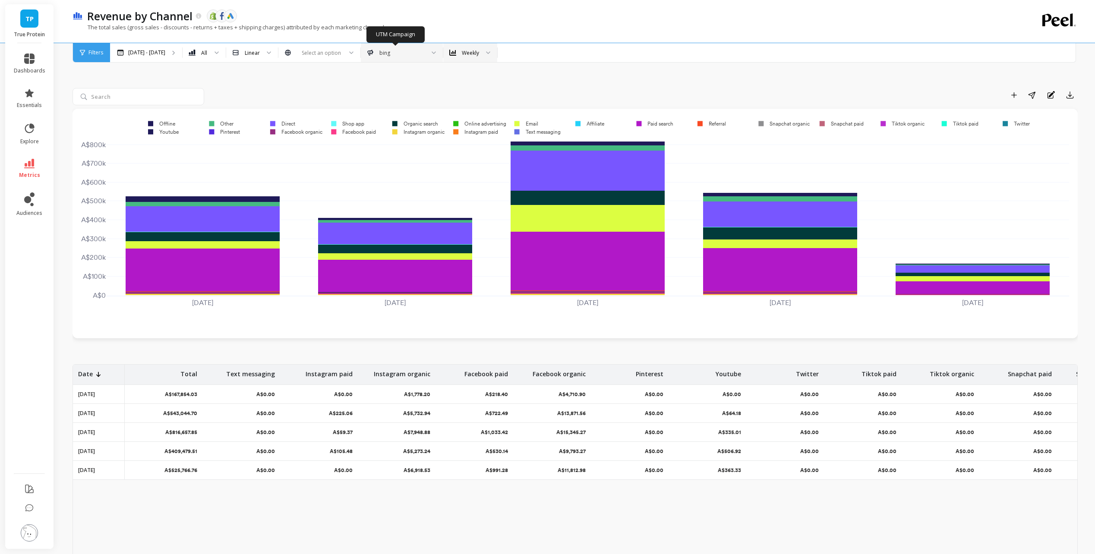
click at [390, 57] on div "bing" at bounding box center [401, 53] width 45 height 8
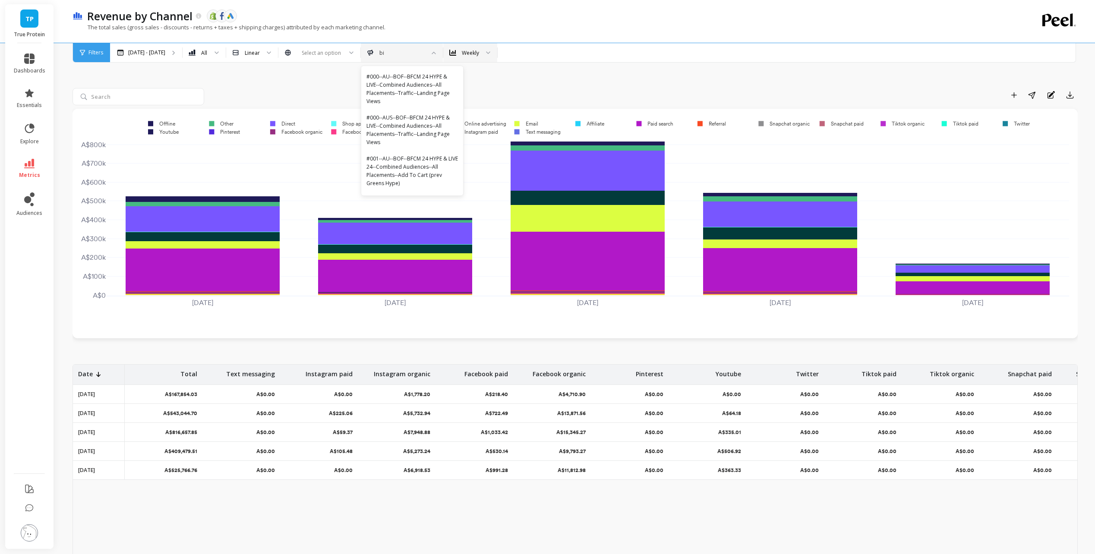
type input "b"
type input "bing"
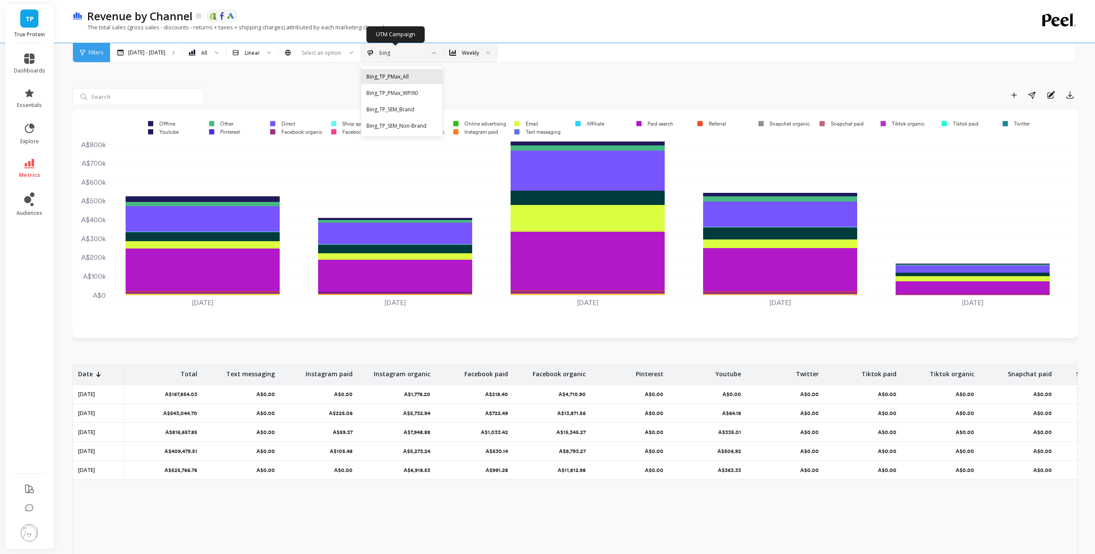
click at [395, 81] on div "Bing_TP_PMax_All" at bounding box center [401, 76] width 81 height 15
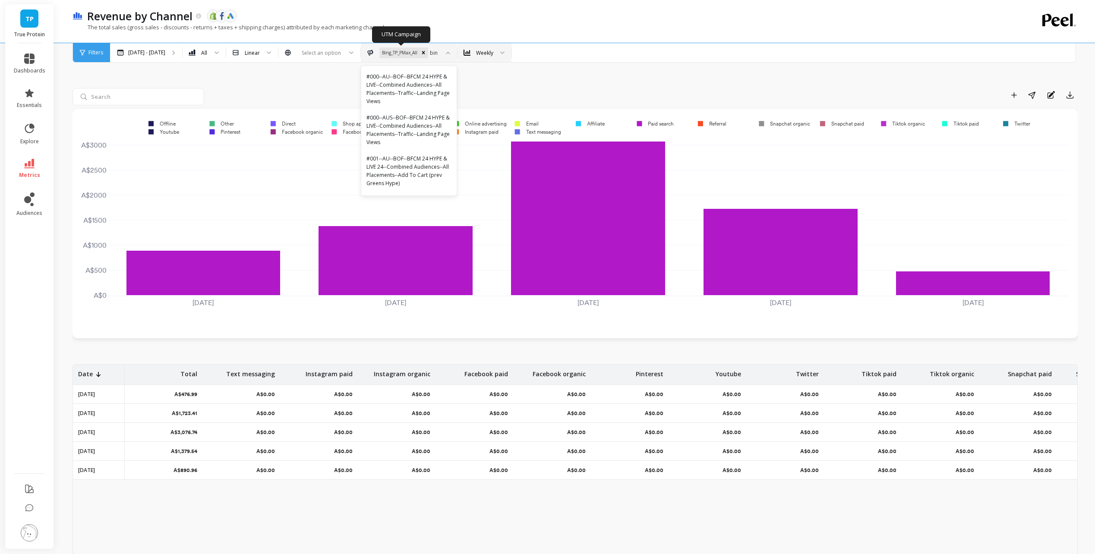
type input "bing"
drag, startPoint x: 422, startPoint y: 68, endPoint x: 420, endPoint y: 77, distance: 9.4
click at [421, 71] on div "Bing_TP_PMax_WPI90 Bing_TP_SEM_Brand Bing_TP_SEM_Non-Brand" at bounding box center [410, 93] width 98 height 54
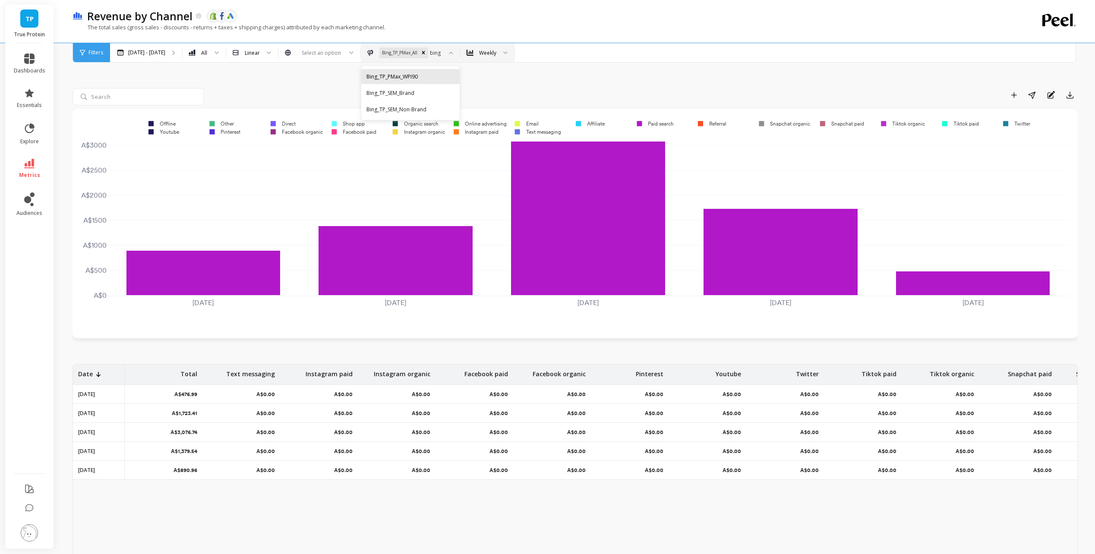
click at [418, 76] on div "Bing_TP_PMax_WPI90" at bounding box center [410, 76] width 88 height 8
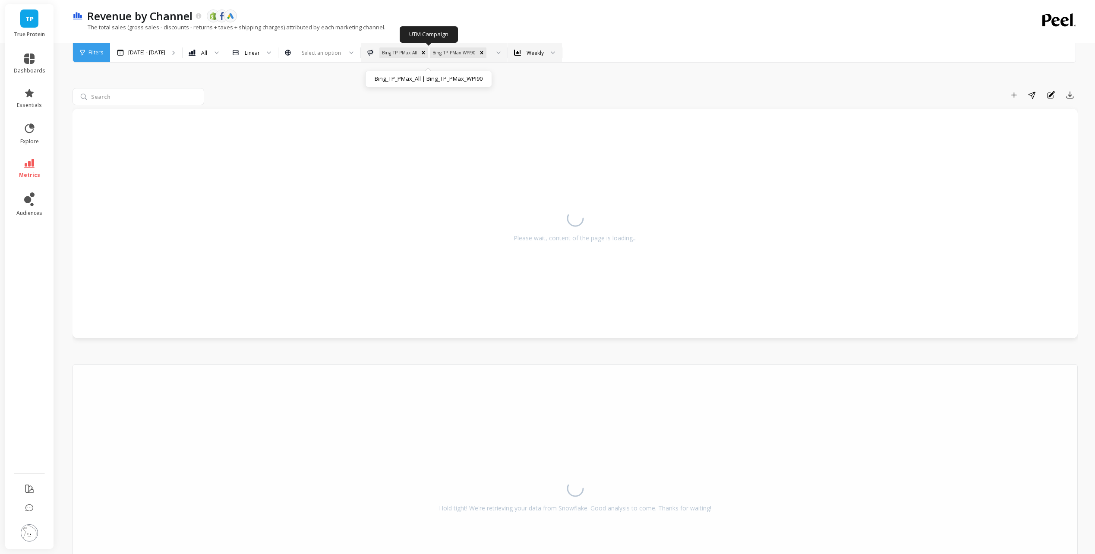
click at [497, 53] on icon at bounding box center [499, 52] width 4 height 2
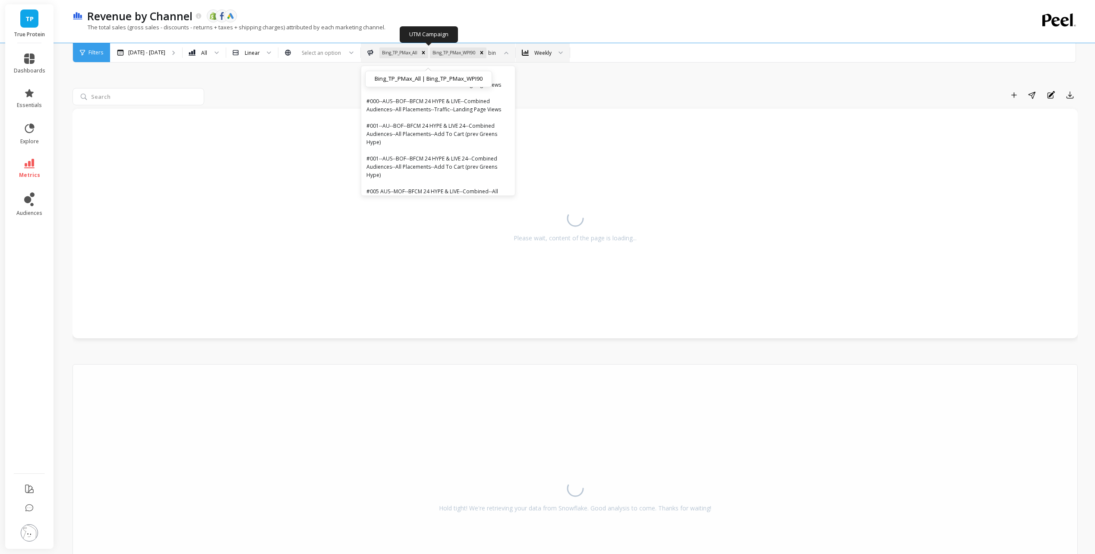
type input "bing"
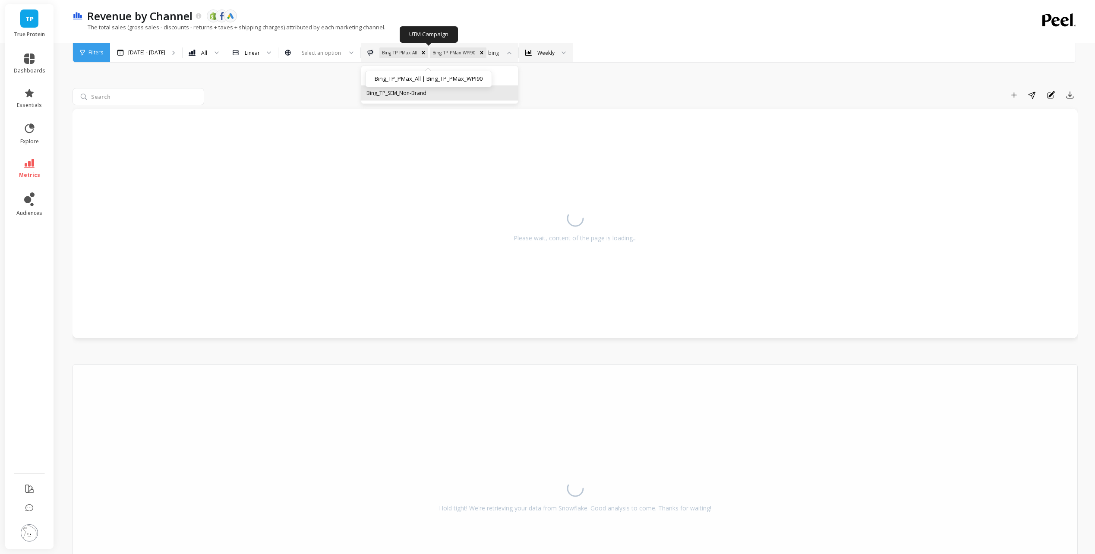
click at [465, 92] on div "Bing_TP_SEM_Non-Brand" at bounding box center [439, 93] width 146 height 8
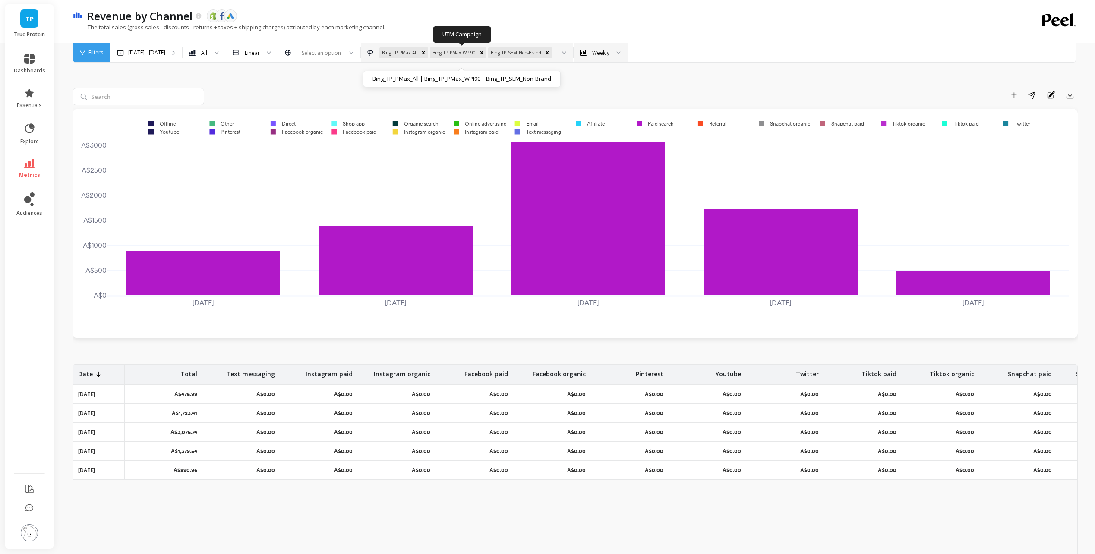
click at [562, 53] on icon at bounding box center [564, 52] width 4 height 2
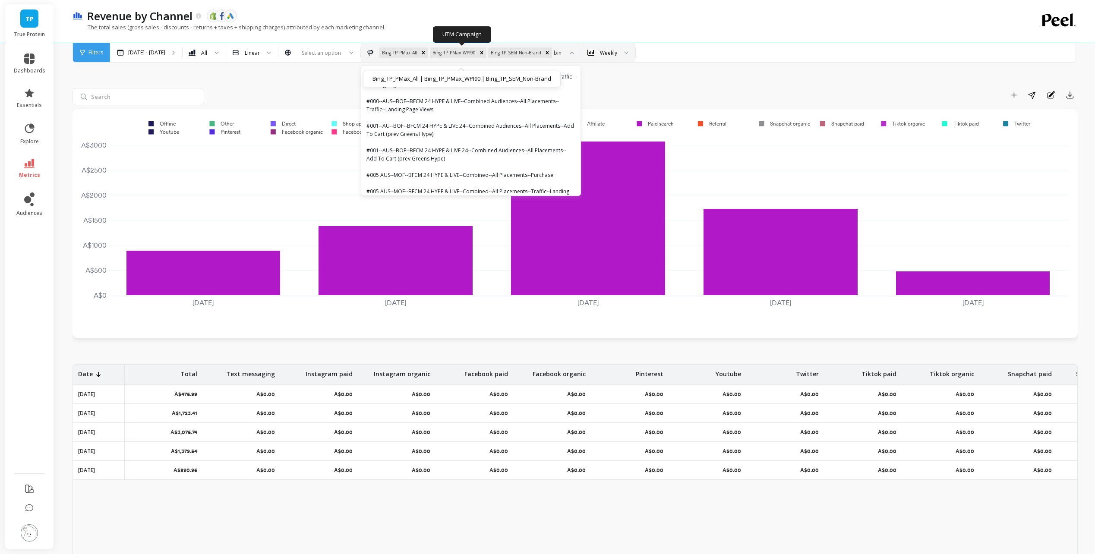
type input "bing"
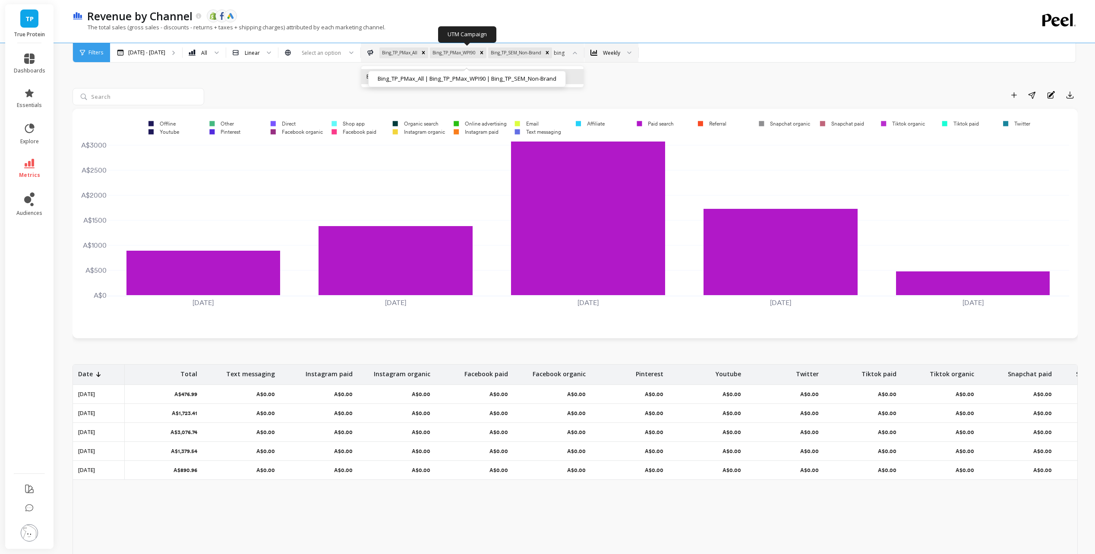
click at [563, 72] on div "Bing_TP_SEM_Brand" at bounding box center [472, 76] width 212 height 8
click at [774, 91] on div "Add to Dashboard Share Annotations Export" at bounding box center [643, 95] width 870 height 14
drag, startPoint x: 311, startPoint y: 520, endPoint x: 237, endPoint y: 470, distance: 89.0
click at [311, 520] on div "Date Total Text messaging Instagram paid Instagram organic Facebook paid Facebo…" at bounding box center [574, 493] width 1005 height 259
click at [1074, 96] on button "button" at bounding box center [1070, 95] width 16 height 14
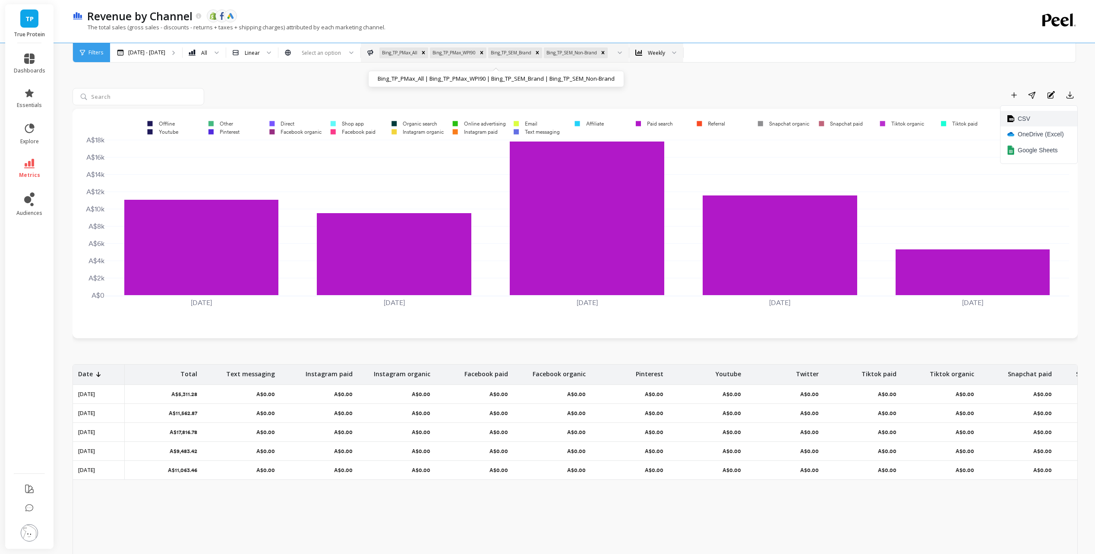
click at [1054, 118] on button "CSV" at bounding box center [1038, 119] width 77 height 16
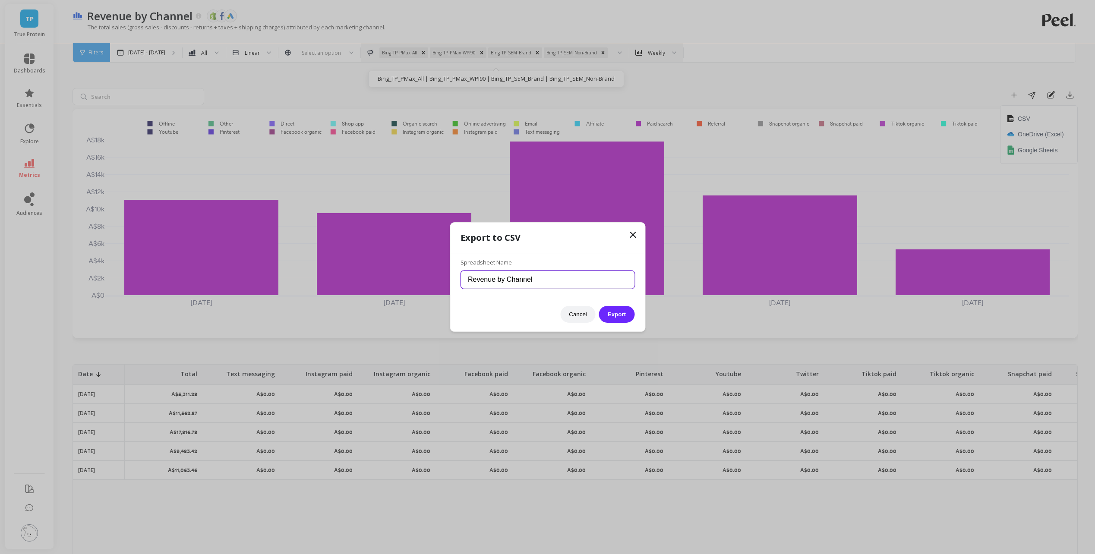
click at [570, 282] on input "Revenue by Channel" at bounding box center [547, 279] width 174 height 18
type input "Revenue by Channel-All campaigns"
click at [599, 306] on button "Export" at bounding box center [616, 314] width 35 height 17
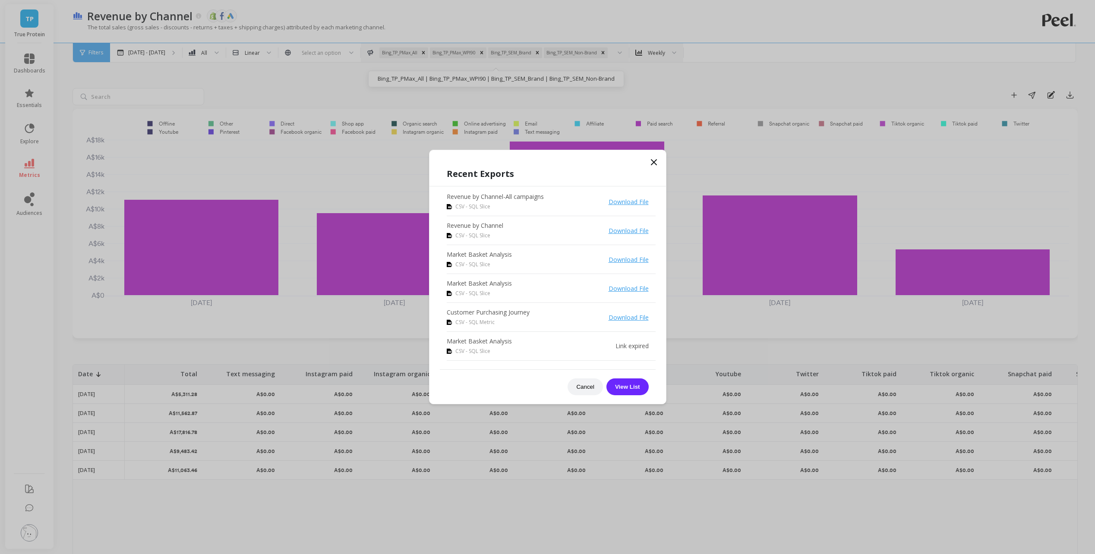
click at [648, 160] on div "Recent Exports Revenue by Channel-All campaigns CSV - SQL Slice Download File R…" at bounding box center [547, 281] width 236 height 245
click at [654, 162] on icon at bounding box center [653, 162] width 10 height 10
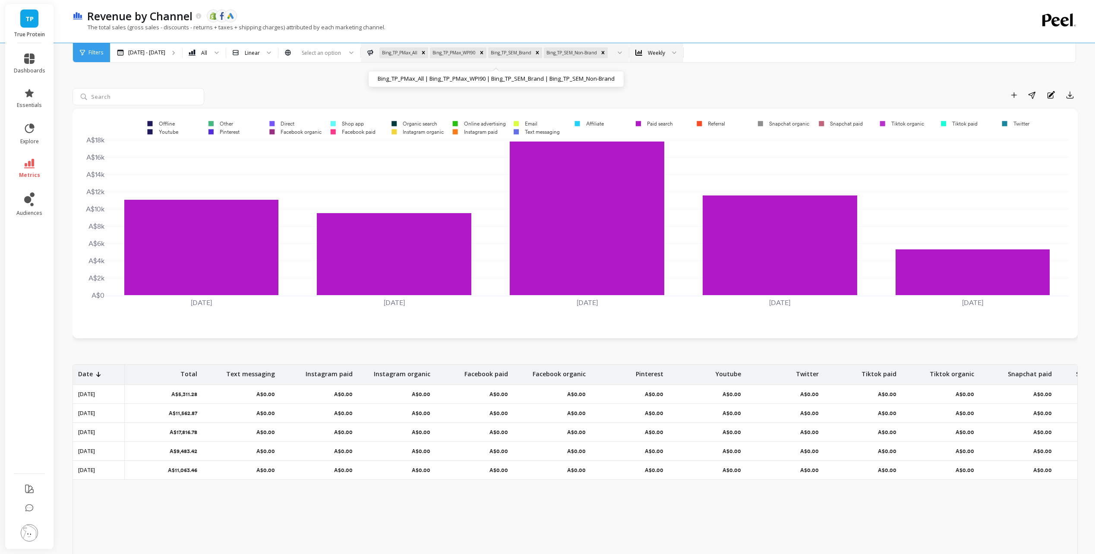
click at [764, 90] on div "Add to Dashboard Share Annotations Export" at bounding box center [643, 95] width 870 height 14
click at [657, 60] on div "Weekly" at bounding box center [656, 52] width 54 height 19
click at [764, 79] on div "Add to Dashboard Share Annotations Export 2025-08-04 2025-08-11 2025-08-18 2025…" at bounding box center [574, 345] width 1005 height 601
click at [154, 55] on p "Aug 4 - Sep 3" at bounding box center [146, 52] width 37 height 7
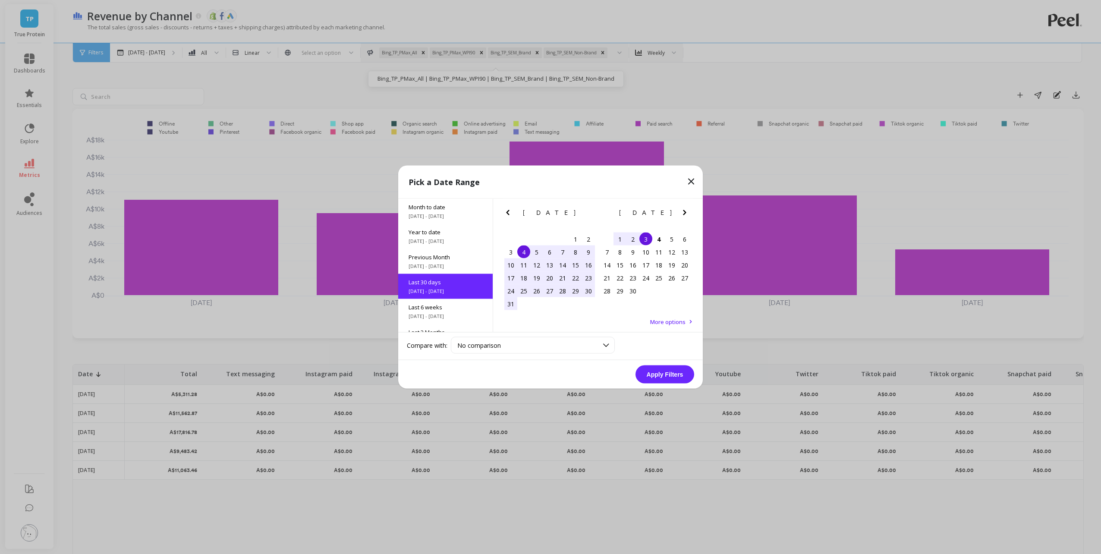
scroll to position [21, 0]
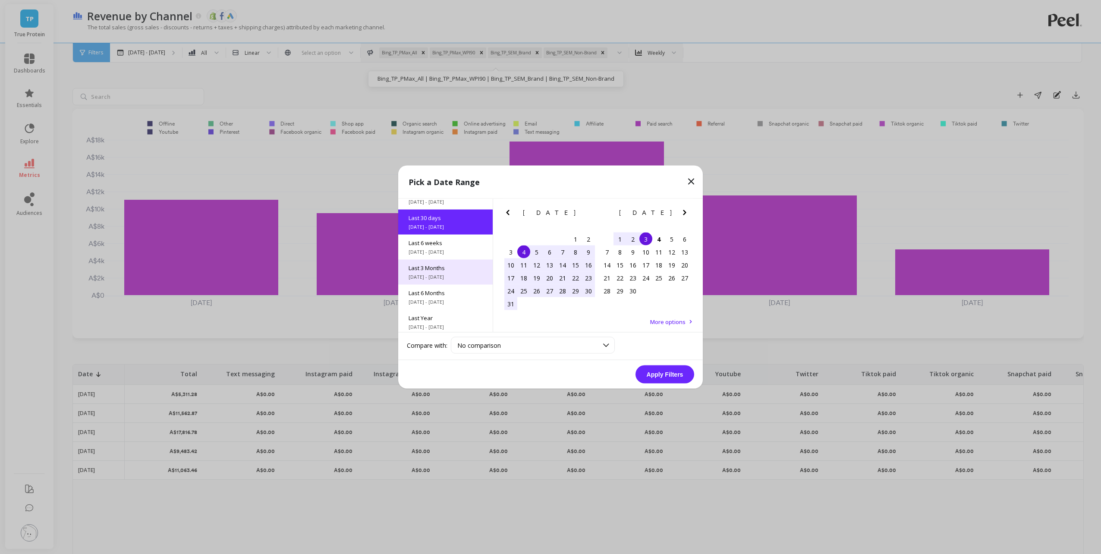
click at [447, 276] on span "7/1/2025 - 9/3/2025" at bounding box center [446, 277] width 74 height 7
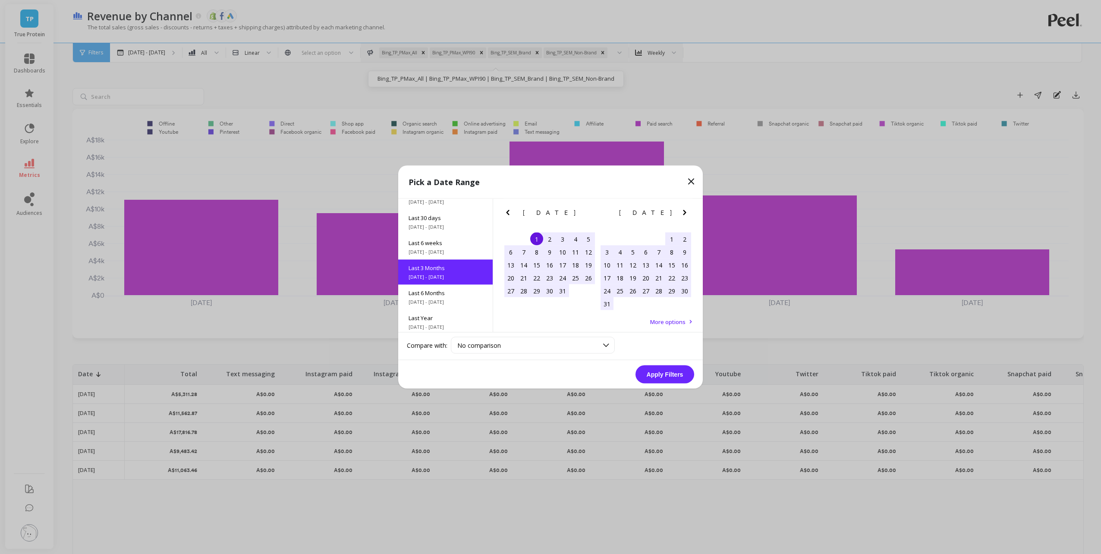
scroll to position [71, 0]
click at [675, 374] on button "Apply Filters" at bounding box center [664, 374] width 59 height 18
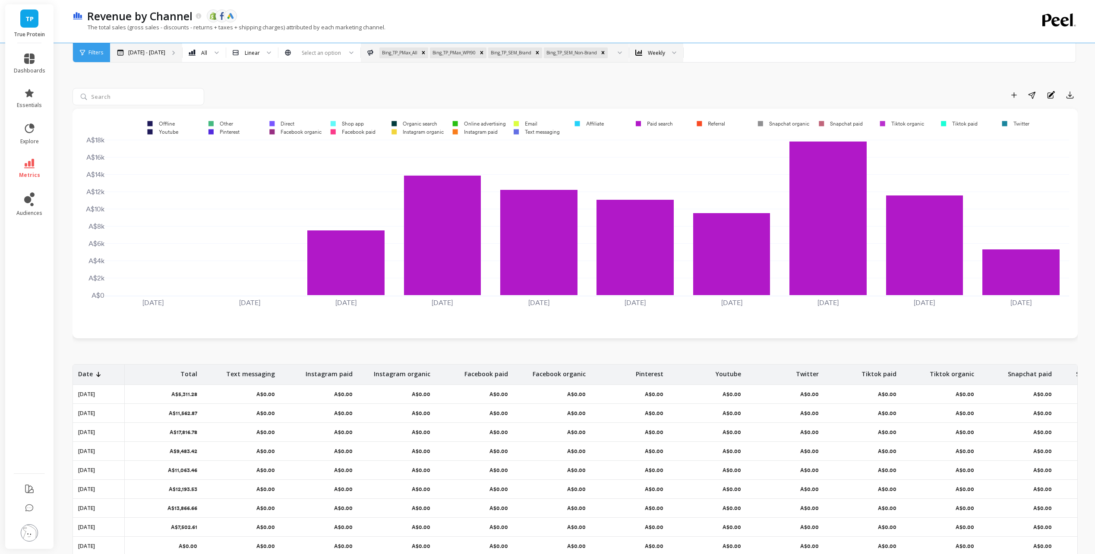
click at [133, 52] on p "Jul 1 - Sep 3" at bounding box center [146, 52] width 37 height 7
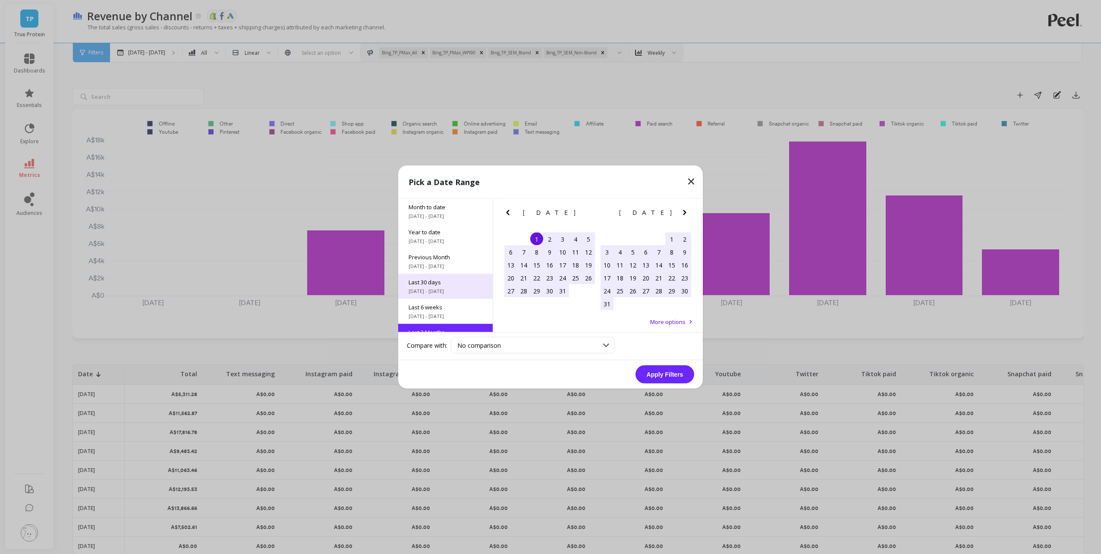
click at [443, 279] on span "Last 30 days" at bounding box center [446, 282] width 74 height 8
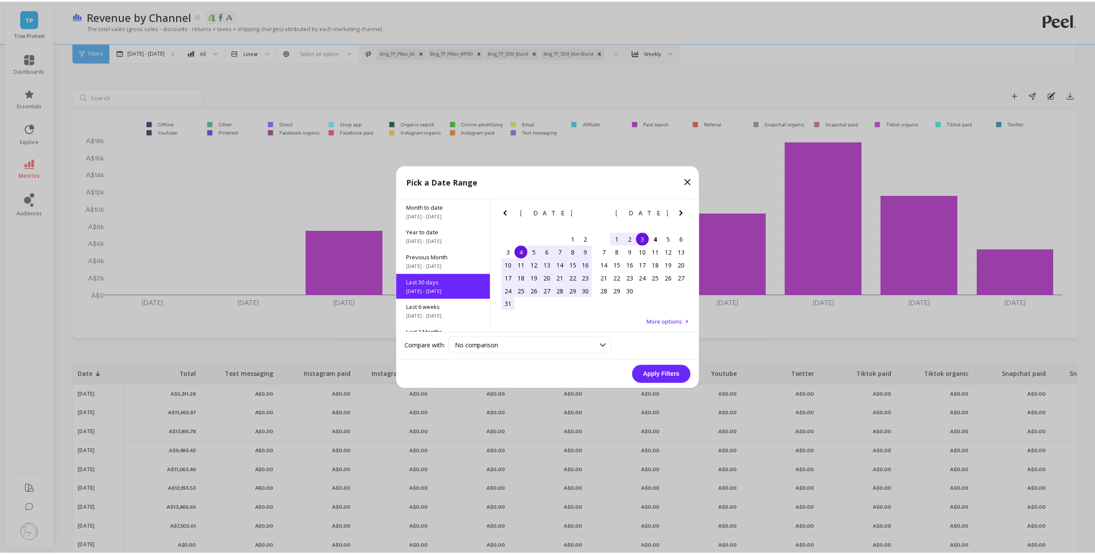
scroll to position [21, 0]
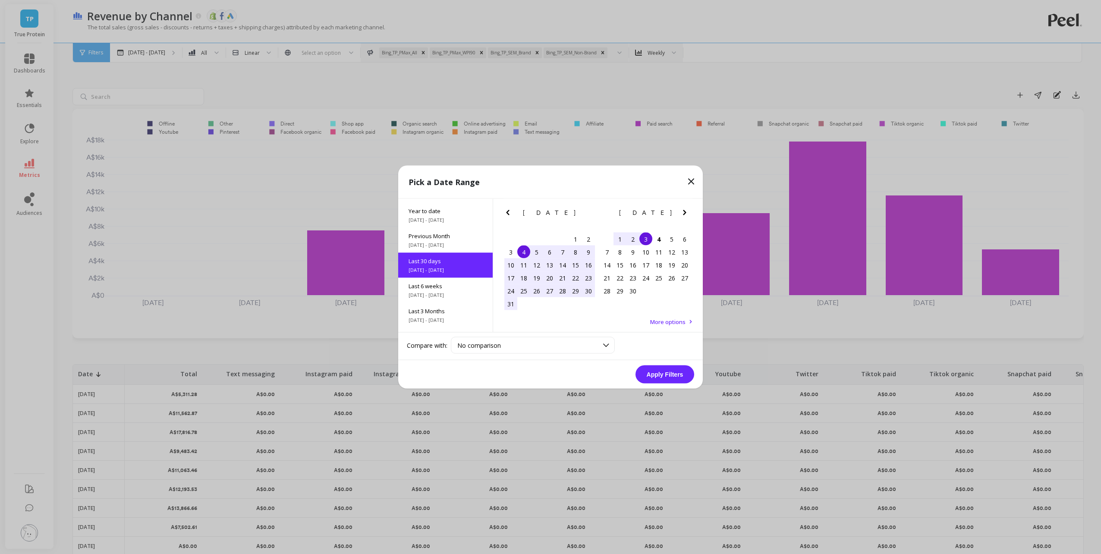
click at [675, 372] on button "Apply Filters" at bounding box center [664, 374] width 59 height 18
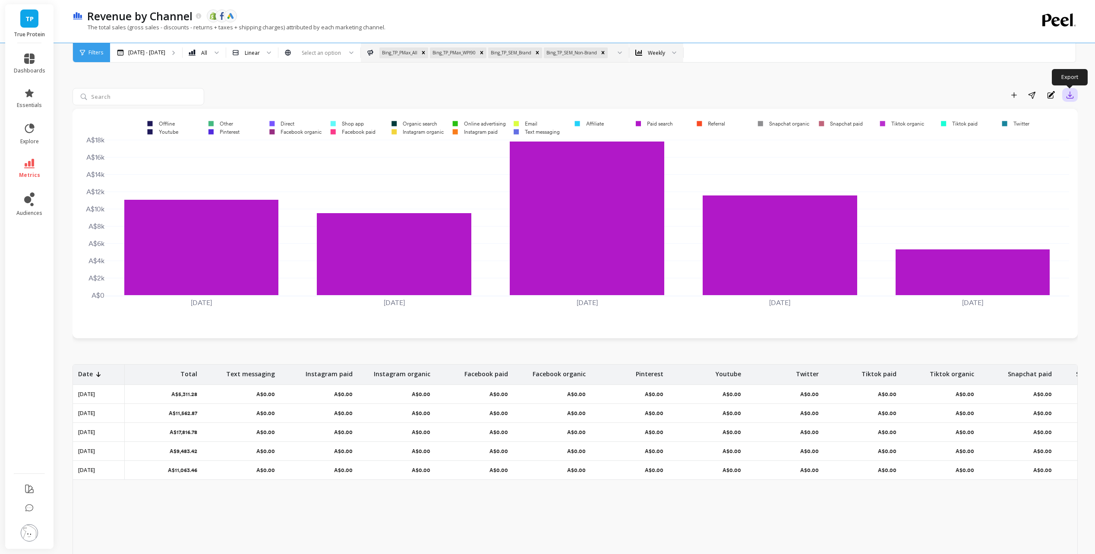
click at [1062, 98] on button "button" at bounding box center [1070, 95] width 16 height 14
click at [1047, 113] on button "CSV" at bounding box center [1038, 119] width 77 height 16
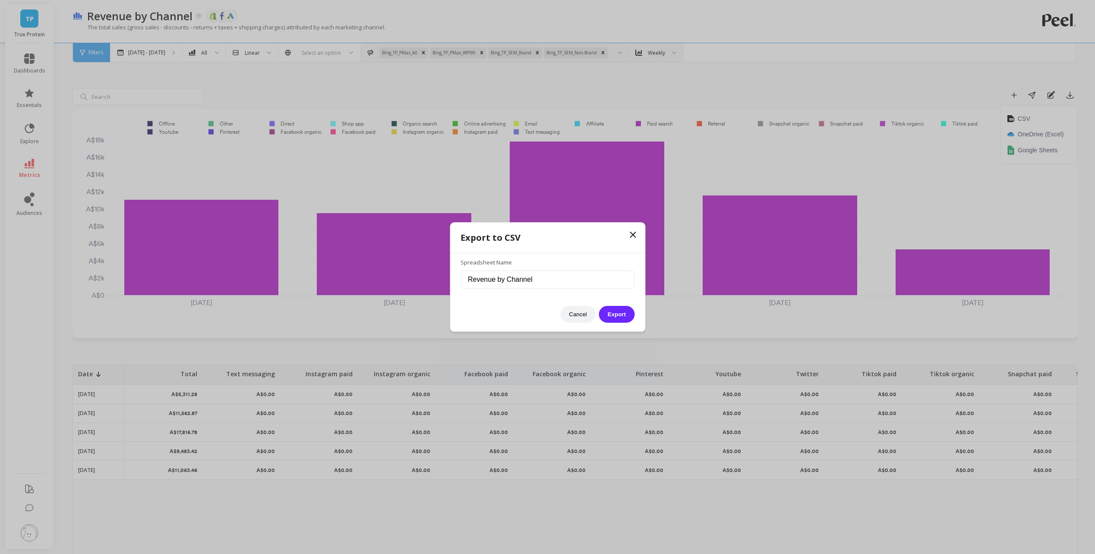
click at [634, 236] on icon at bounding box center [632, 235] width 10 height 10
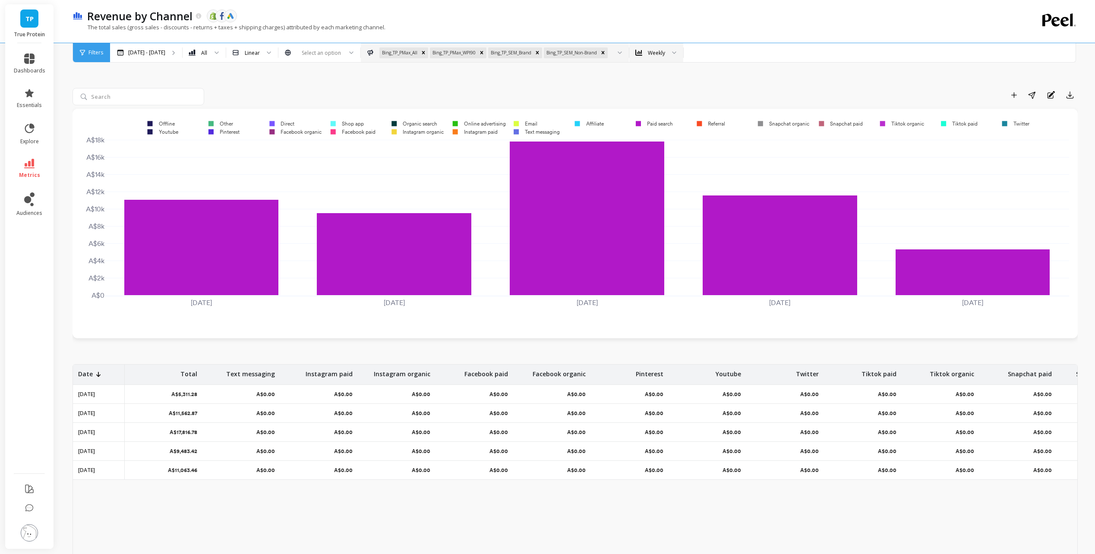
click at [1079, 96] on div "Revenue by Channel The data you are viewing comes from: Shopify Facebook Ads Go…" at bounding box center [577, 328] width 1036 height 657
click at [1069, 95] on icon "button" at bounding box center [1069, 95] width 6 height 6
click at [1043, 147] on span "Google Sheets" at bounding box center [1037, 150] width 40 height 9
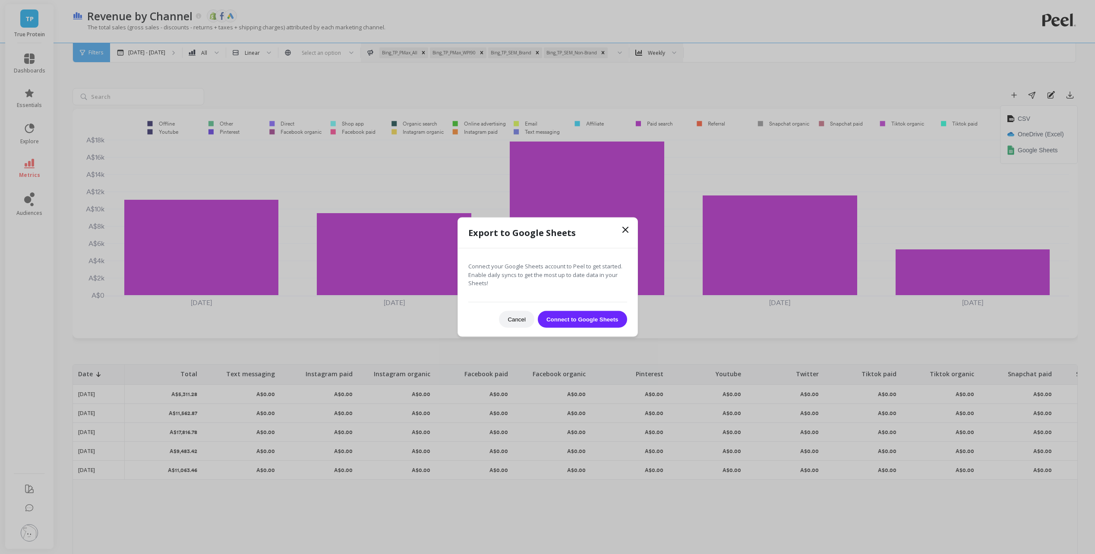
click at [571, 319] on button "Connect to Google Sheets" at bounding box center [582, 319] width 89 height 17
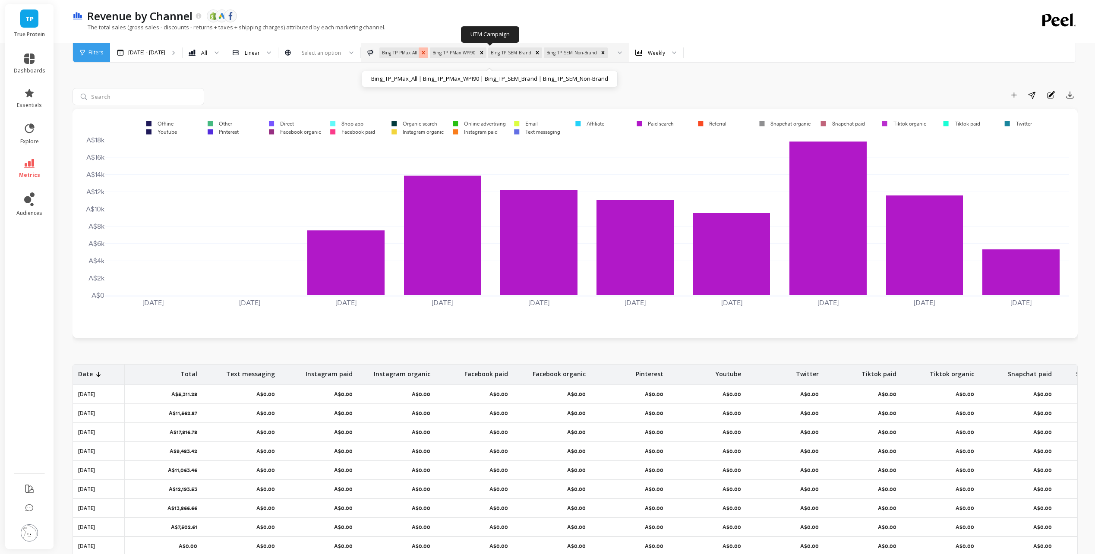
click at [420, 51] on icon "Remove Bing_TP_PMax_All" at bounding box center [423, 53] width 6 height 6
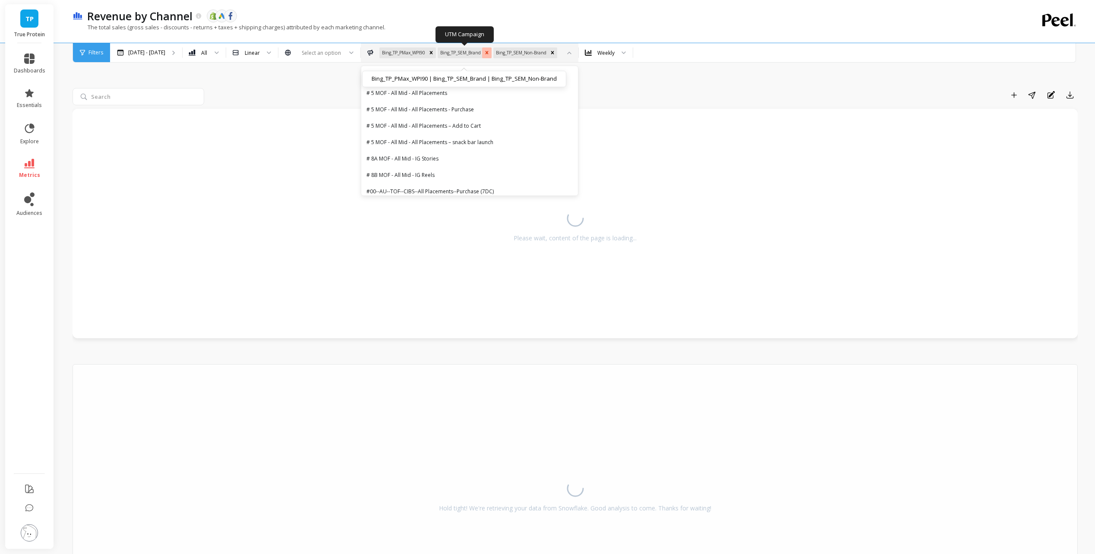
click at [484, 51] on icon "Remove Bing_TP_SEM_Brand" at bounding box center [487, 53] width 6 height 6
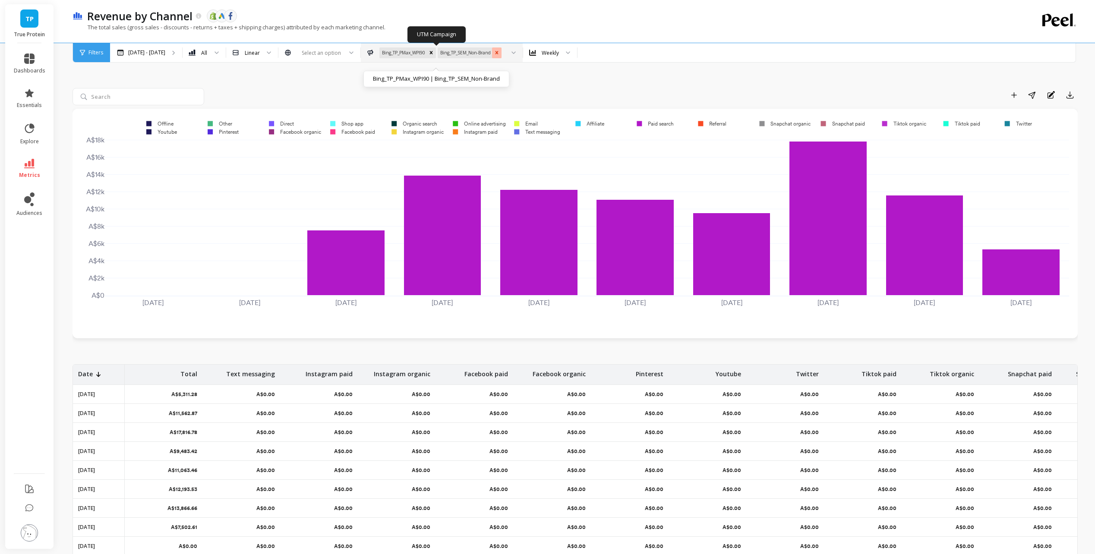
click at [494, 54] on icon "Remove Bing_TP_SEM_Non-Brand" at bounding box center [497, 53] width 6 height 6
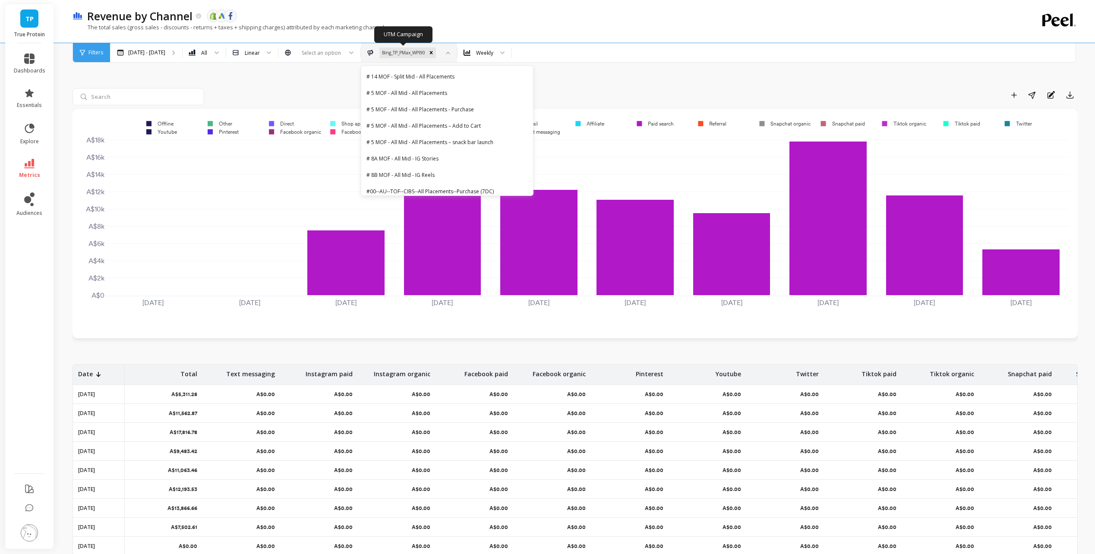
click at [667, 103] on div "Add to Dashboard Share Annotations Export" at bounding box center [574, 96] width 1005 height 17
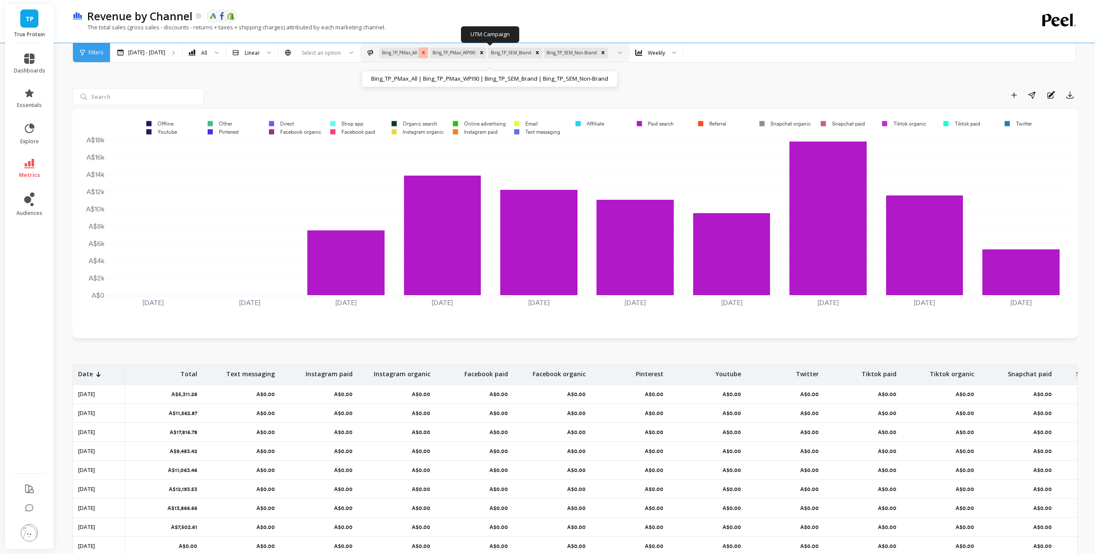
click at [420, 54] on icon "Remove Bing_TP_PMax_All" at bounding box center [423, 53] width 6 height 6
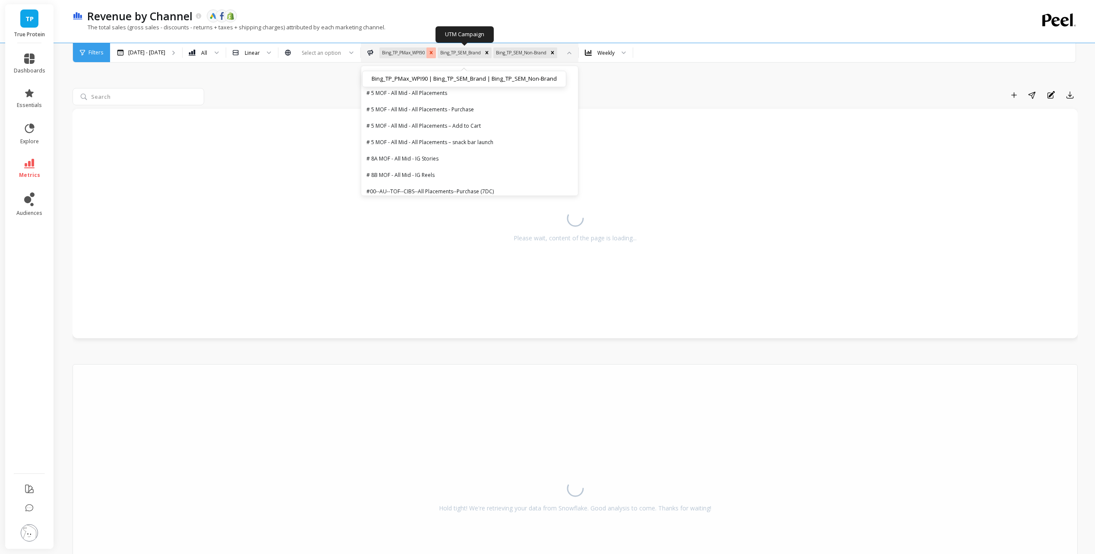
click at [430, 53] on icon "Remove Bing_TP_PMax_WPI90" at bounding box center [431, 52] width 3 height 3
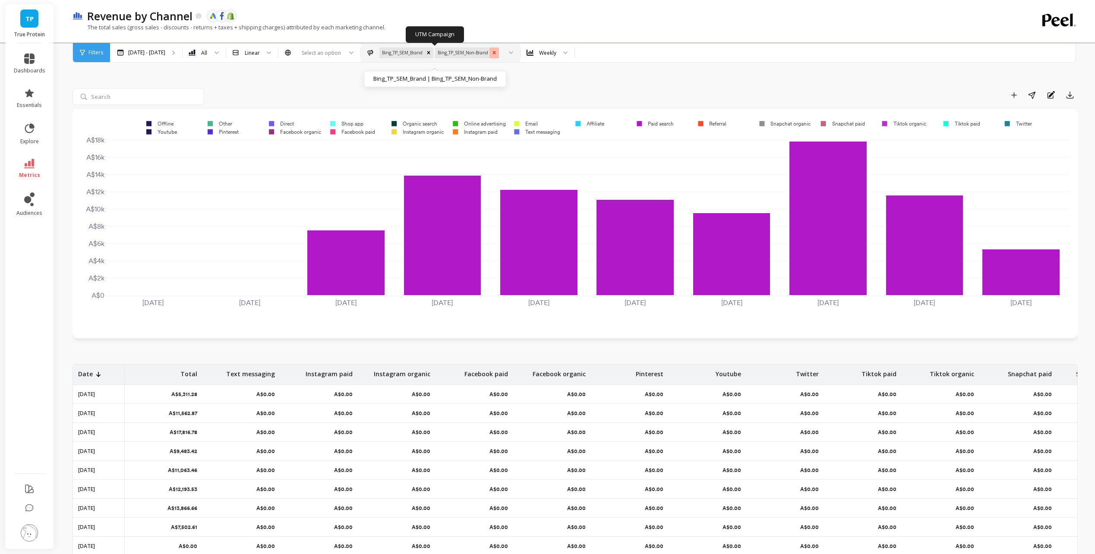
click at [493, 53] on icon "Remove Bing_TP_SEM_Non-Brand" at bounding box center [494, 52] width 3 height 3
click at [632, 93] on div "Add to Dashboard Share Annotations Export" at bounding box center [643, 95] width 870 height 14
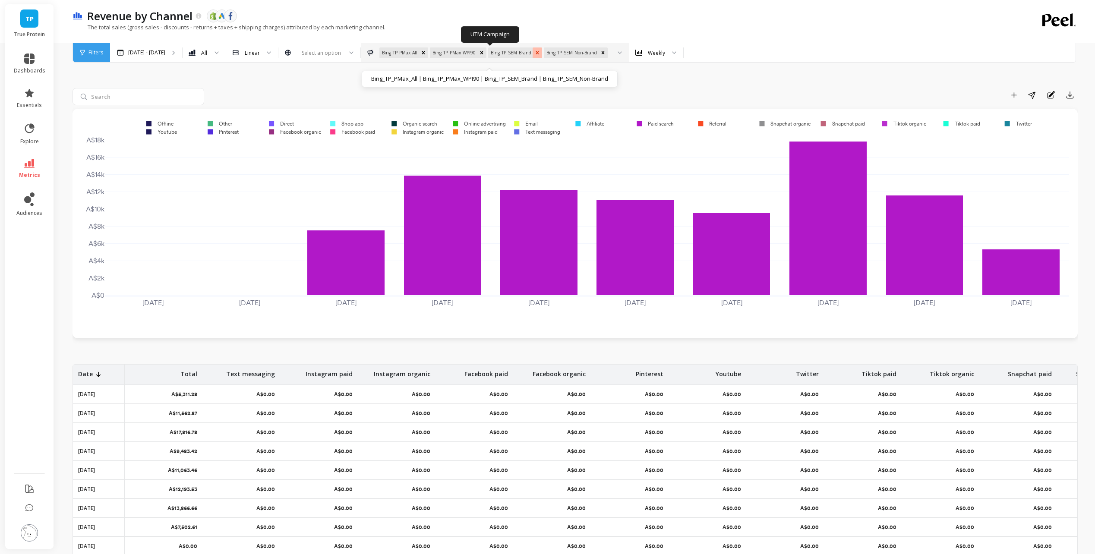
click at [534, 54] on icon "Remove Bing_TP_SEM_Brand" at bounding box center [537, 53] width 6 height 6
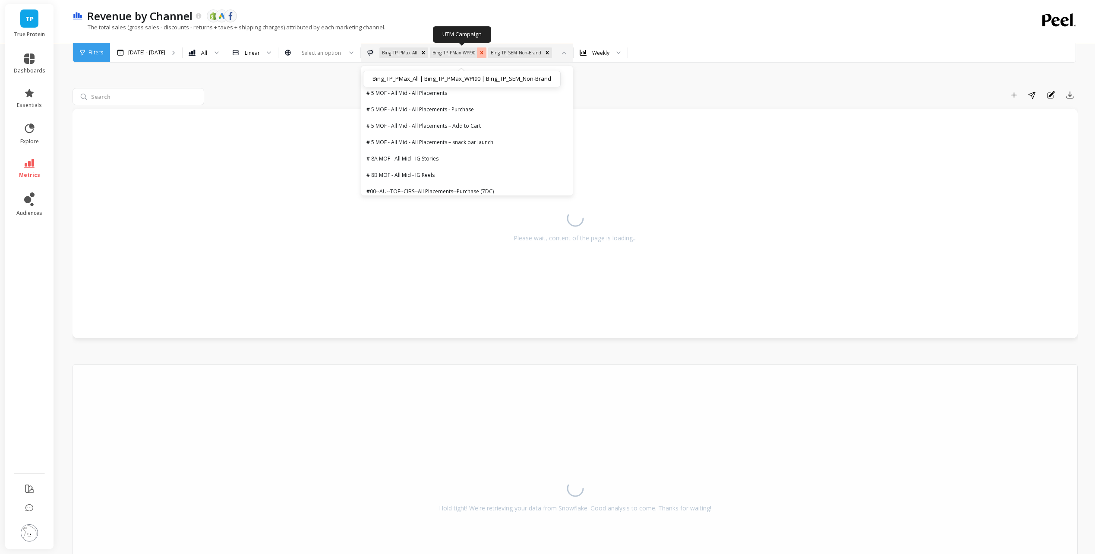
click at [478, 53] on icon "Remove Bing_TP_PMax_WPI90" at bounding box center [481, 53] width 6 height 6
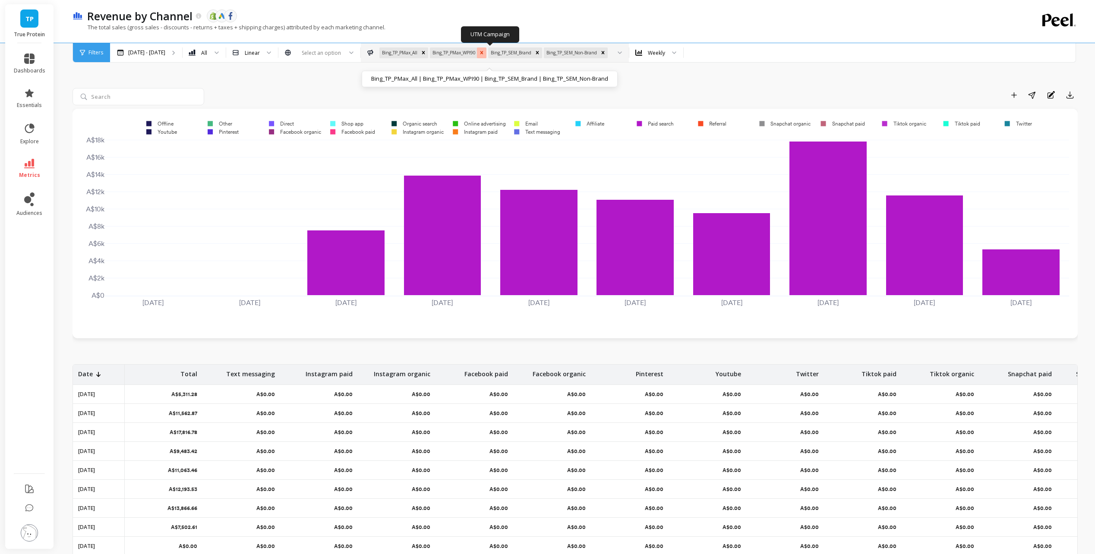
click at [479, 51] on icon "Remove Bing_TP_PMax_WPI90" at bounding box center [481, 53] width 6 height 6
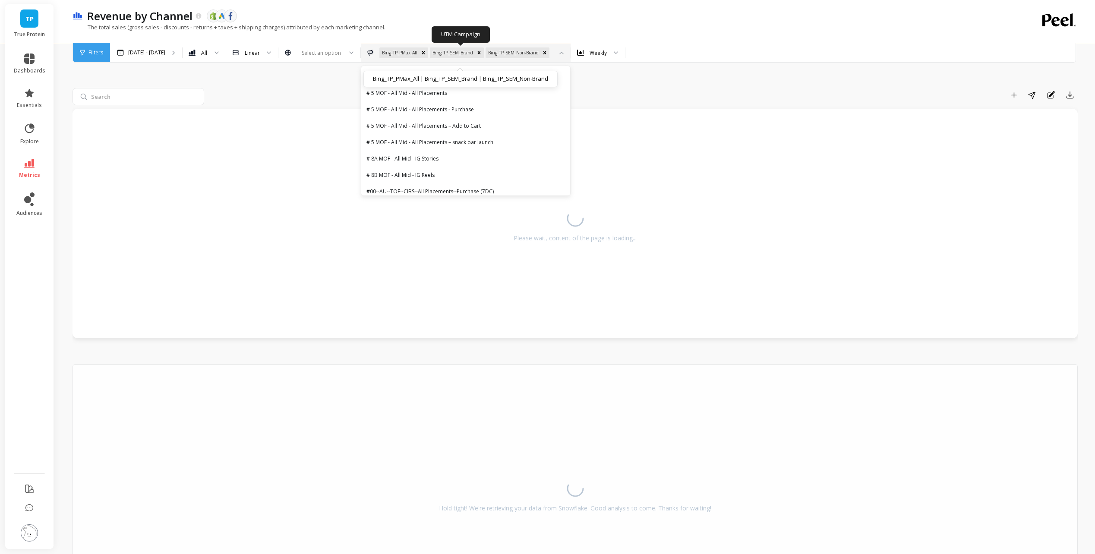
click at [476, 54] on icon "Remove Bing_TP_SEM_Brand" at bounding box center [479, 53] width 6 height 6
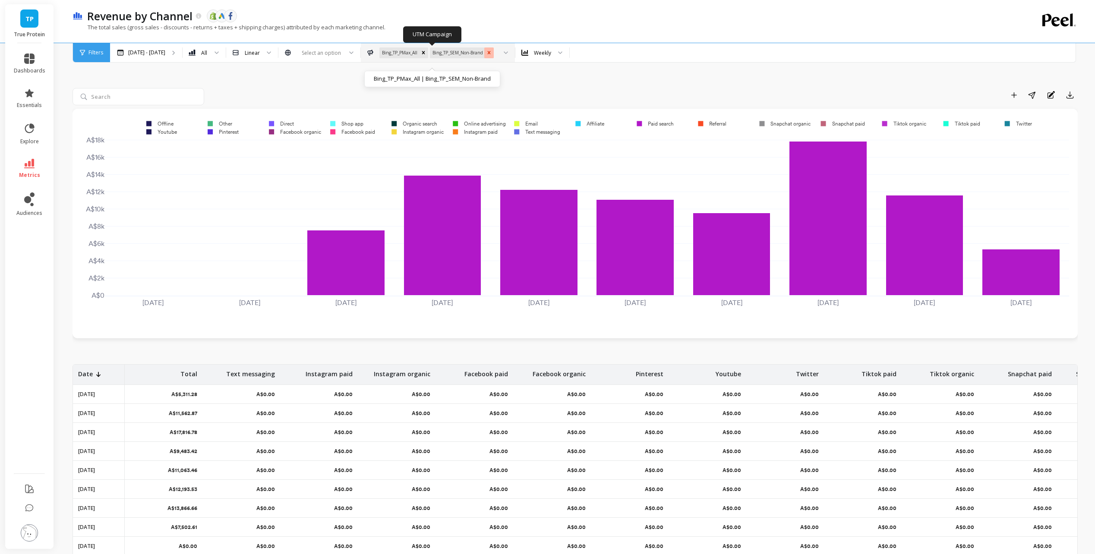
click at [486, 51] on icon "Remove Bing_TP_SEM_Non-Brand" at bounding box center [489, 53] width 6 height 6
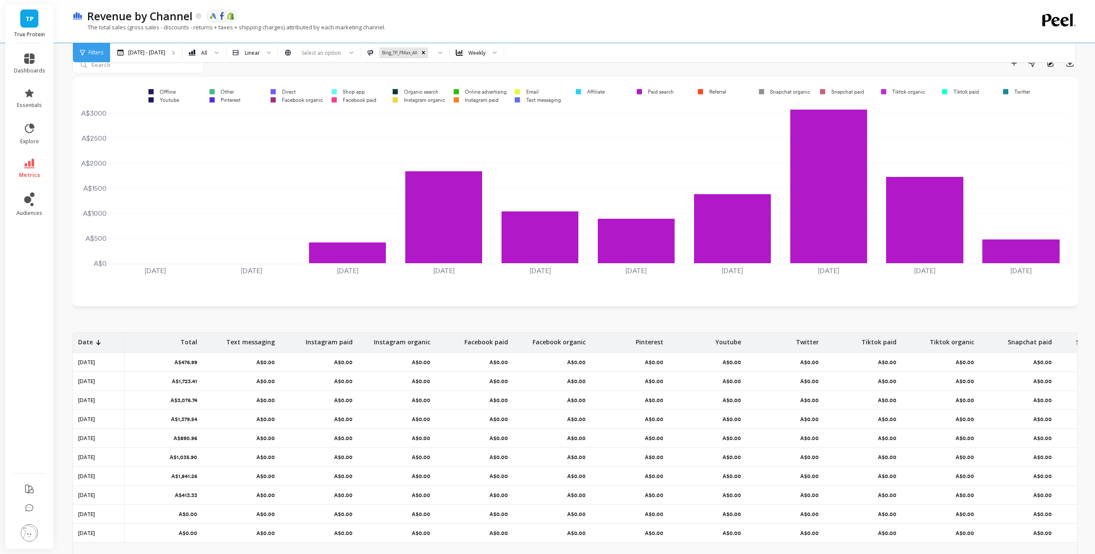
scroll to position [17, 0]
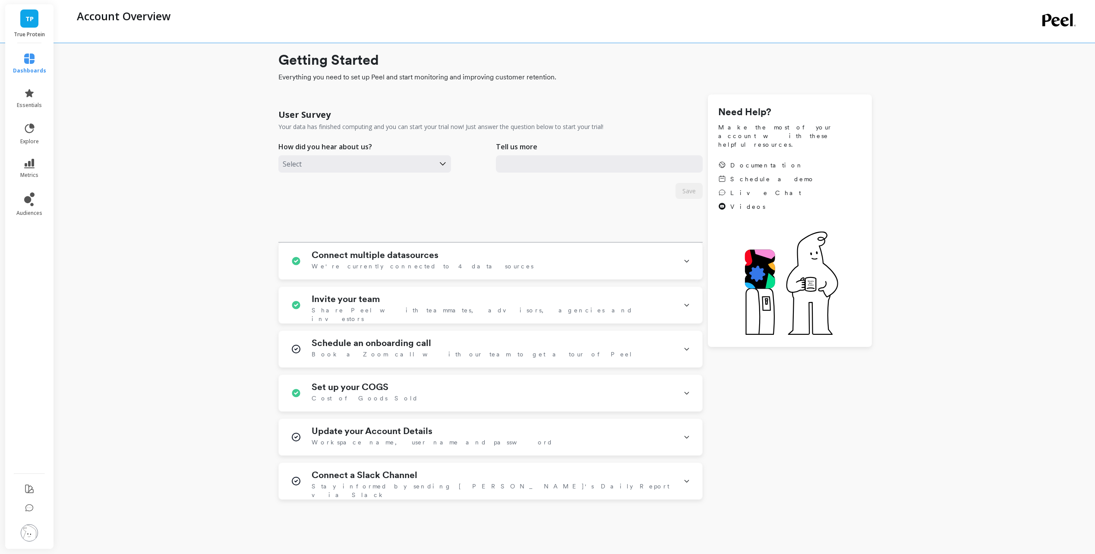
click at [204, 135] on div "Getting Started Everything you need to set up Peel and start monitoring and imp…" at bounding box center [574, 296] width 1005 height 579
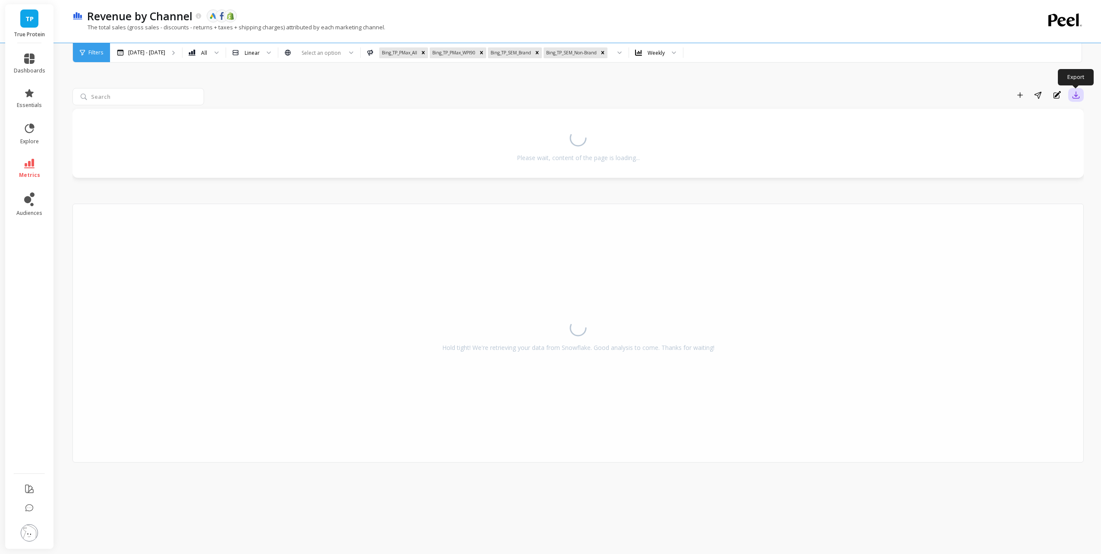
click at [1079, 99] on button "button" at bounding box center [1076, 95] width 16 height 14
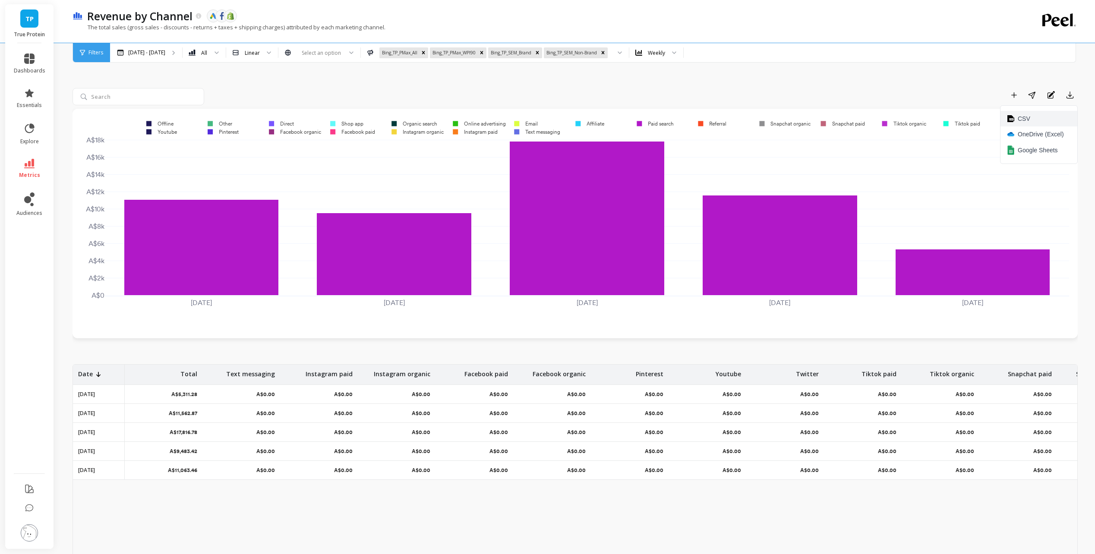
click at [1036, 124] on button "CSV" at bounding box center [1038, 119] width 77 height 16
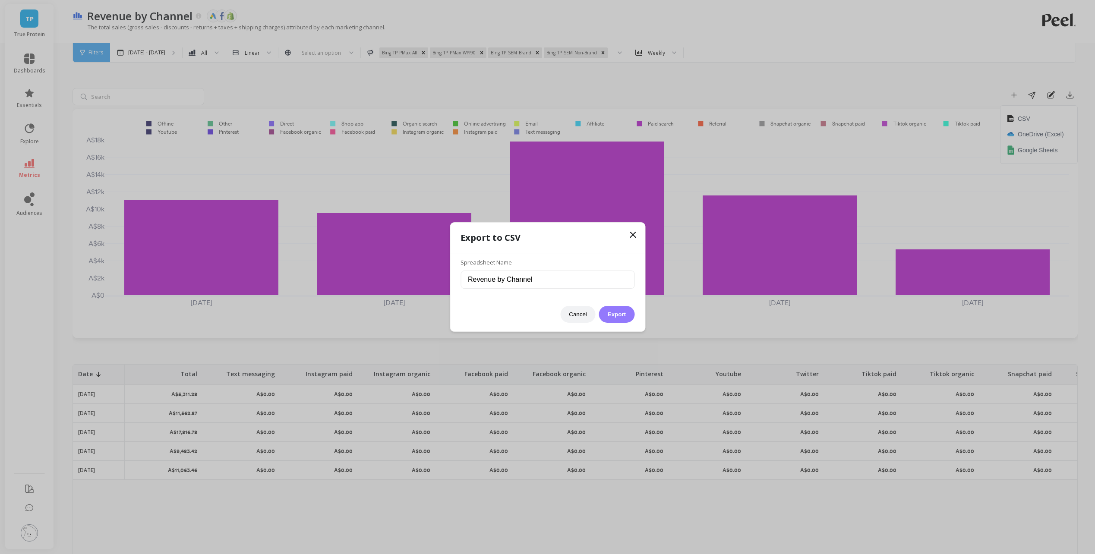
click at [616, 313] on button "Export" at bounding box center [616, 314] width 35 height 17
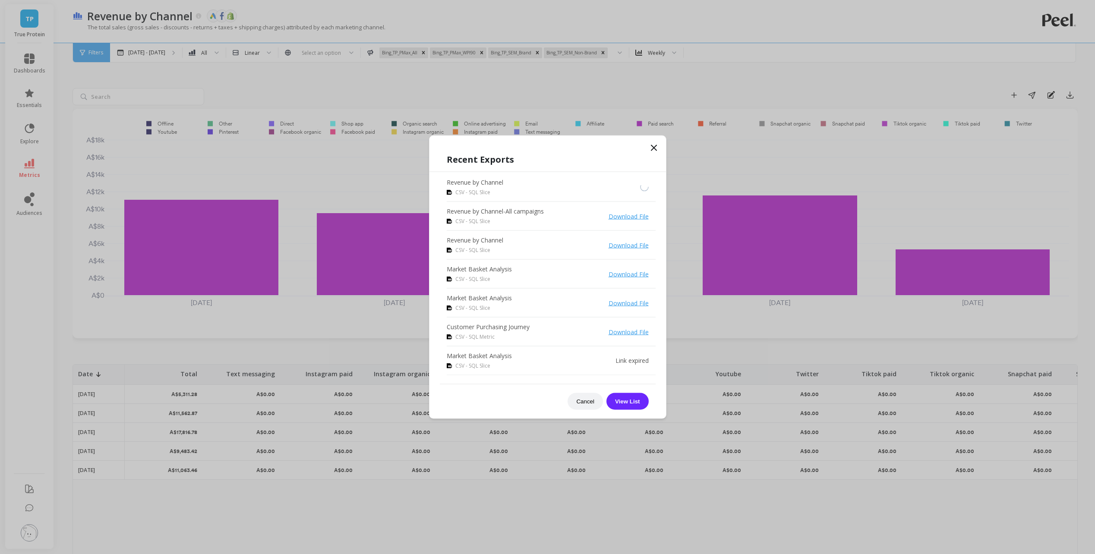
click at [629, 219] on link "Download File" at bounding box center [628, 216] width 40 height 8
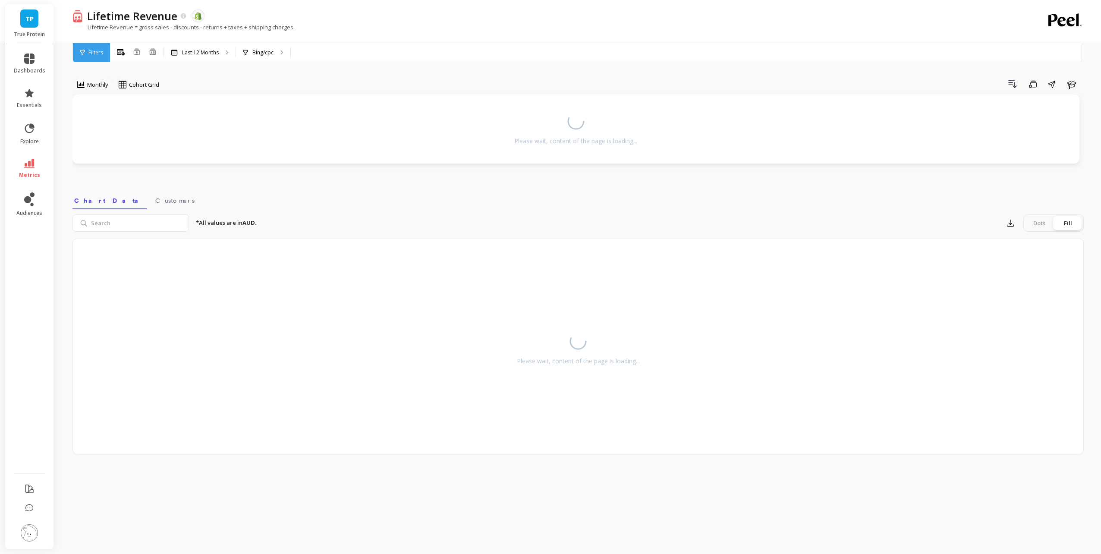
click at [24, 169] on link "metrics" at bounding box center [29, 169] width 31 height 20
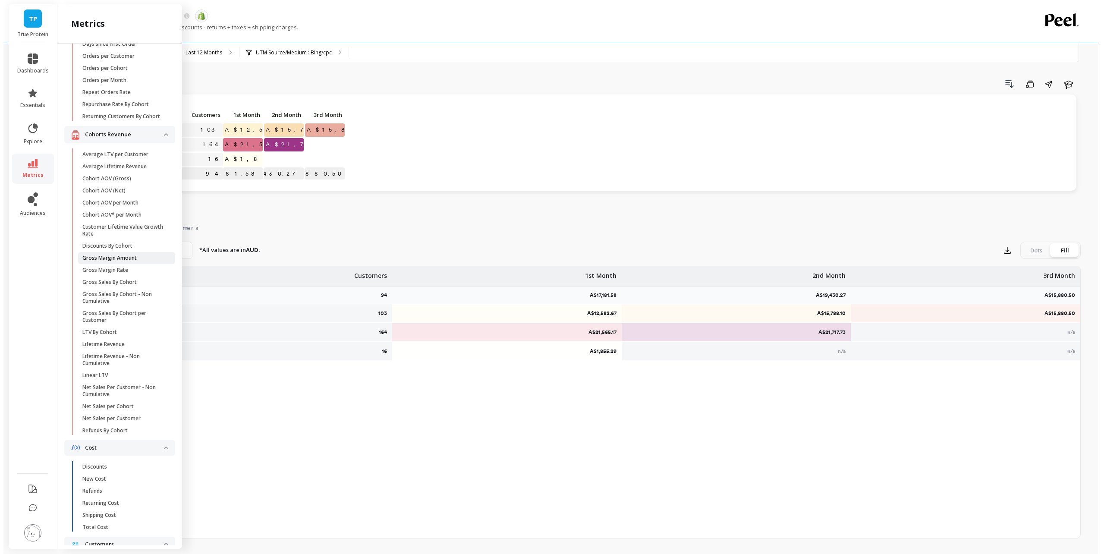
scroll to position [173, 0]
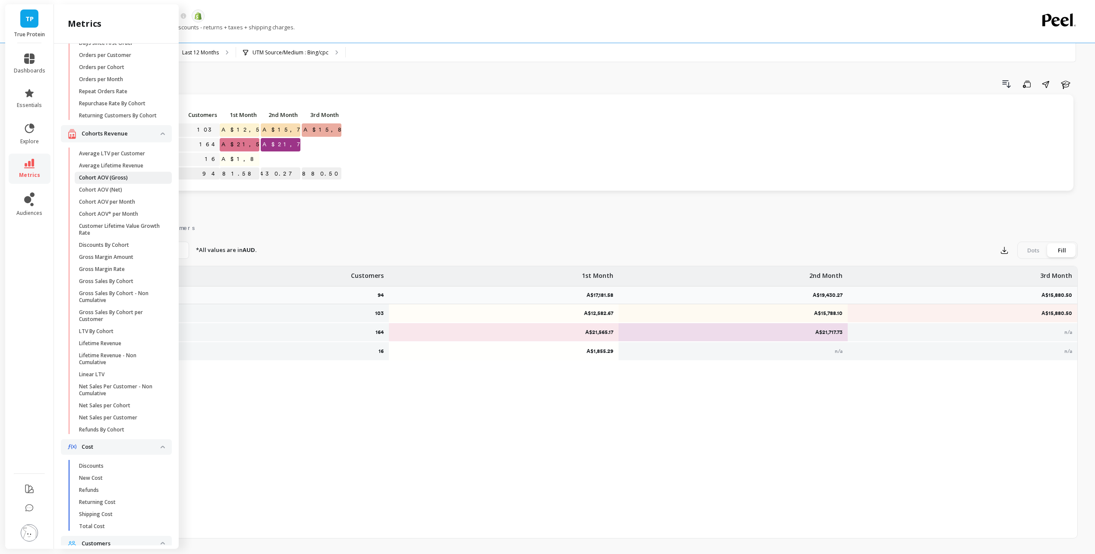
click at [135, 184] on link "Cohort AOV (Gross)" at bounding box center [123, 178] width 97 height 12
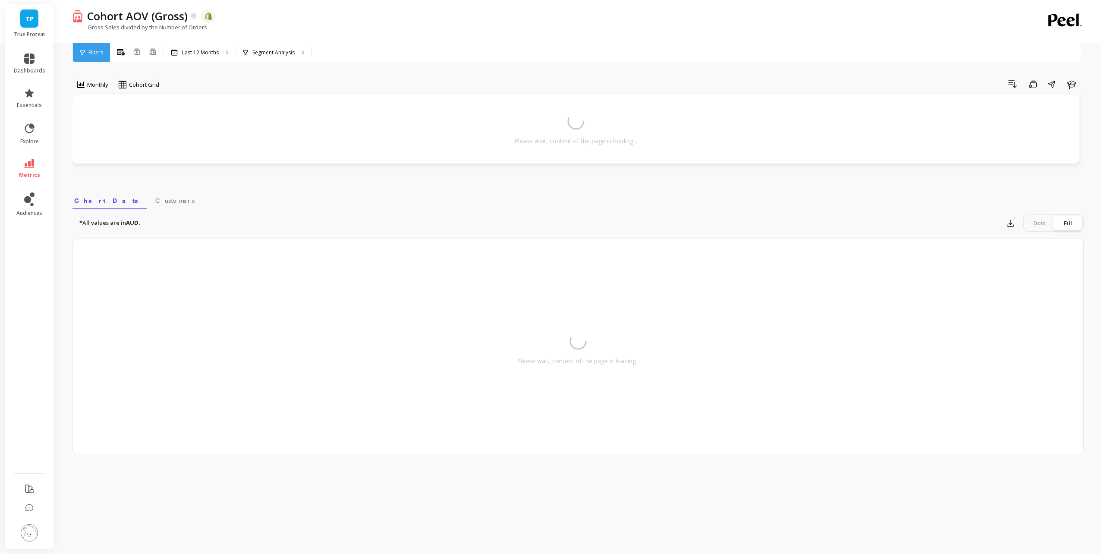
click at [90, 57] on div "Filters" at bounding box center [91, 52] width 37 height 19
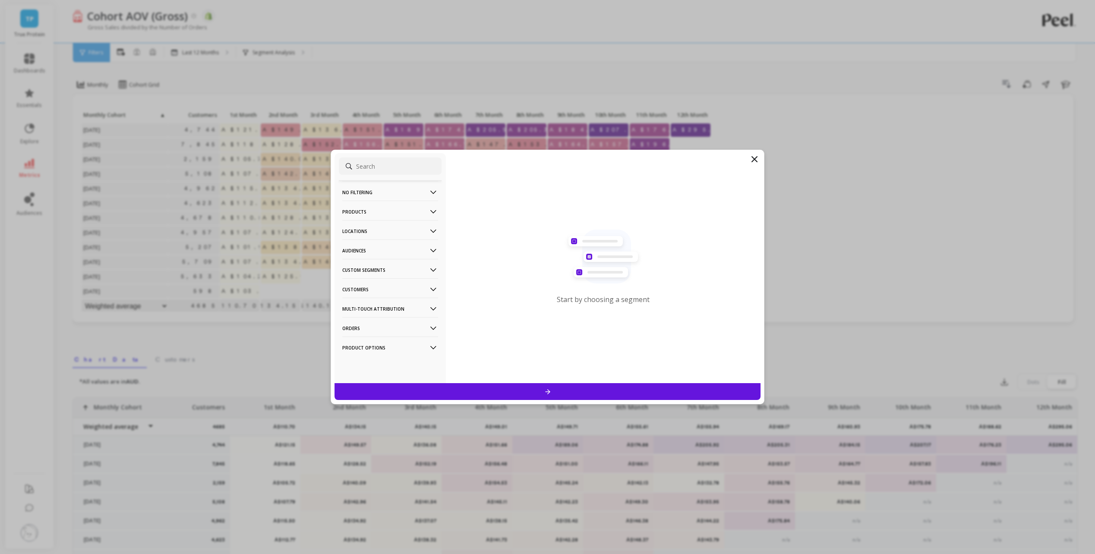
click at [752, 159] on icon at bounding box center [754, 159] width 10 height 10
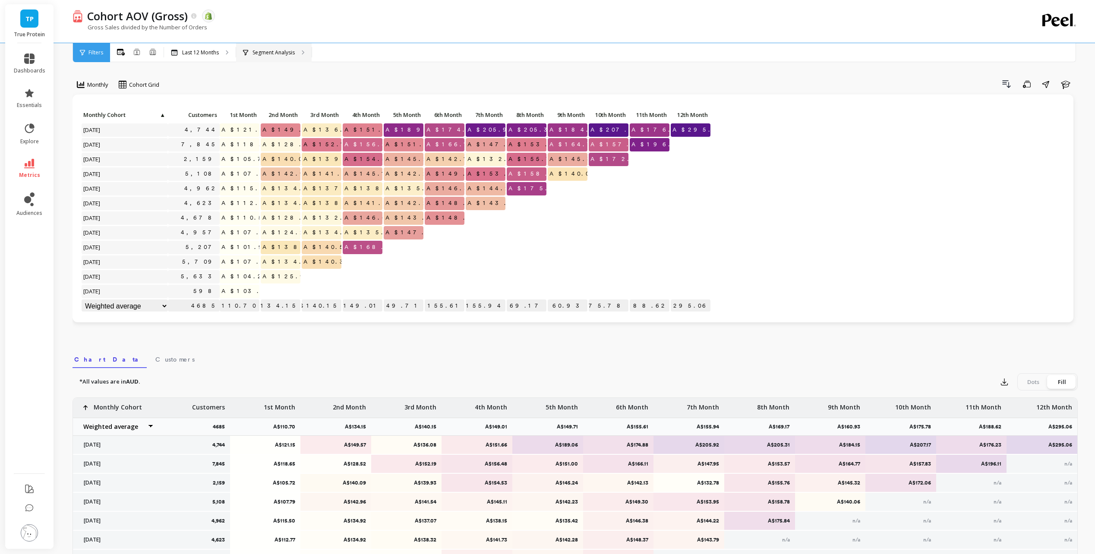
click at [284, 52] on p "Segment Analysis" at bounding box center [273, 52] width 42 height 7
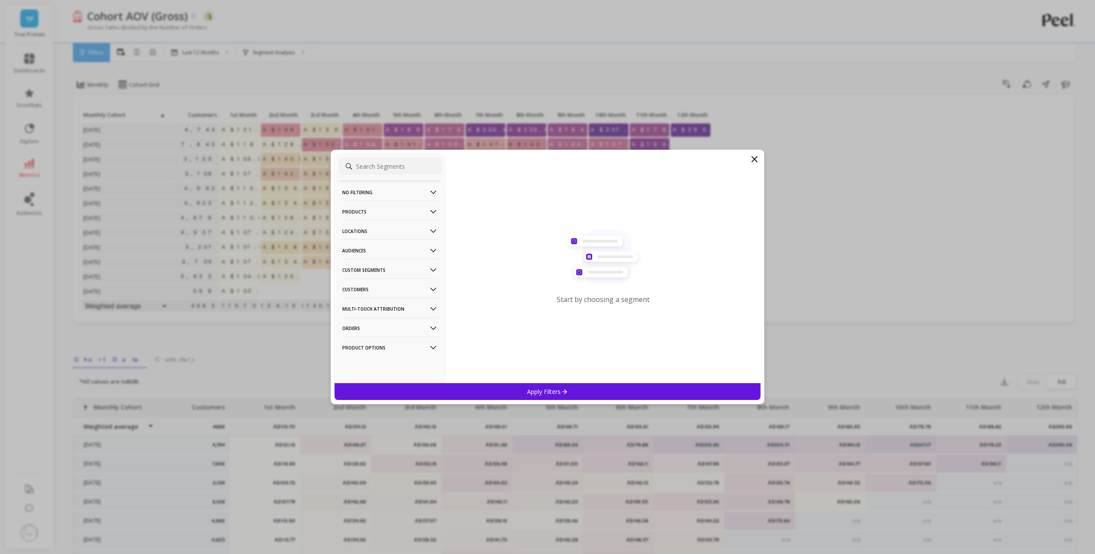
click at [374, 168] on input at bounding box center [390, 165] width 103 height 17
type input "utm"
click at [414, 248] on div "UTM Source/Medium" at bounding box center [390, 254] width 103 height 14
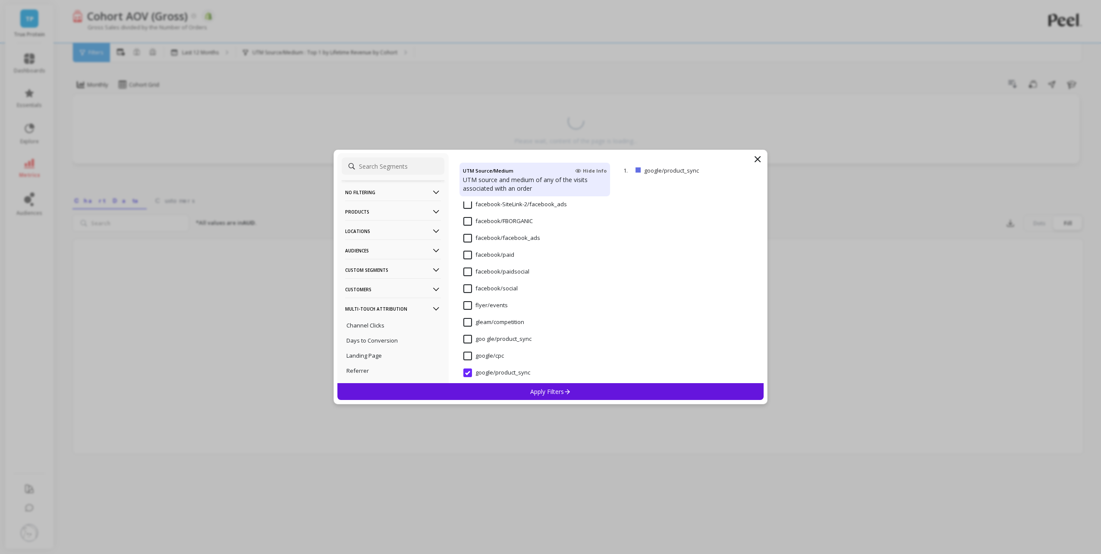
scroll to position [1907, 0]
click at [469, 377] on input "google/product_sync" at bounding box center [496, 380] width 67 height 9
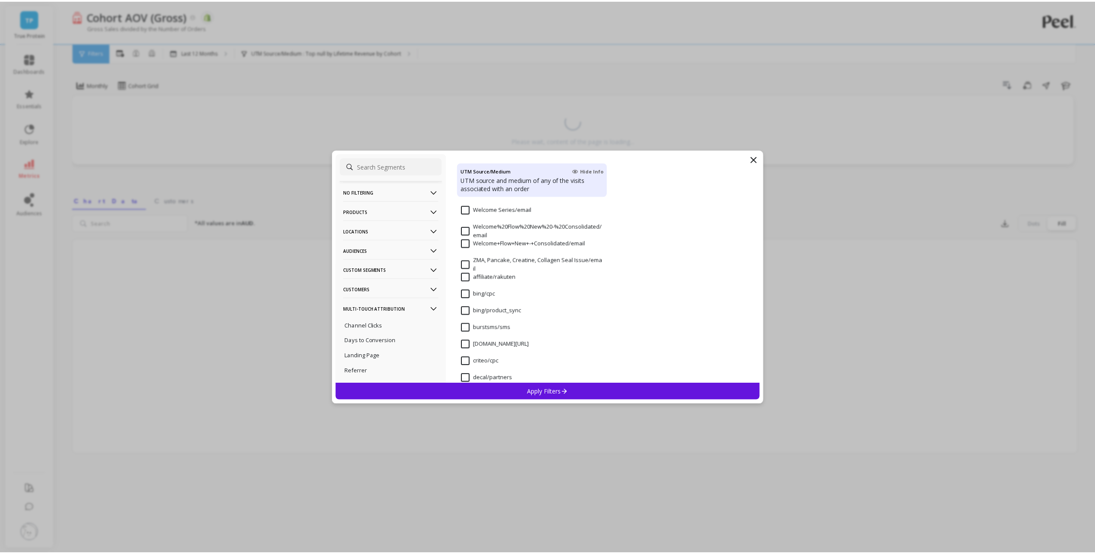
scroll to position [1648, 0]
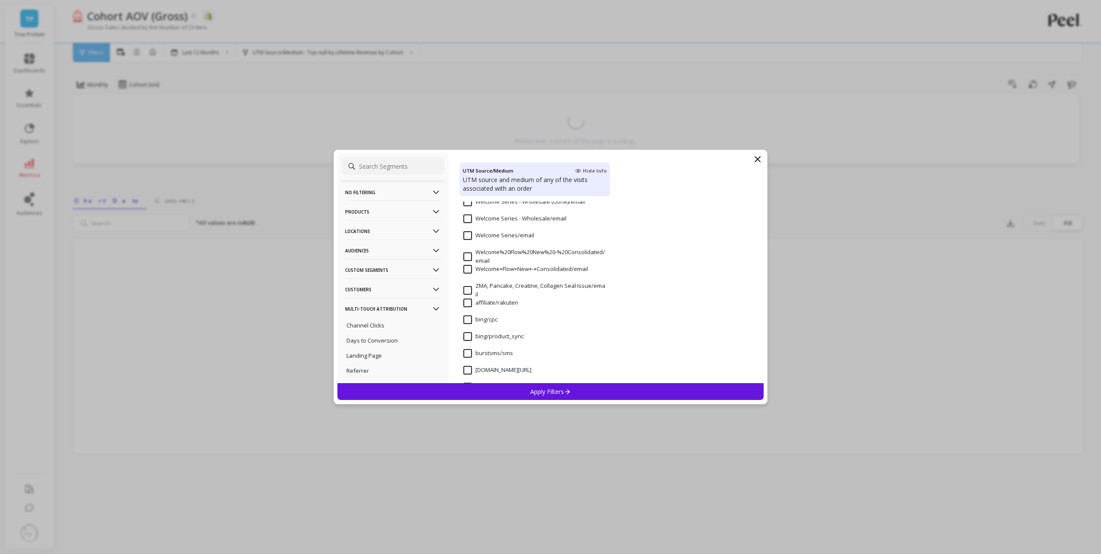
click at [466, 316] on input "bing/cpc" at bounding box center [480, 319] width 34 height 9
click at [548, 393] on p "Apply Filters" at bounding box center [550, 391] width 41 height 8
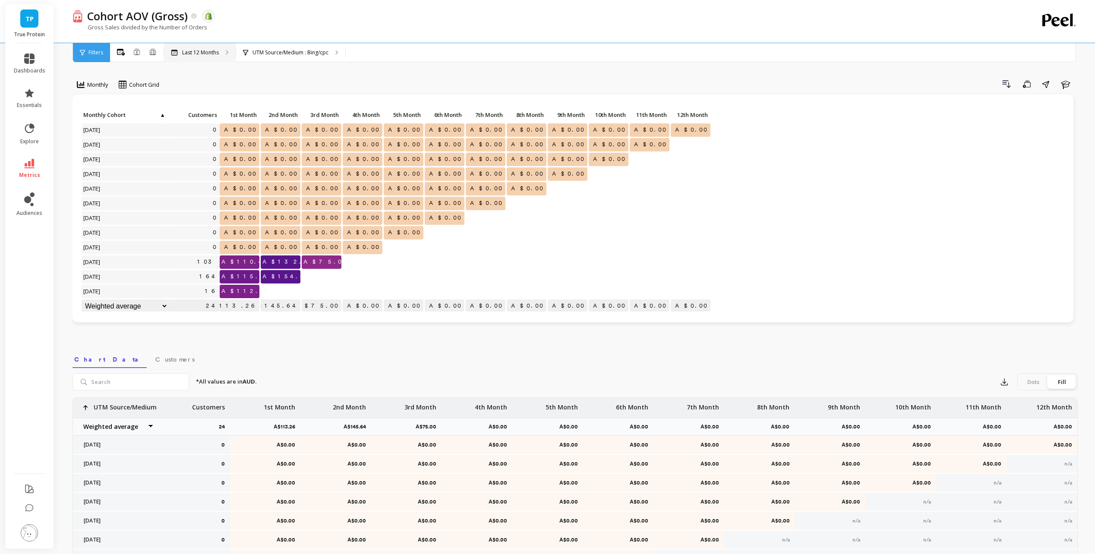
click at [217, 54] on p "Last 12 Months" at bounding box center [200, 52] width 37 height 7
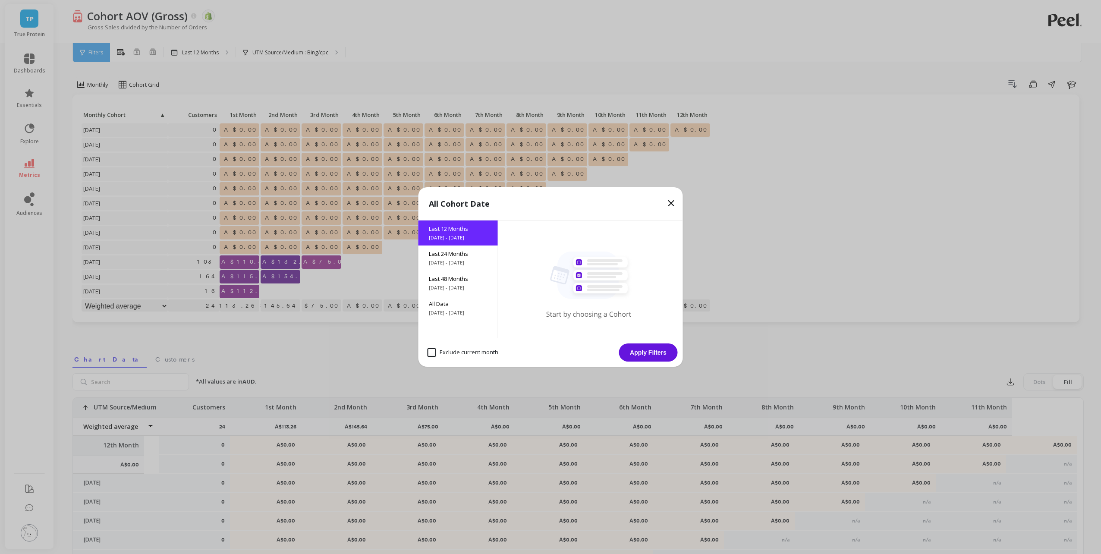
click at [584, 355] on div "Exclude current month Apply Filters" at bounding box center [550, 352] width 264 height 29
drag, startPoint x: 669, startPoint y: 203, endPoint x: 481, endPoint y: 31, distance: 255.0
click at [669, 203] on icon at bounding box center [671, 203] width 10 height 10
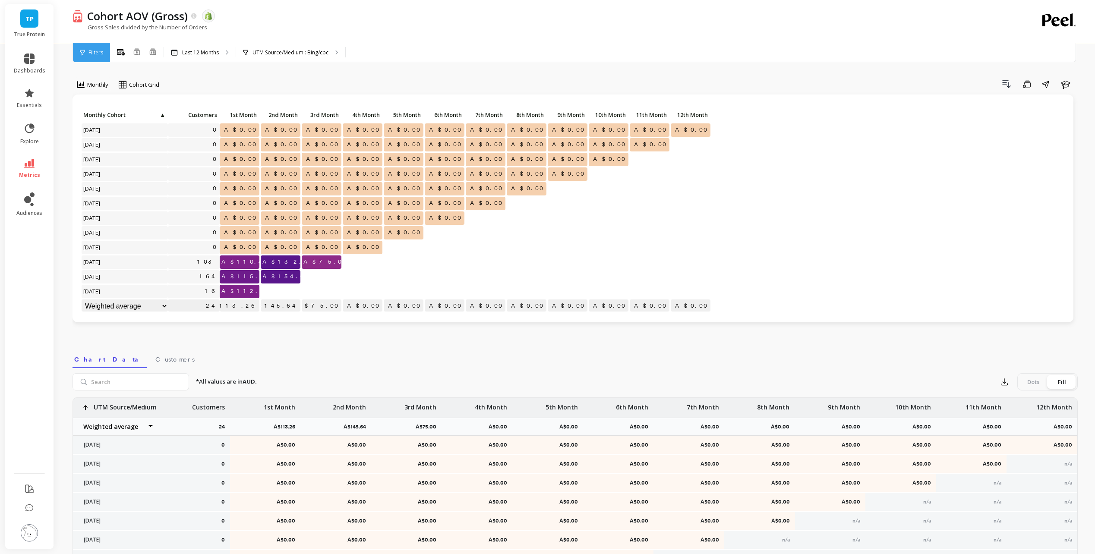
click at [511, 71] on div "Monthly Cohort Grid Drill Down Save Share Learn Click to create an audience 0 A…" at bounding box center [574, 364] width 1005 height 659
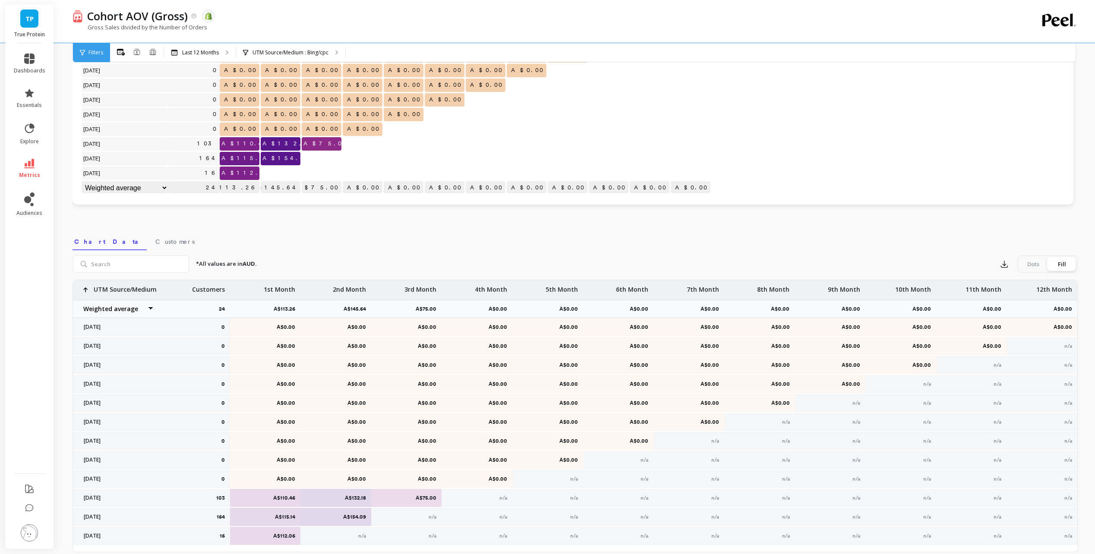
scroll to position [150, 0]
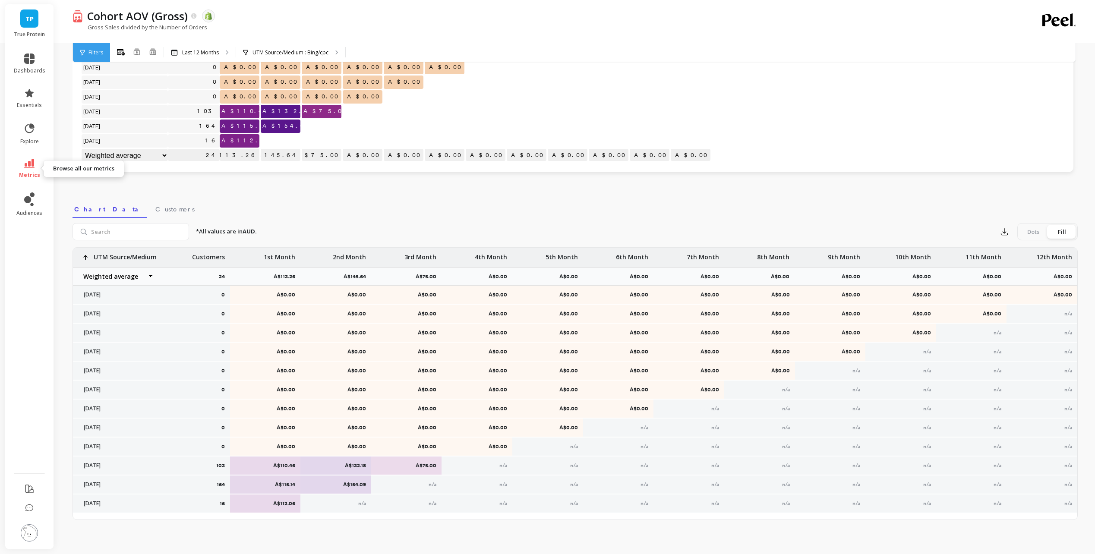
click at [29, 169] on link "metrics" at bounding box center [29, 169] width 31 height 20
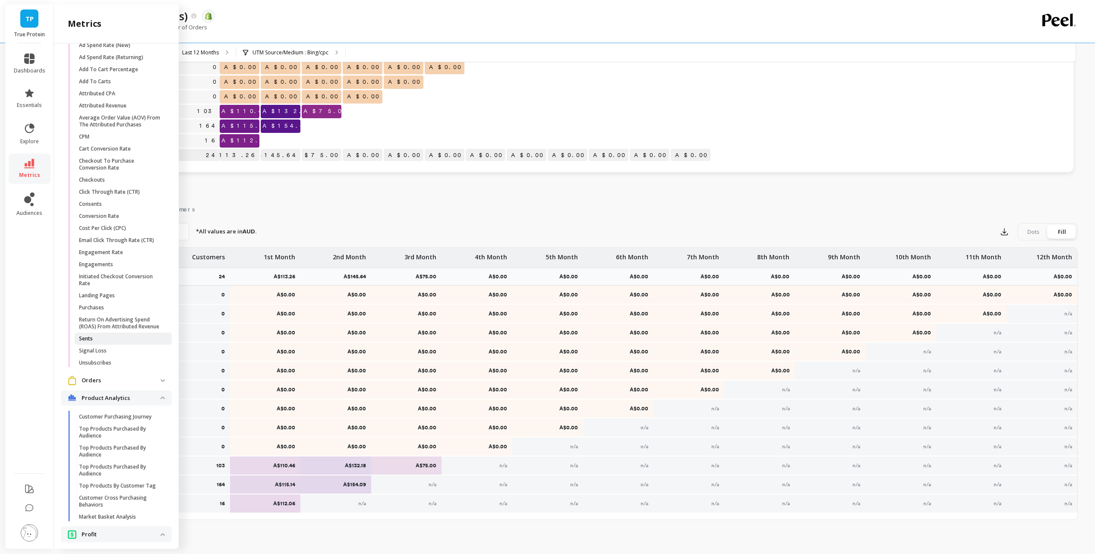
scroll to position [1122, 0]
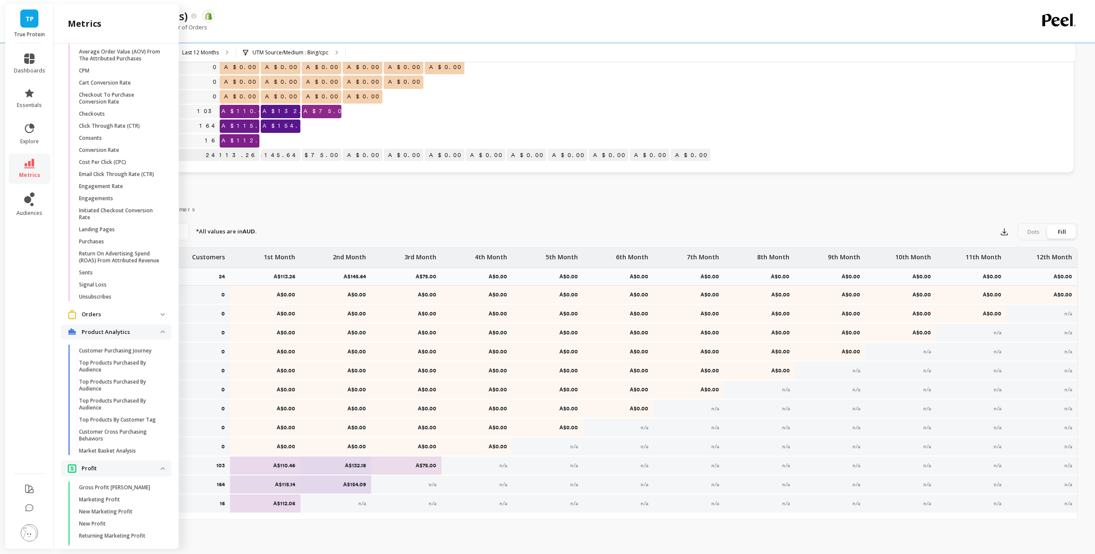
click at [151, 319] on p "Orders" at bounding box center [121, 314] width 79 height 9
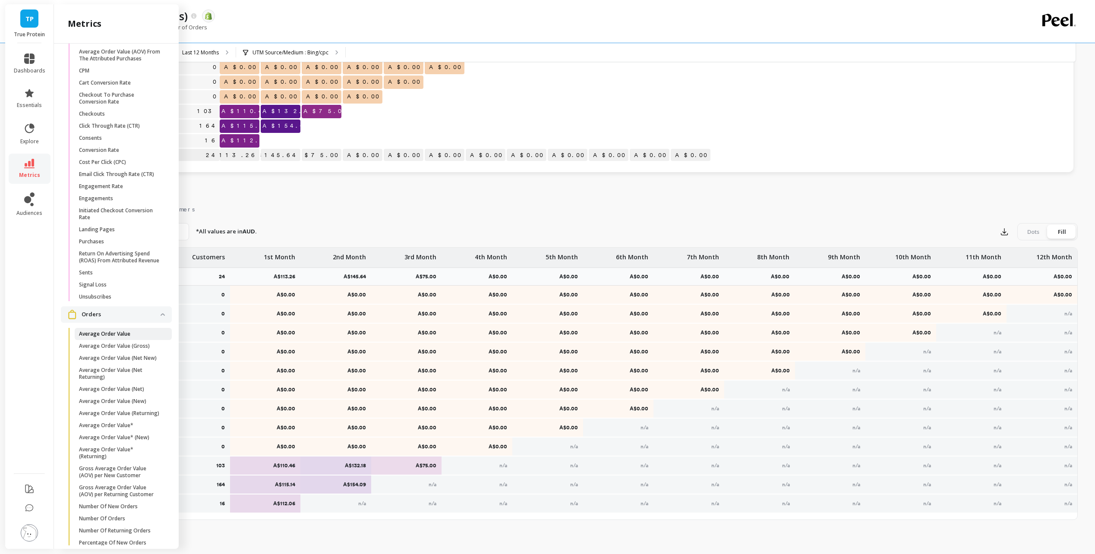
click at [134, 337] on span "Average Order Value" at bounding box center [120, 333] width 82 height 7
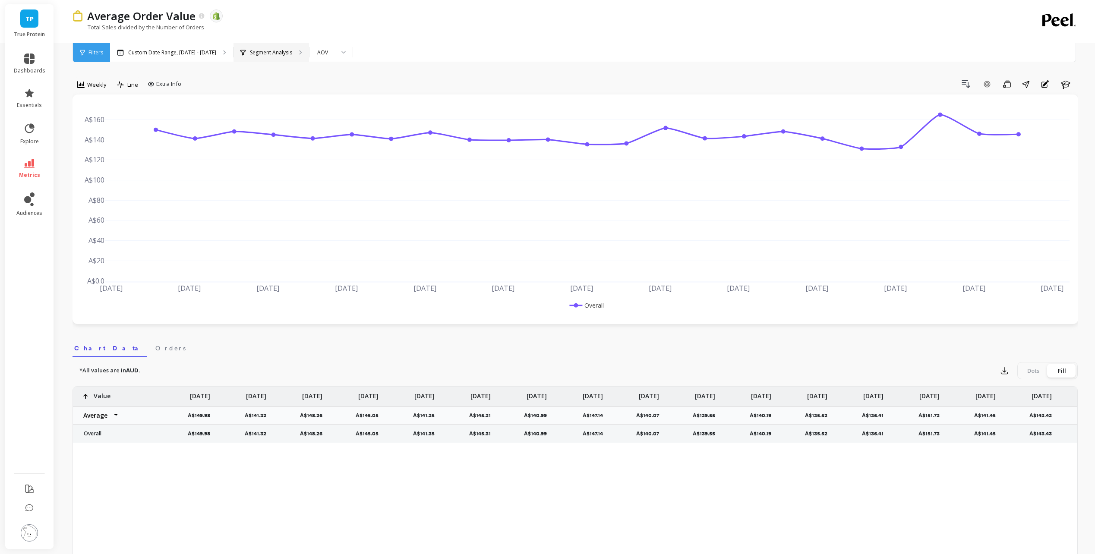
click at [280, 53] on p "Segment Analysis" at bounding box center [271, 52] width 42 height 7
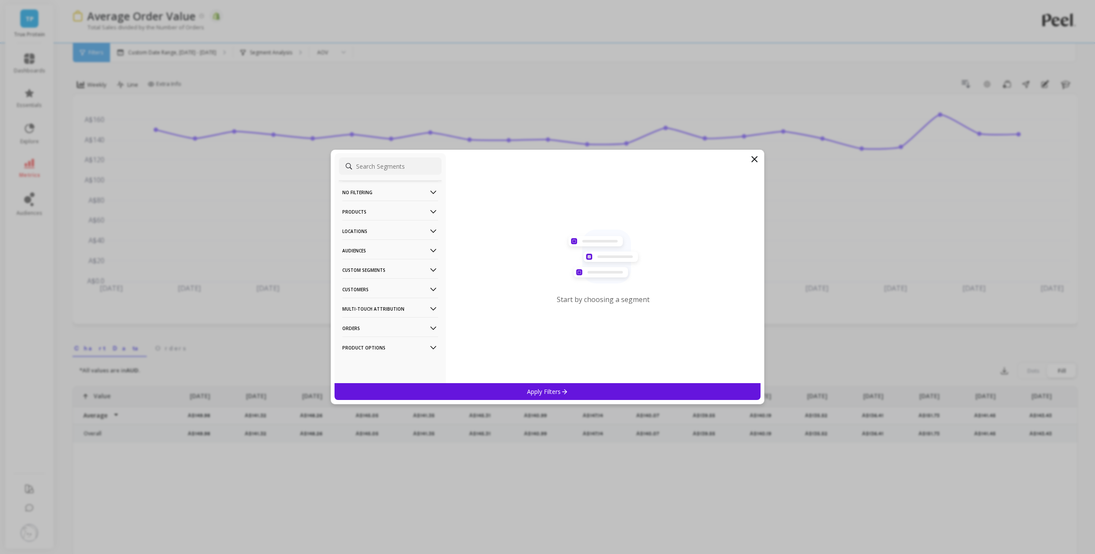
click at [395, 161] on input at bounding box center [390, 165] width 103 height 17
type input "utm"
click at [363, 228] on div "UTM Source" at bounding box center [390, 224] width 103 height 14
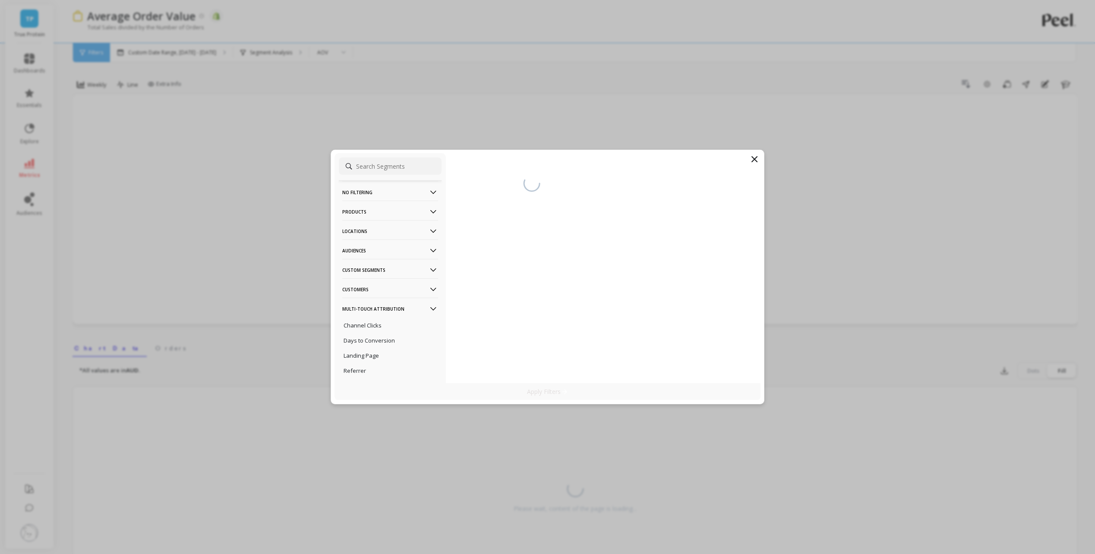
click at [371, 170] on input at bounding box center [390, 165] width 103 height 17
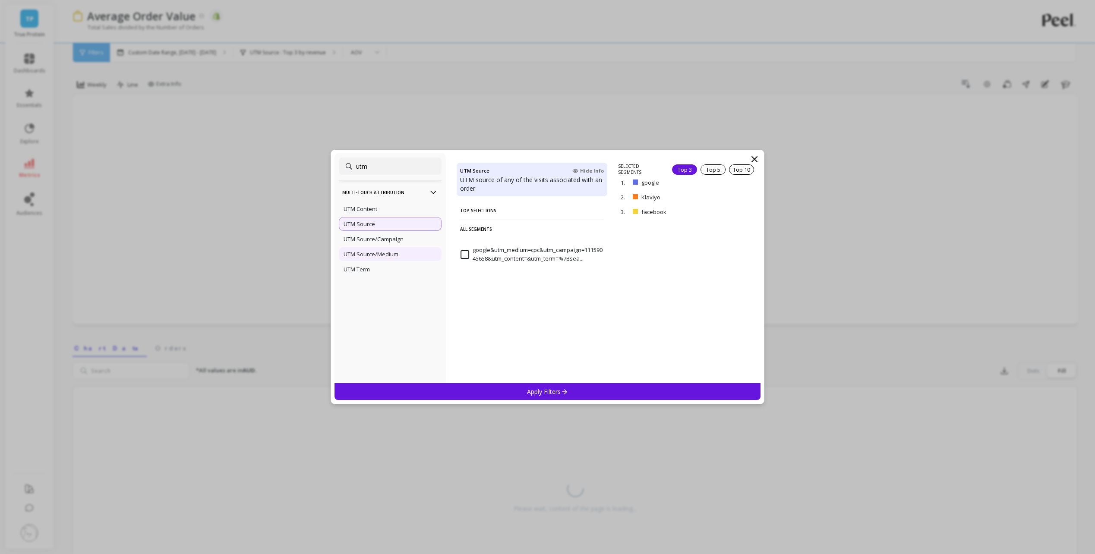
type input "utm"
click at [398, 251] on p "UTM Source/Medium" at bounding box center [370, 254] width 55 height 8
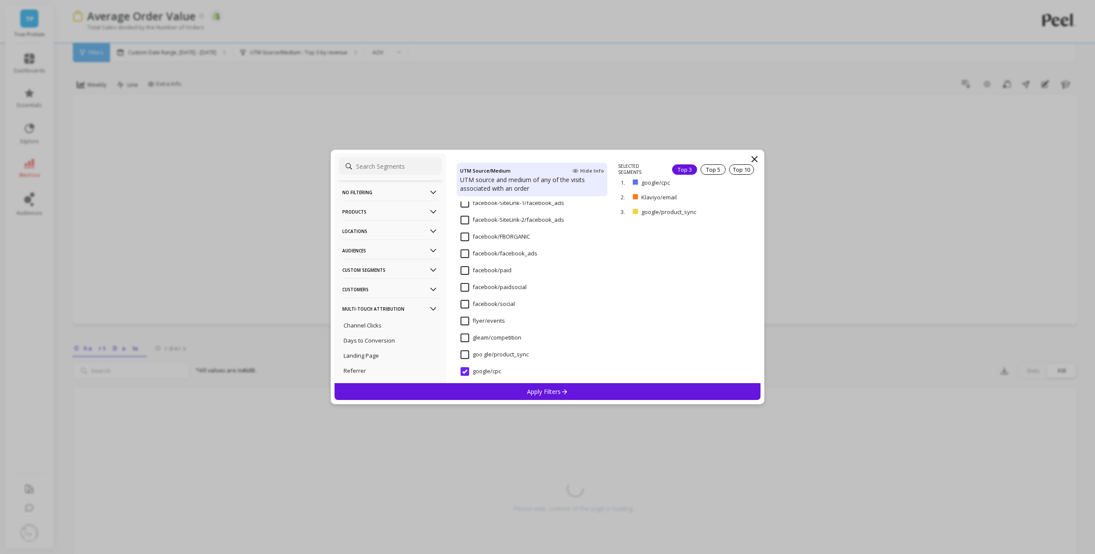
scroll to position [2023, 0]
click at [463, 324] on input "google/product_sync" at bounding box center [493, 326] width 67 height 9
click at [464, 309] on input "google/cpc" at bounding box center [480, 309] width 41 height 9
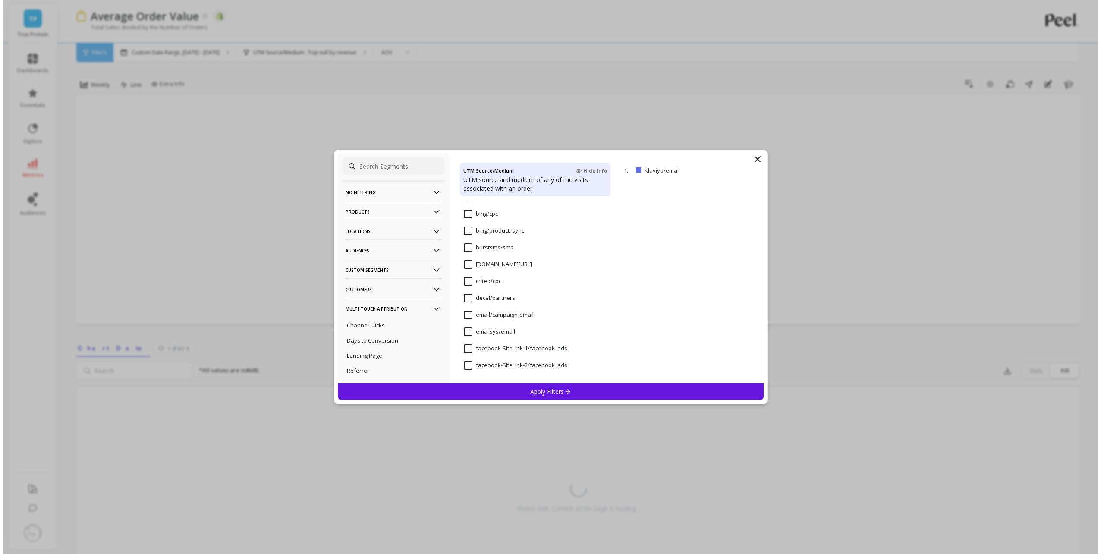
scroll to position [1764, 0]
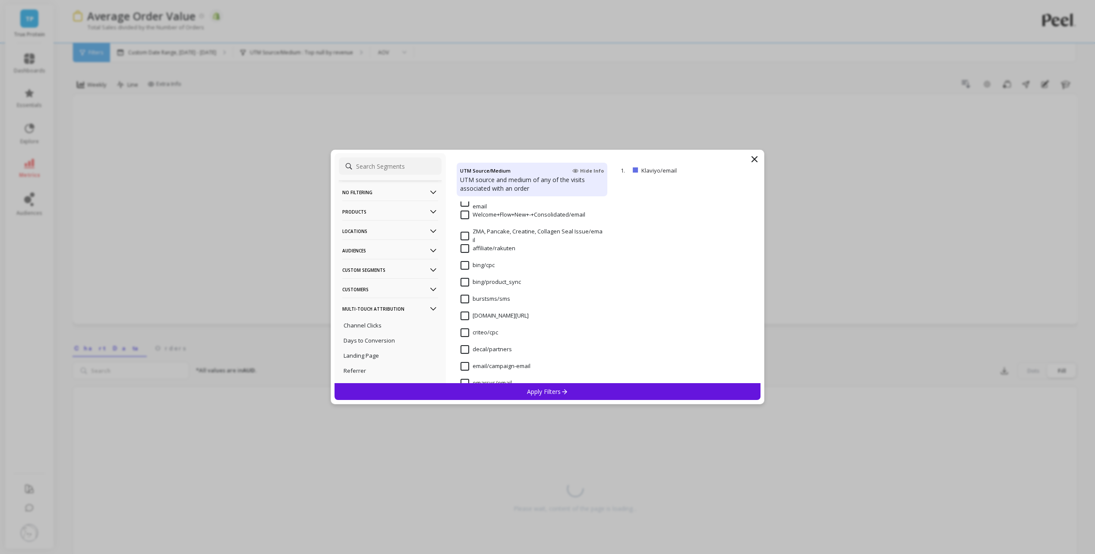
click at [466, 265] on input "bing/cpc" at bounding box center [477, 265] width 34 height 9
click at [554, 388] on p "Apply Filters" at bounding box center [547, 391] width 41 height 8
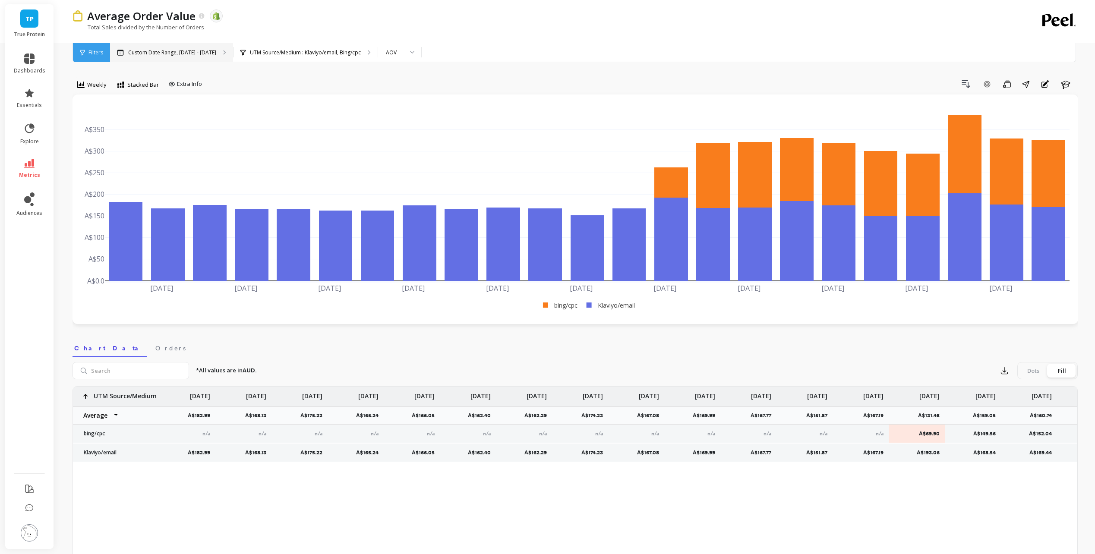
click at [179, 55] on p "Custom Date Range, [DATE] - [DATE]" at bounding box center [172, 52] width 88 height 7
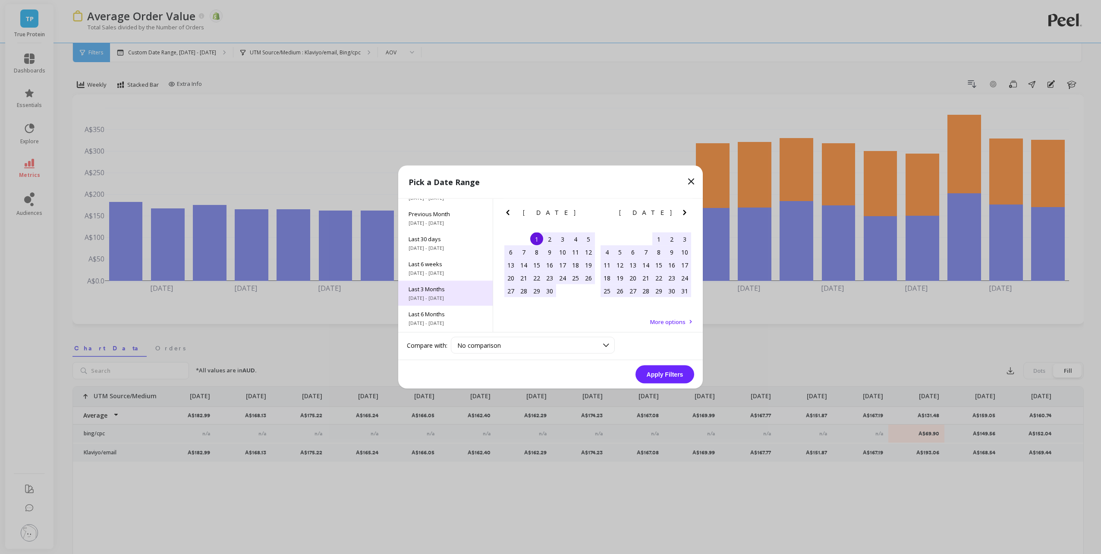
click at [459, 286] on span "Last 3 Months" at bounding box center [446, 289] width 74 height 8
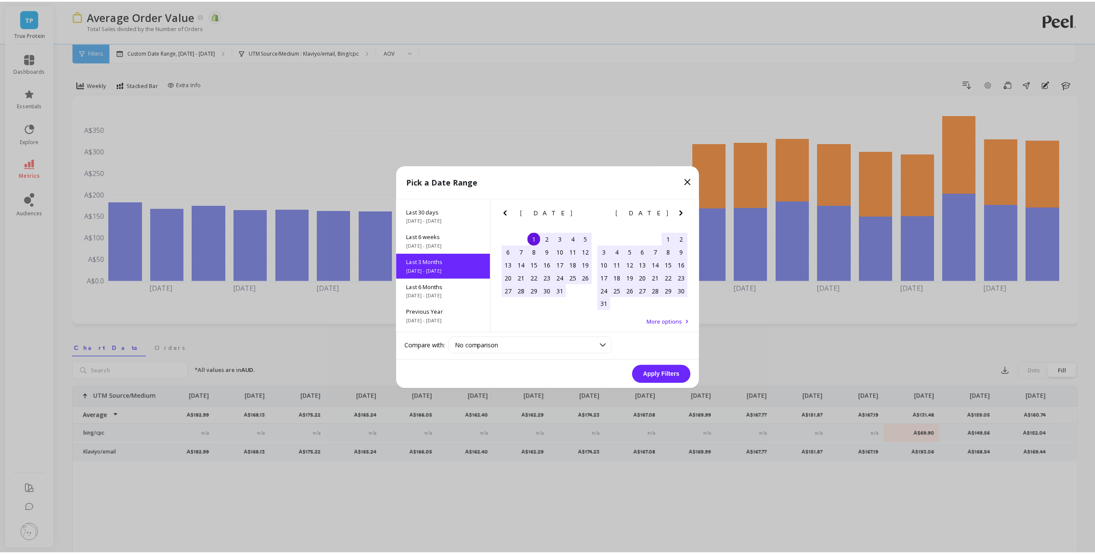
scroll to position [71, 0]
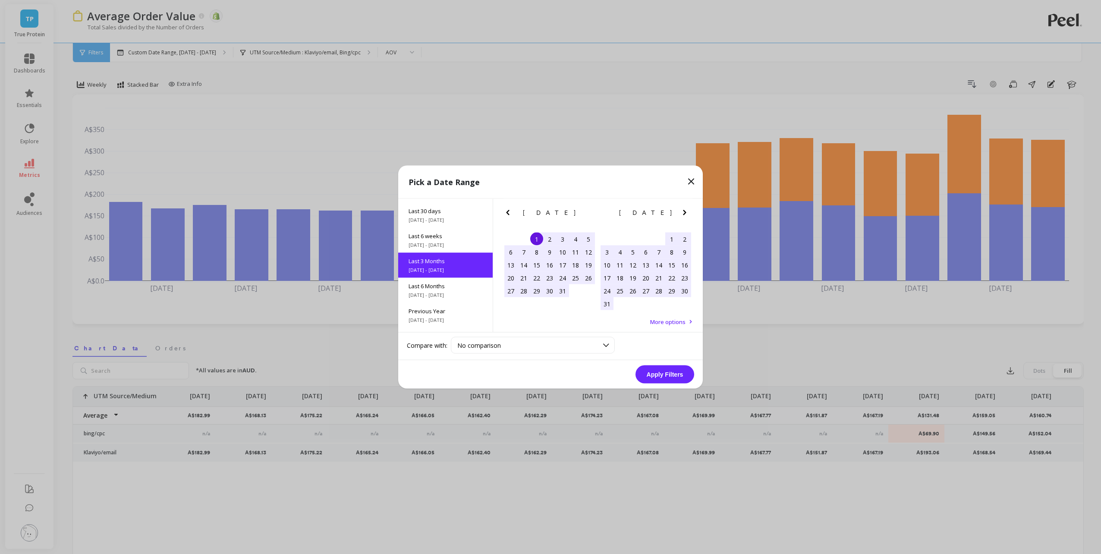
click at [668, 374] on button "Apply Filters" at bounding box center [664, 374] width 59 height 18
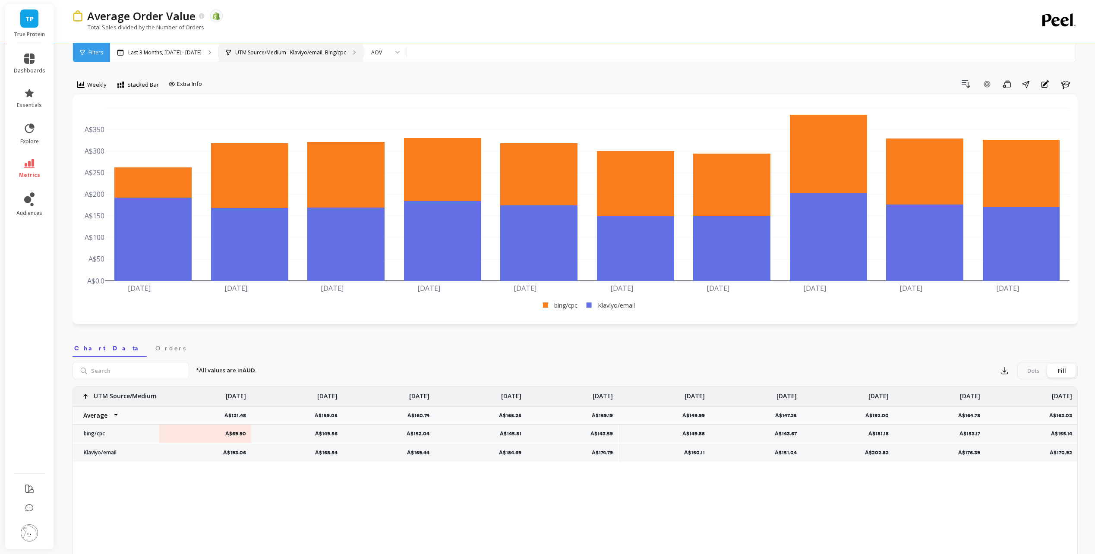
click at [321, 50] on p "UTM Source/Medium : Klaviyo/email, Bing/cpc" at bounding box center [290, 52] width 111 height 7
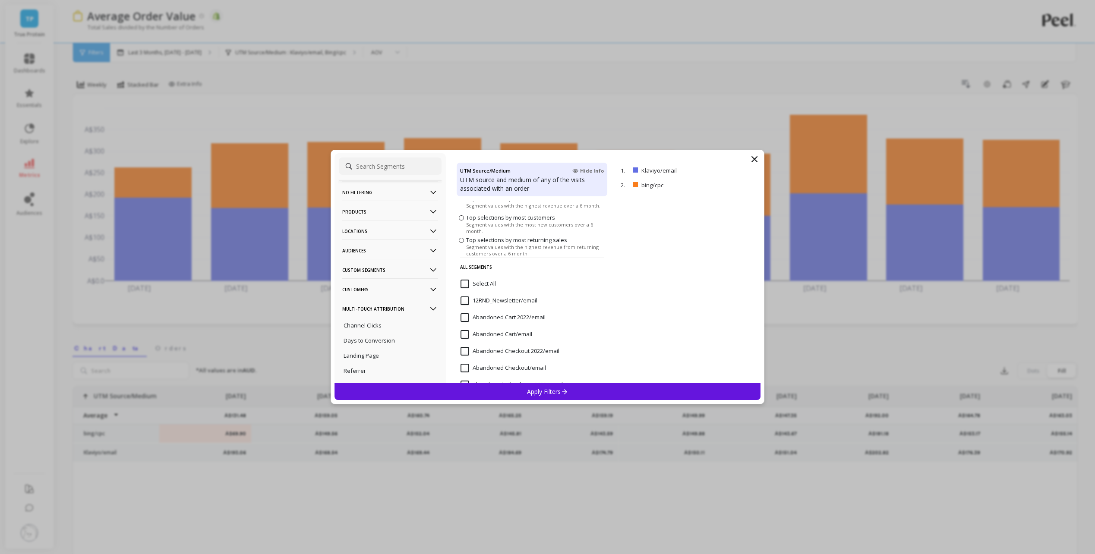
scroll to position [43, 0]
click at [733, 171] on p "remove" at bounding box center [735, 170] width 22 height 6
click at [654, 388] on div "Apply Filters" at bounding box center [547, 391] width 426 height 17
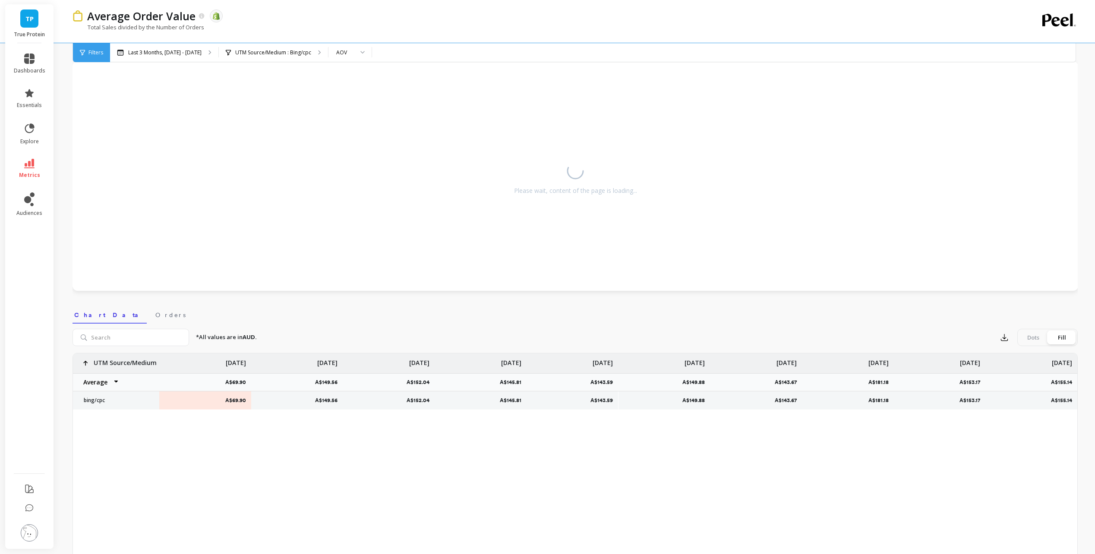
scroll to position [43, 0]
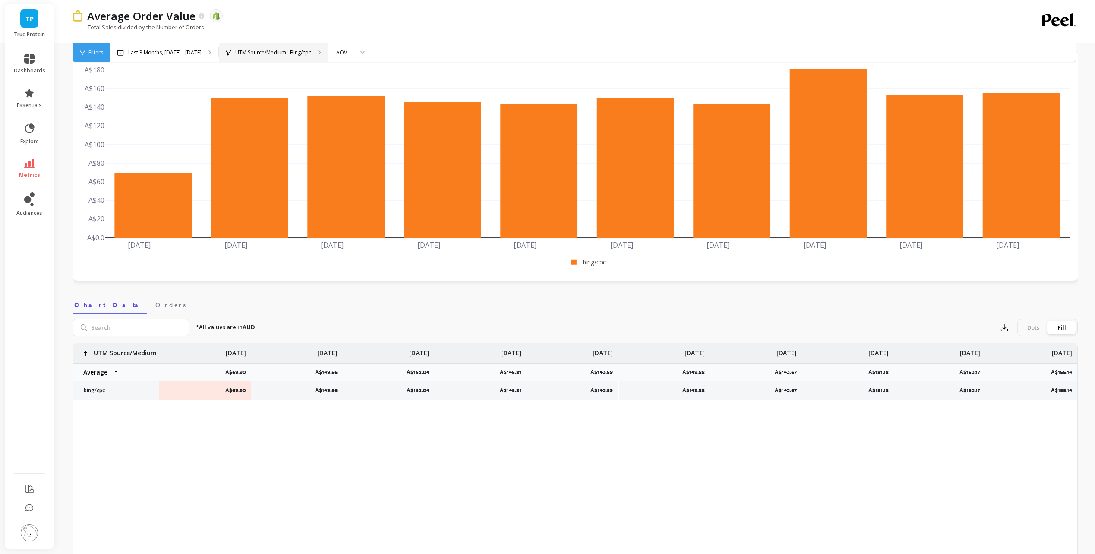
click at [281, 50] on p "UTM Source/Medium : Bing/cpc" at bounding box center [273, 52] width 76 height 7
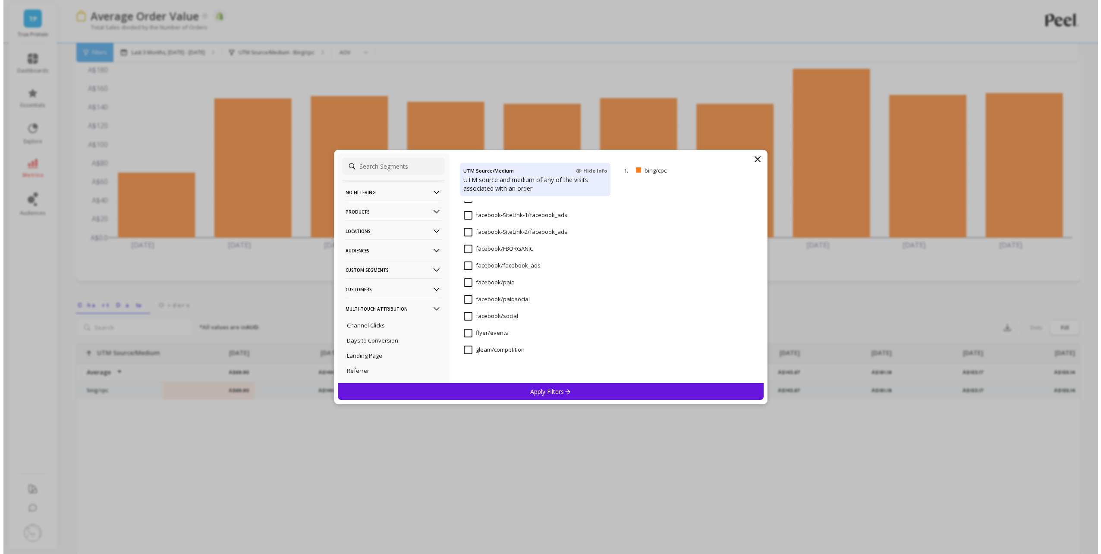
scroll to position [2061, 0]
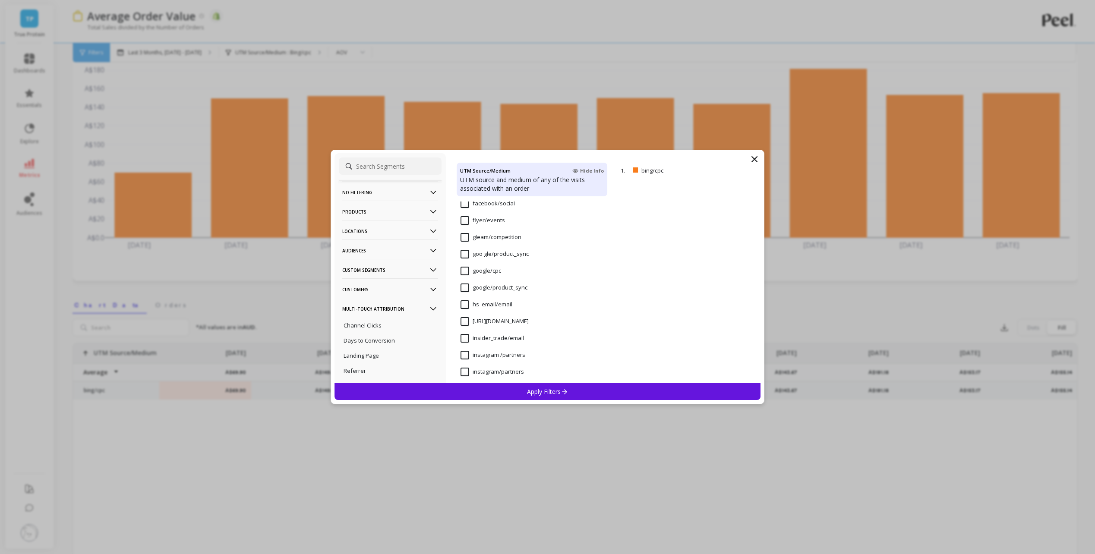
click at [468, 270] on input "google/cpc" at bounding box center [480, 271] width 41 height 9
click at [531, 390] on p "Apply Filters" at bounding box center [547, 391] width 41 height 8
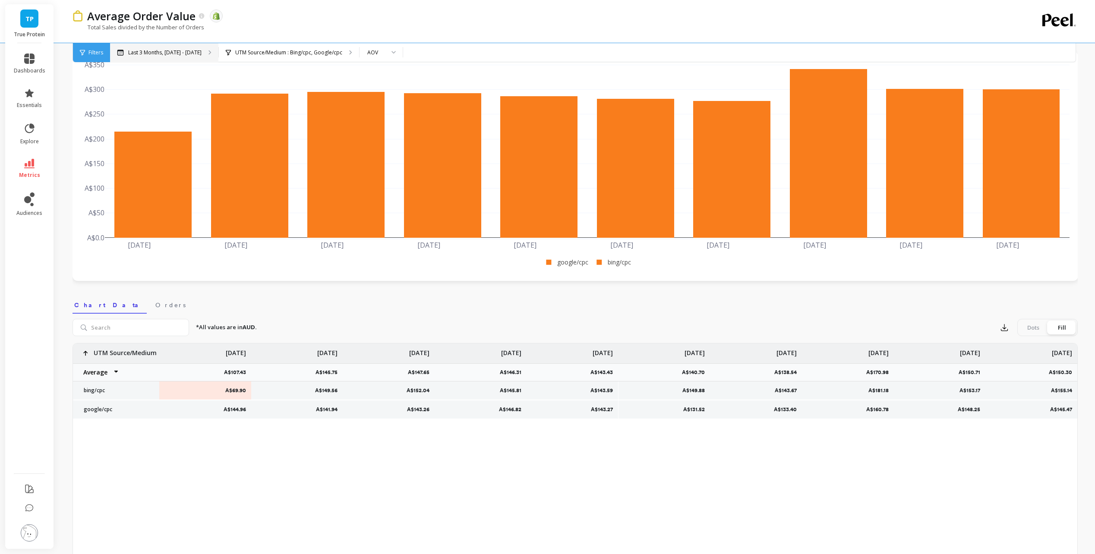
click at [180, 53] on p "Last 3 Months, [DATE] - [DATE]" at bounding box center [164, 52] width 73 height 7
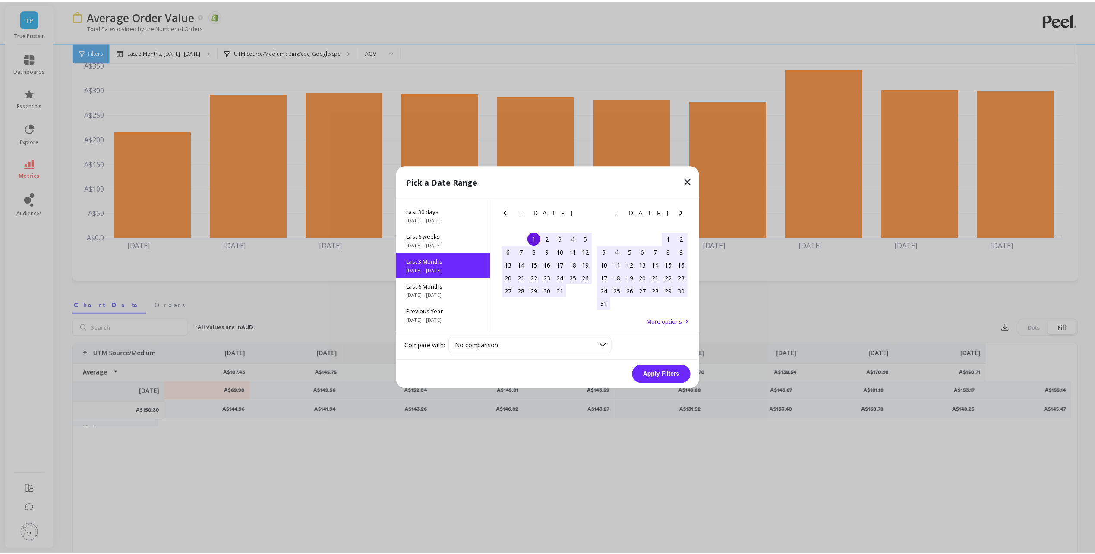
scroll to position [71, 0]
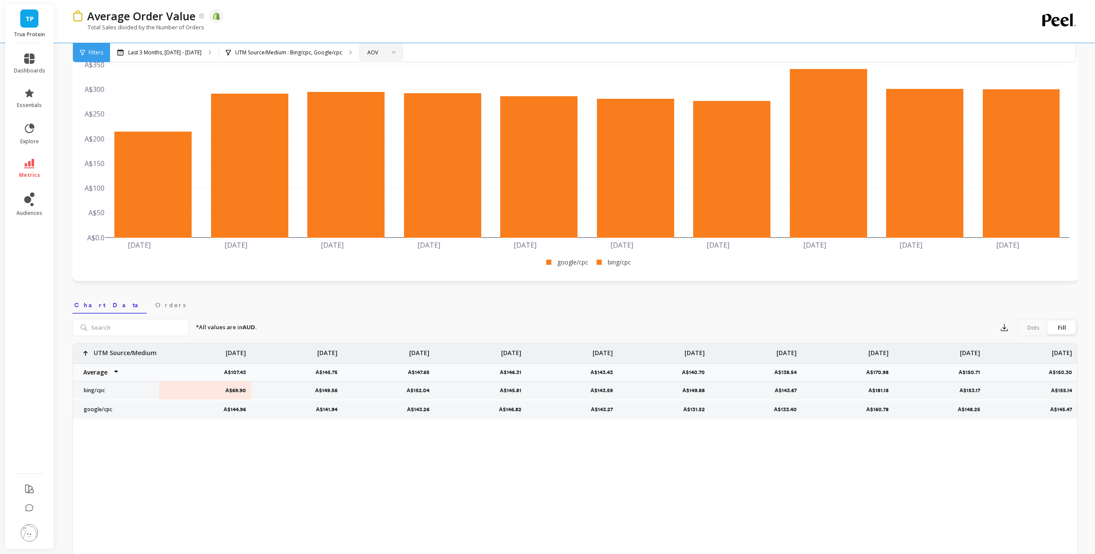
click at [385, 50] on div at bounding box center [390, 52] width 10 height 19
click at [41, 164] on link "metrics" at bounding box center [29, 169] width 31 height 20
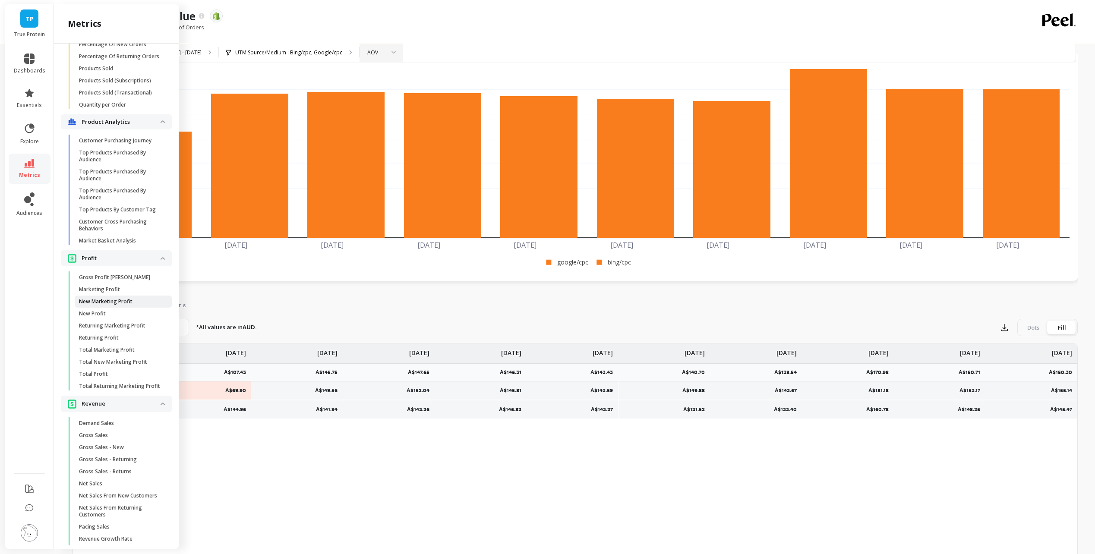
scroll to position [1639, 0]
